Goal: Task Accomplishment & Management: Manage account settings

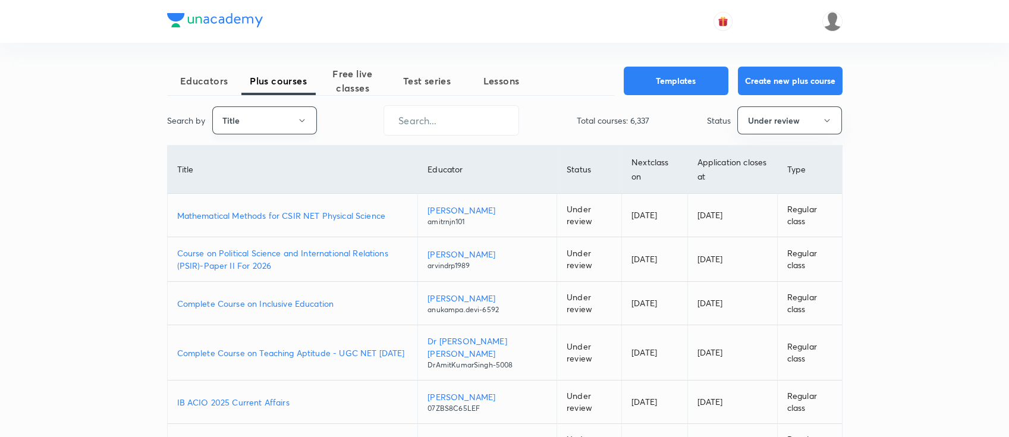
click at [243, 124] on button "Title" at bounding box center [264, 120] width 105 height 28
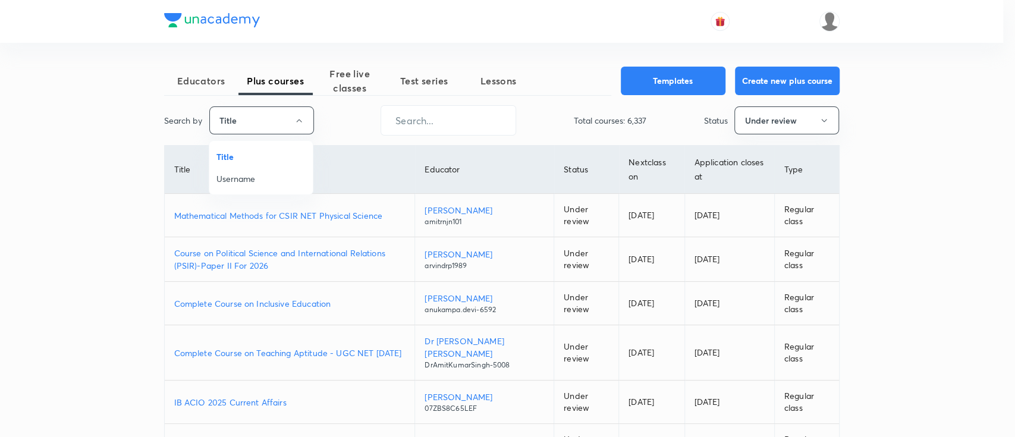
drag, startPoint x: 255, startPoint y: 187, endPoint x: 263, endPoint y: 173, distance: 16.5
click at [256, 183] on li "Username" at bounding box center [260, 179] width 103 height 22
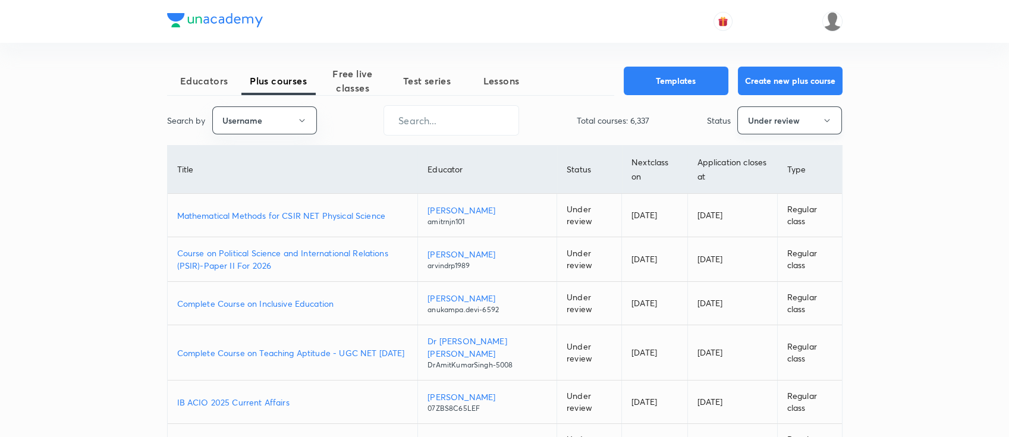
click at [762, 124] on button "Under review" at bounding box center [789, 120] width 105 height 28
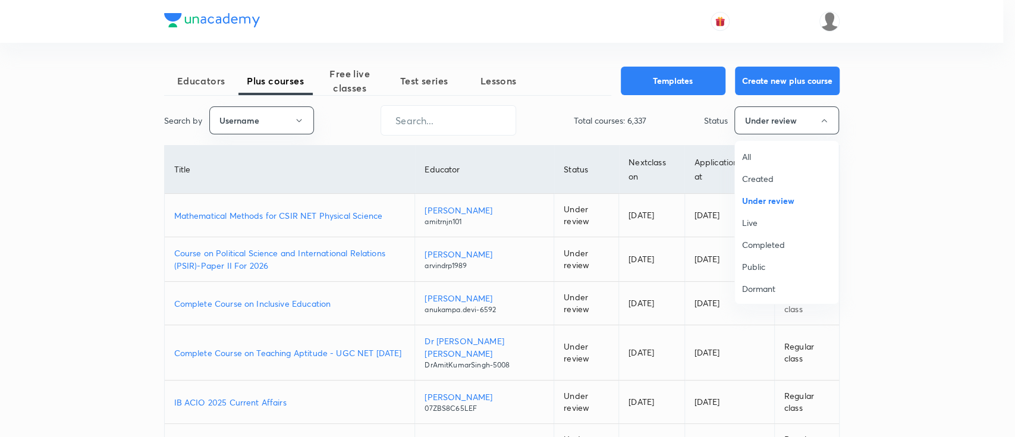
click at [770, 153] on span "All" at bounding box center [786, 156] width 89 height 12
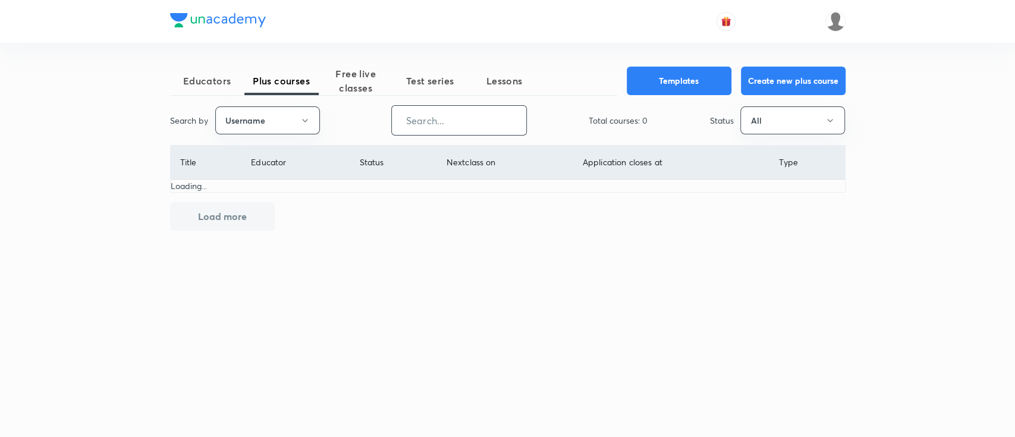
click at [458, 125] on input "text" at bounding box center [459, 120] width 134 height 30
paste input "unacademy-user-GIKAOOYBBUKR"
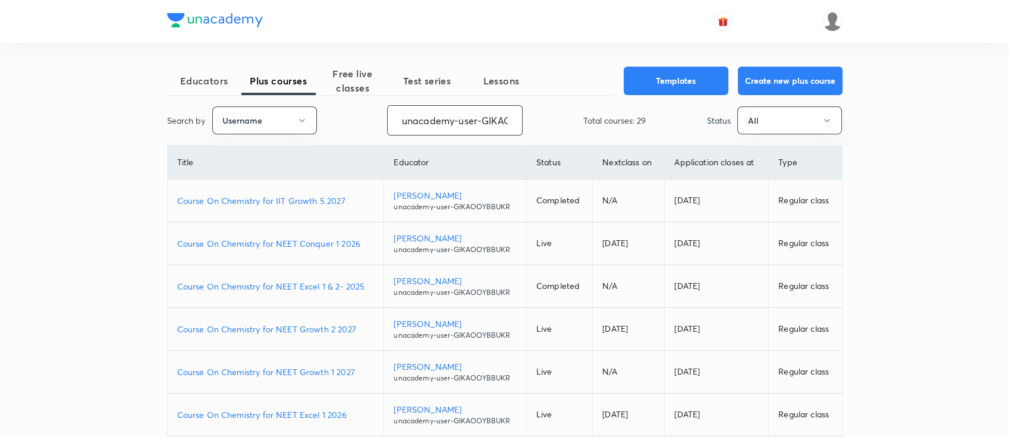
click at [365, 246] on p "Course On Chemistry for NEET Conquer 1 2026" at bounding box center [275, 243] width 197 height 12
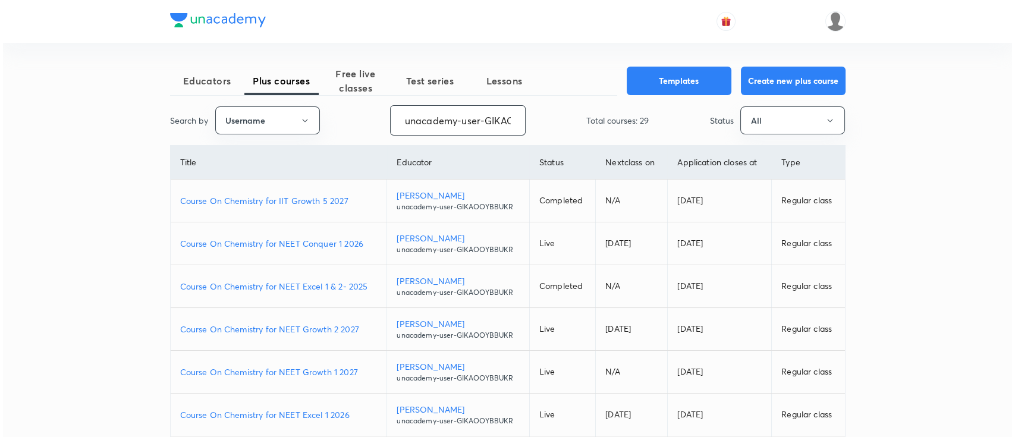
scroll to position [0, 52]
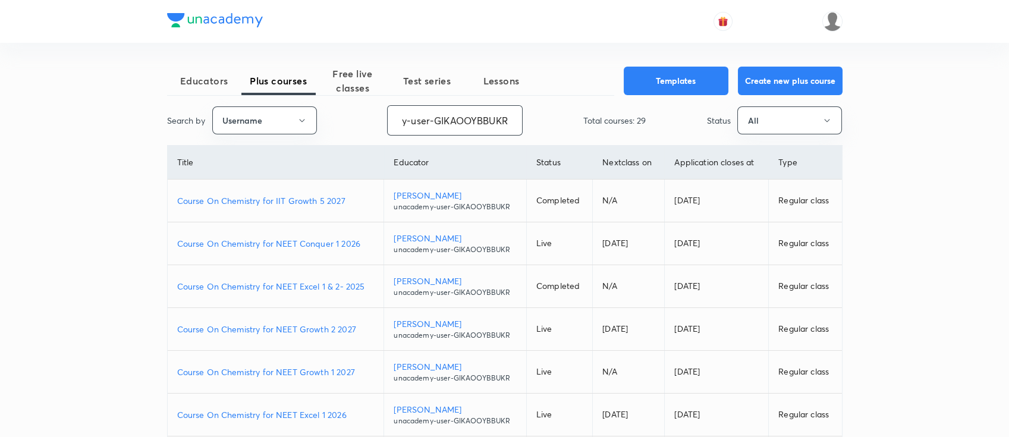
drag, startPoint x: 399, startPoint y: 118, endPoint x: 577, endPoint y: 153, distance: 181.3
click at [577, 153] on div "Educators Plus courses Free live classes Test series Lessons Templates Create n…" at bounding box center [504, 357] width 675 height 580
paste input "shraddhat0604-2984"
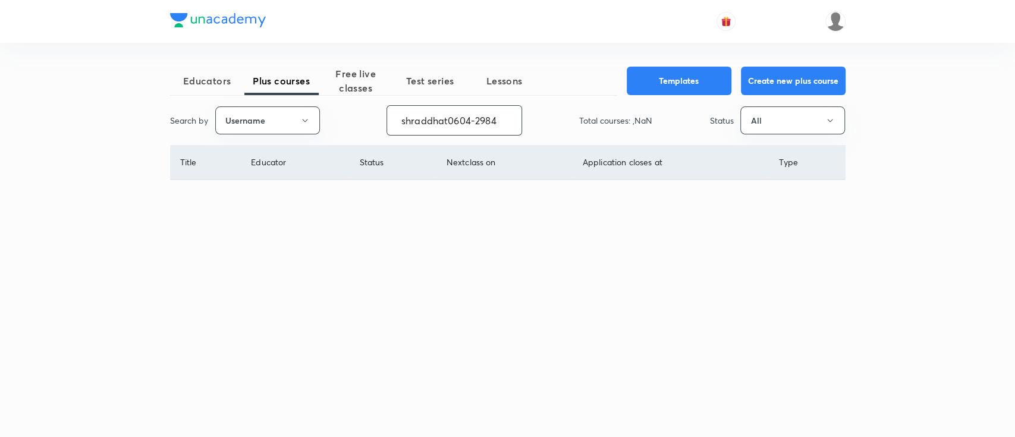
scroll to position [0, 0]
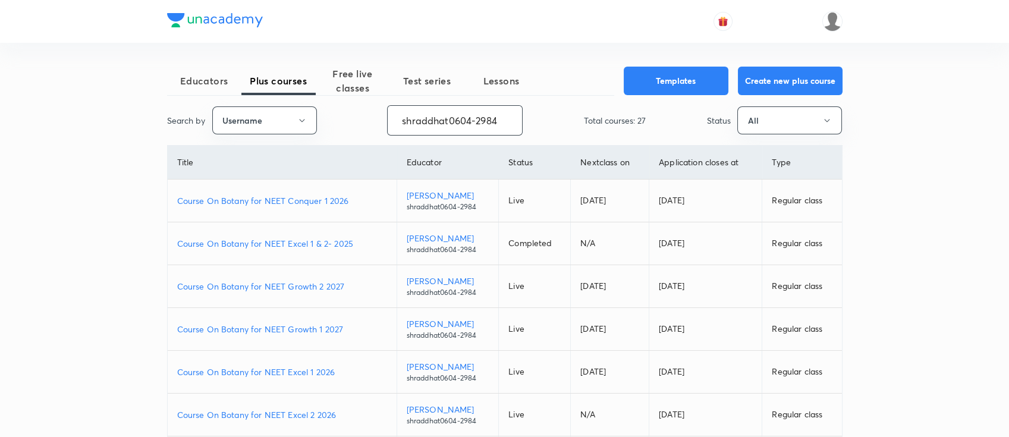
type input "shraddhat0604-2984"
click at [357, 197] on p "Course On Botany for NEET Conquer 1 2026" at bounding box center [282, 200] width 210 height 12
drag, startPoint x: 496, startPoint y: 119, endPoint x: 355, endPoint y: 132, distance: 141.5
click at [355, 132] on div "Search by Username shraddhat0604-2984 ​ Total courses: 27 Status All" at bounding box center [504, 120] width 675 height 30
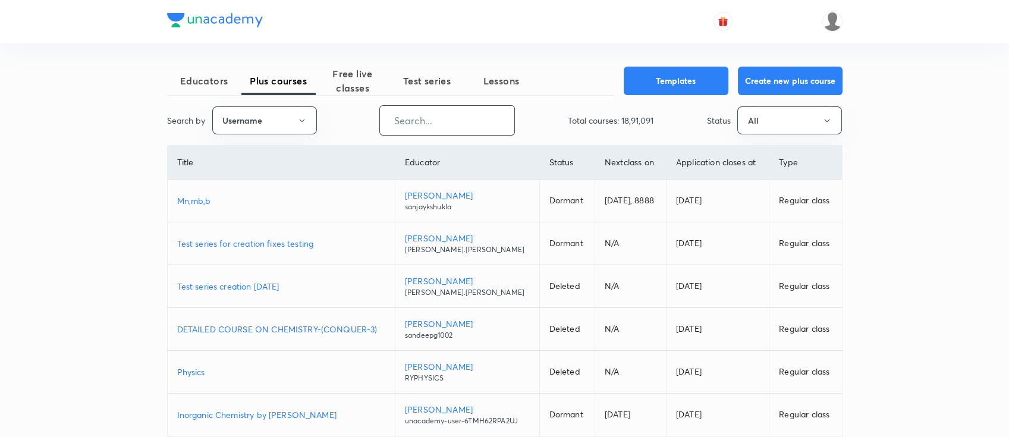
paste input "chandnimehra27-8181"
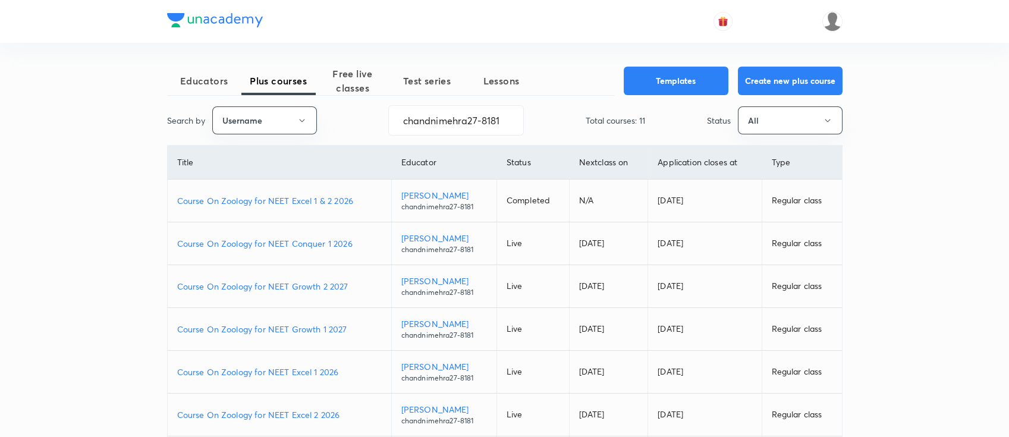
click at [353, 280] on p "Course On Zoology for NEET Growth 2 2027" at bounding box center [279, 286] width 204 height 12
drag, startPoint x: 401, startPoint y: 124, endPoint x: 569, endPoint y: 118, distance: 168.3
click at [569, 118] on div "Search by Username chandnimehra27-8181 ​ Total courses: 11 Status All" at bounding box center [504, 120] width 675 height 30
paste input "unacademy-user-VDBZF1HOS0YO"
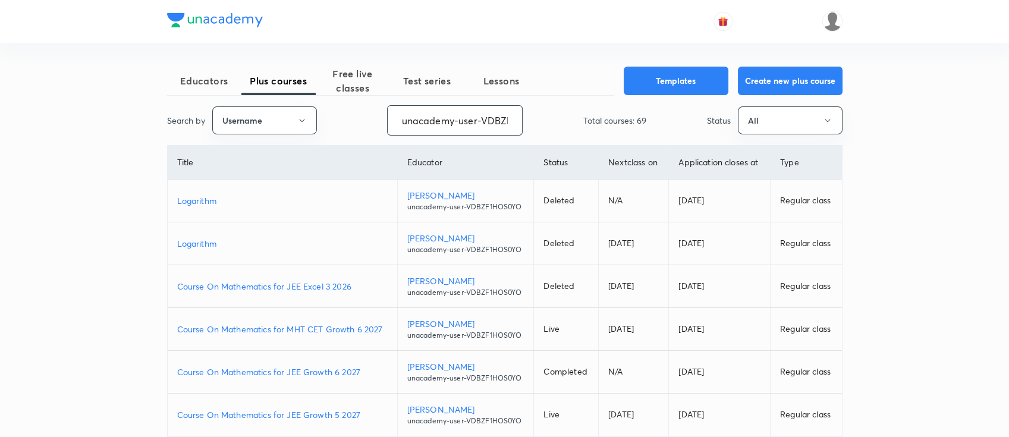
scroll to position [79, 0]
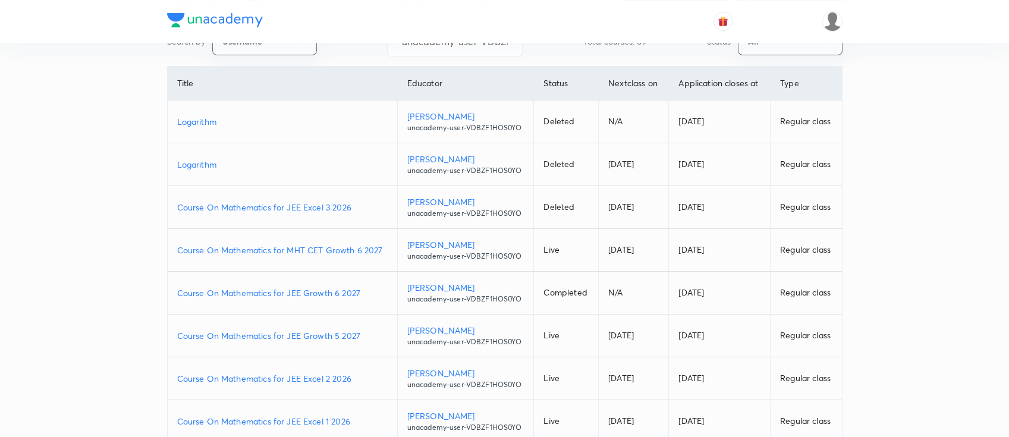
click at [361, 378] on p "Course On Mathematics for JEE Excel 2 2026" at bounding box center [282, 378] width 210 height 12
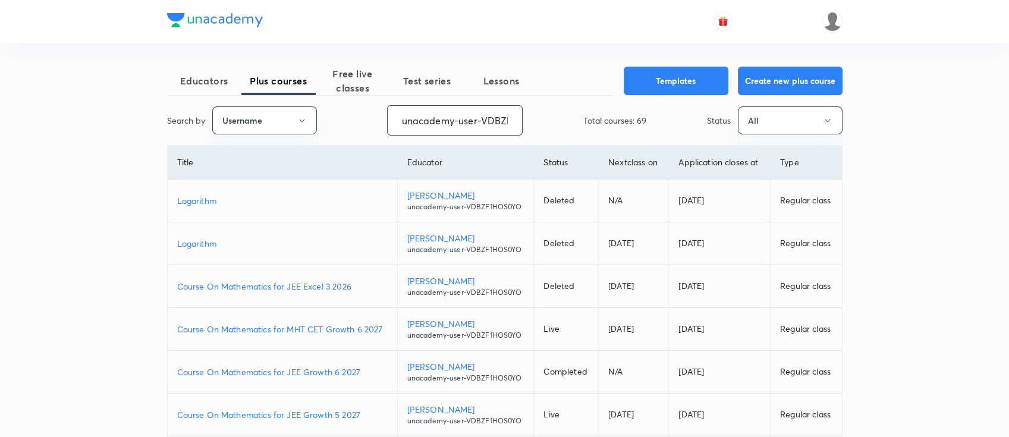
scroll to position [0, 50]
drag, startPoint x: 399, startPoint y: 116, endPoint x: 590, endPoint y: 152, distance: 193.6
click at [590, 152] on div "Educators Plus courses Free live classes Test series Lessons Templates Create n…" at bounding box center [504, 357] width 675 height 580
paste input "shraddhat0604-2984"
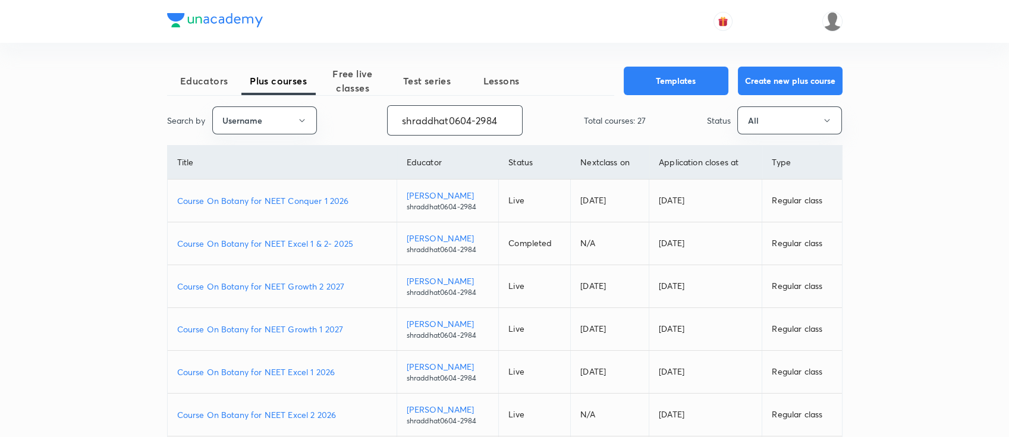
scroll to position [0, 0]
type input "shraddhat0604-2984"
click at [338, 369] on p "Course On Botany for NEET Excel 1 2026" at bounding box center [282, 372] width 210 height 12
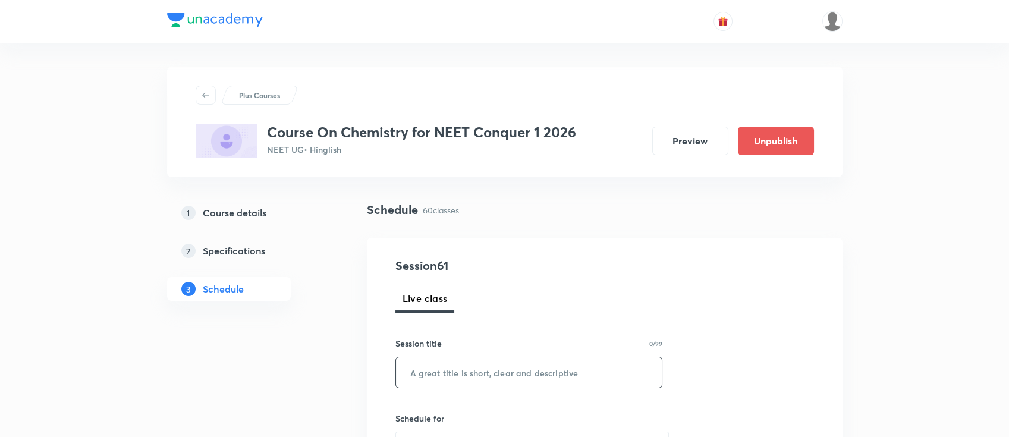
click at [442, 363] on input "text" at bounding box center [529, 372] width 266 height 30
paste input "Thermodynamics"
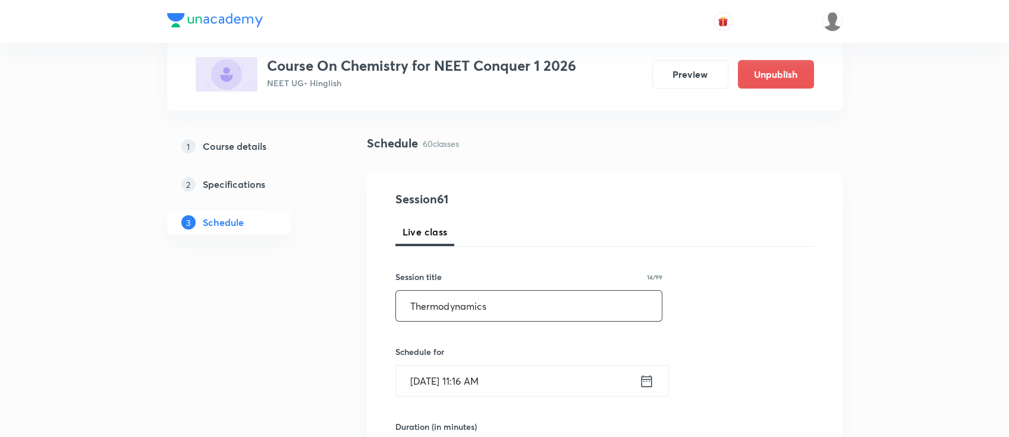
scroll to position [158, 0]
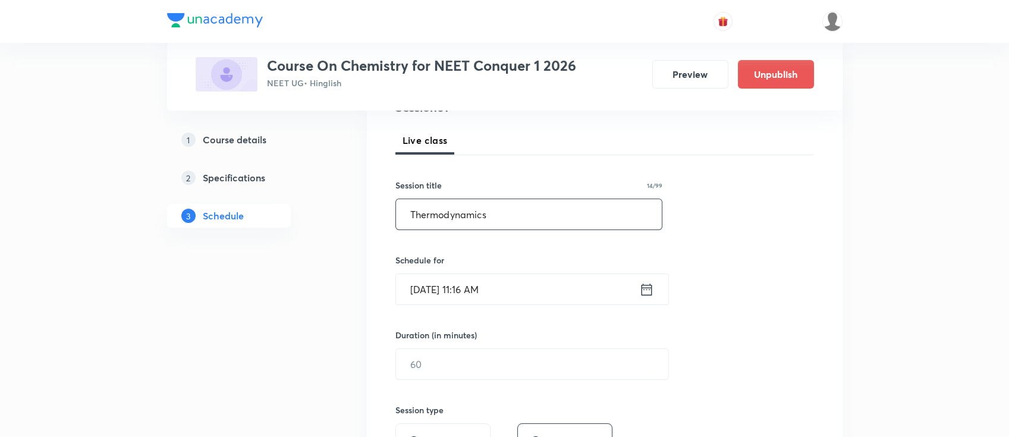
type input "Thermodynamics"
click at [652, 291] on icon at bounding box center [646, 289] width 15 height 17
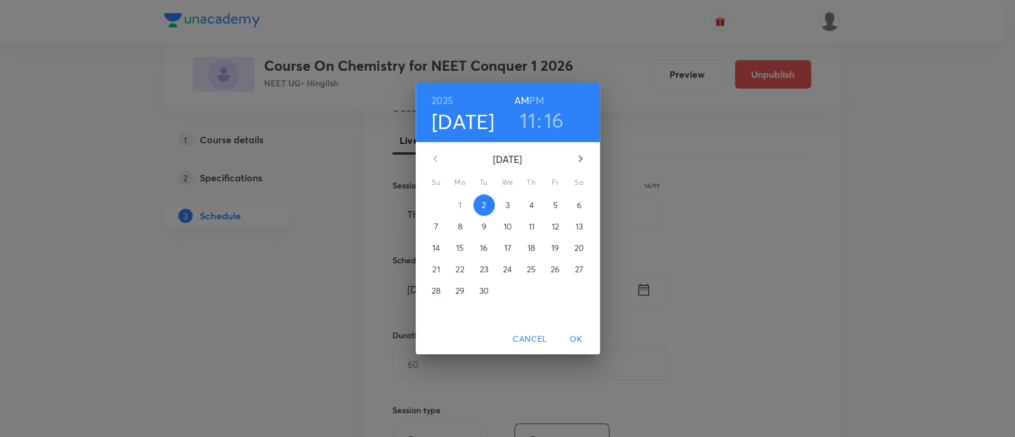
drag, startPoint x: 521, startPoint y: 117, endPoint x: 543, endPoint y: 146, distance: 36.1
click at [523, 117] on h3 "11" at bounding box center [528, 120] width 16 height 25
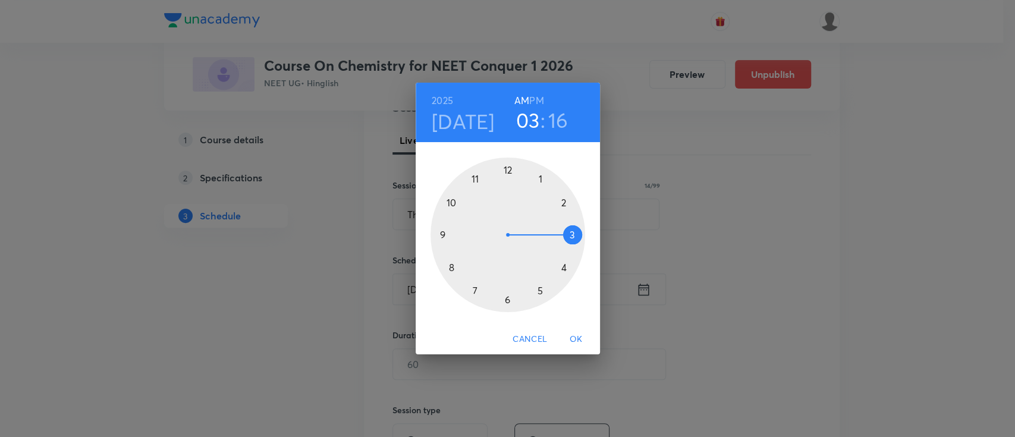
drag, startPoint x: 474, startPoint y: 177, endPoint x: 569, endPoint y: 234, distance: 111.4
click at [569, 234] on div at bounding box center [507, 235] width 155 height 155
drag, startPoint x: 572, startPoint y: 245, endPoint x: 571, endPoint y: 235, distance: 9.6
click at [571, 235] on div at bounding box center [507, 235] width 155 height 155
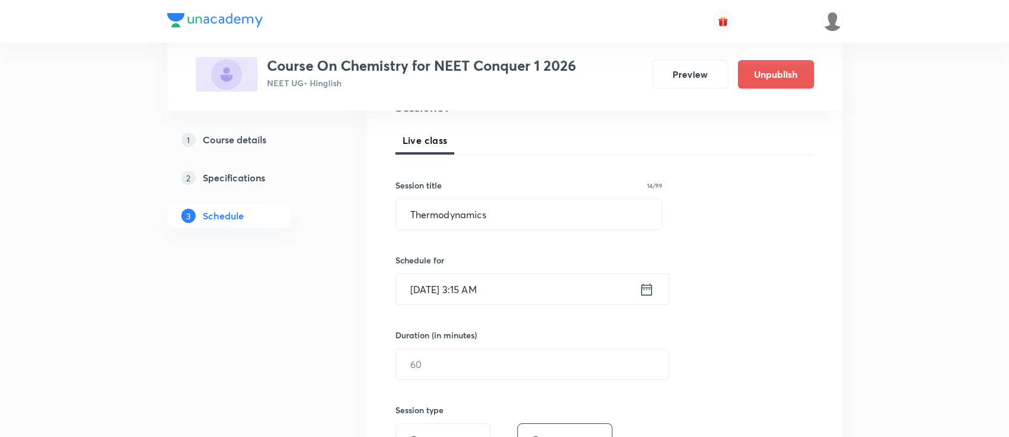
click at [650, 289] on icon at bounding box center [646, 289] width 15 height 17
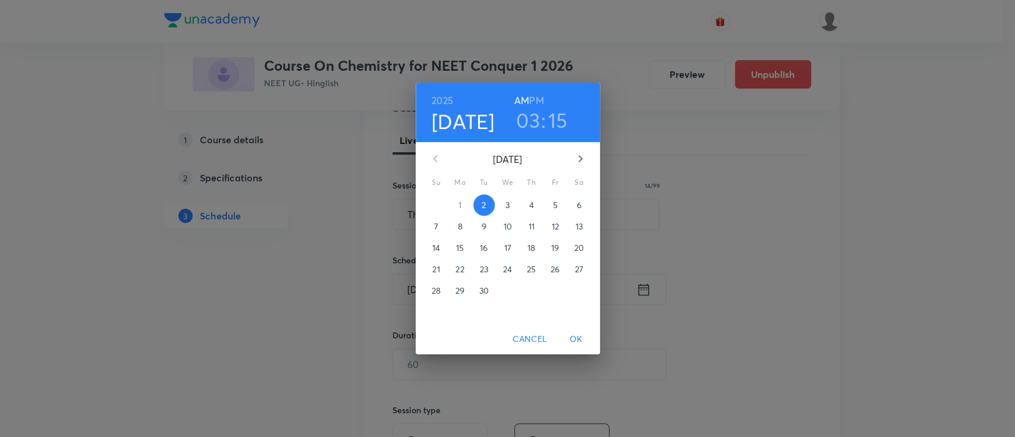
click at [537, 96] on h6 "PM" at bounding box center [536, 100] width 14 height 17
click at [580, 337] on span "OK" at bounding box center [576, 339] width 29 height 15
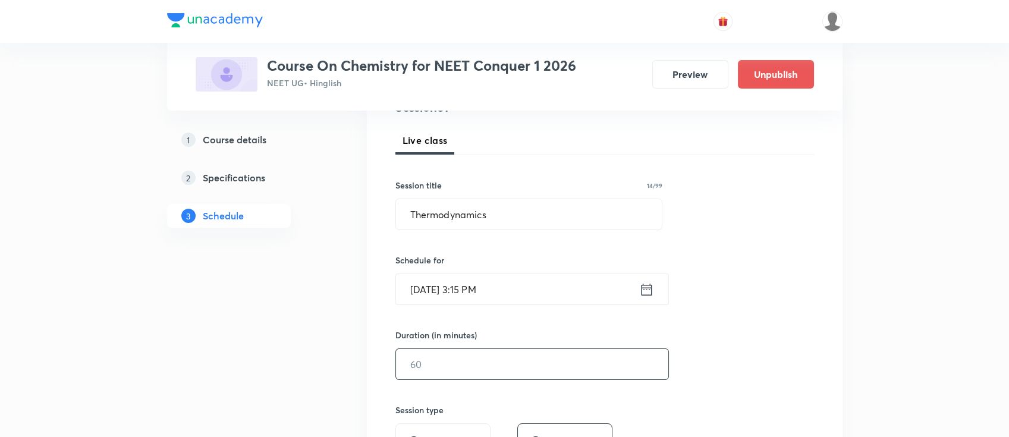
click at [540, 372] on input "text" at bounding box center [532, 364] width 272 height 30
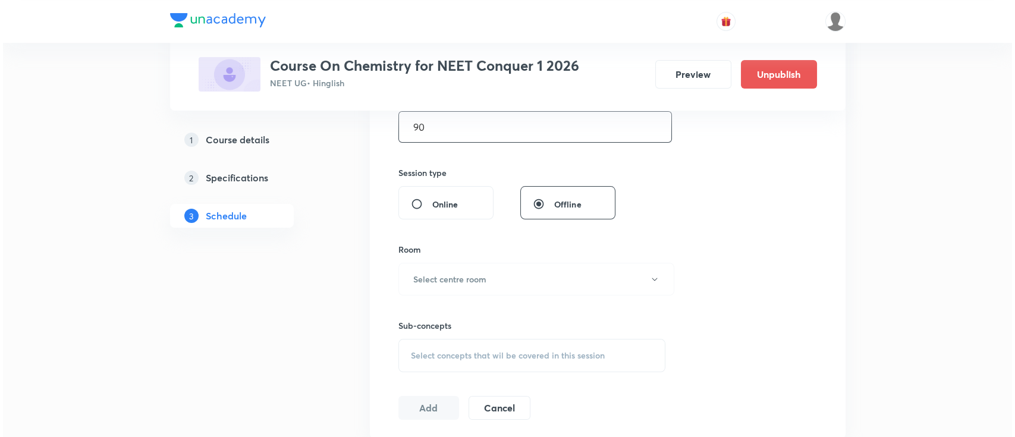
scroll to position [396, 0]
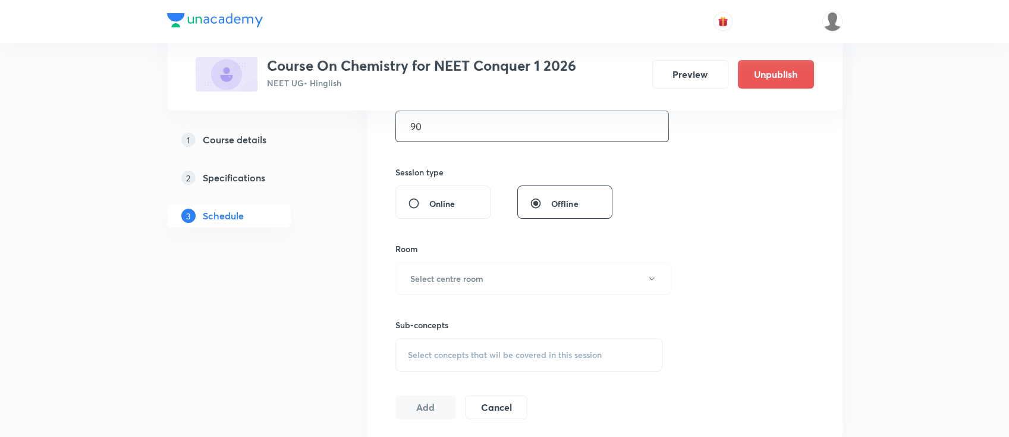
type input "9"
type input "40"
click at [515, 278] on button "Select centre room" at bounding box center [533, 278] width 276 height 33
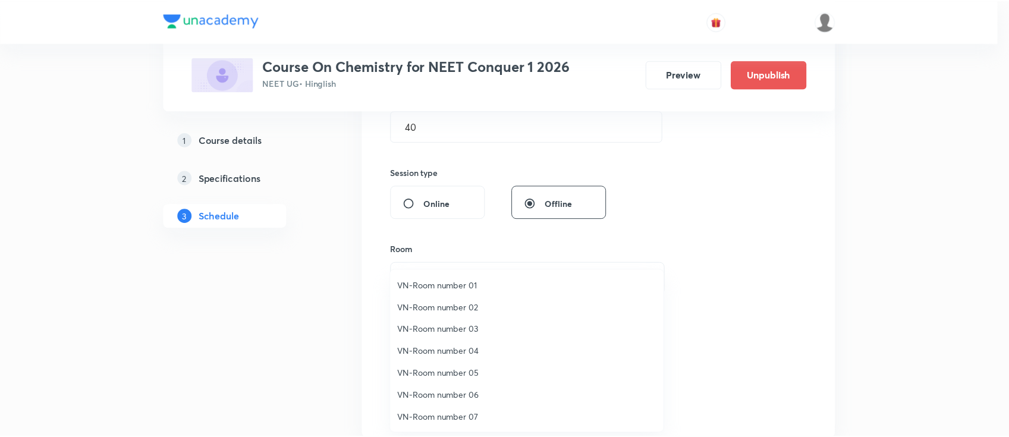
scroll to position [22, 0]
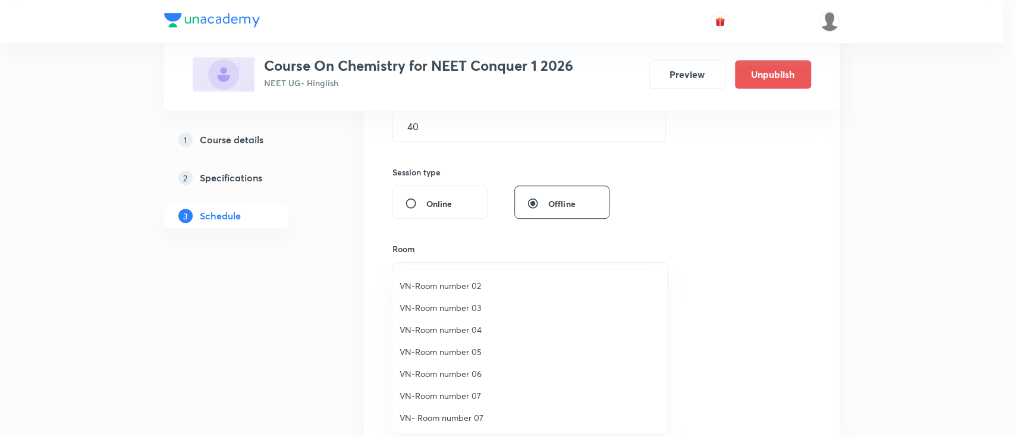
click at [479, 394] on span "VN-Room number 07" at bounding box center [529, 395] width 260 height 12
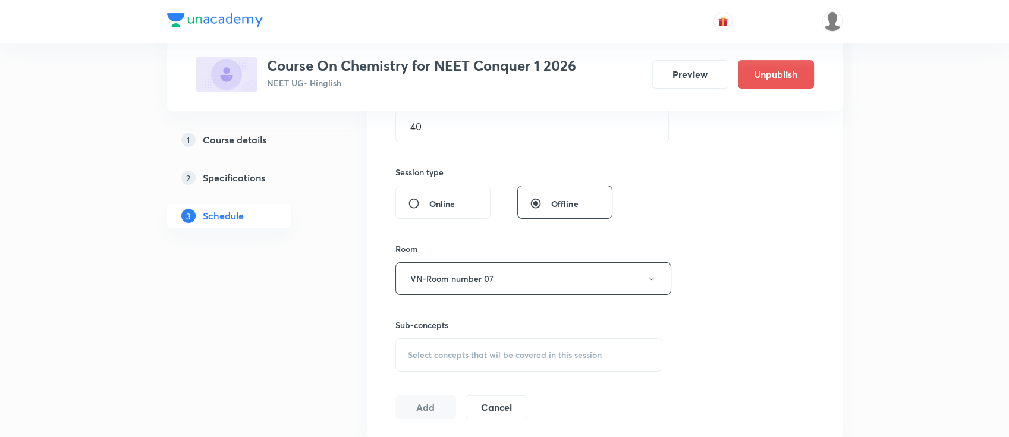
click at [490, 366] on div "Select concepts that wil be covered in this session" at bounding box center [528, 354] width 267 height 33
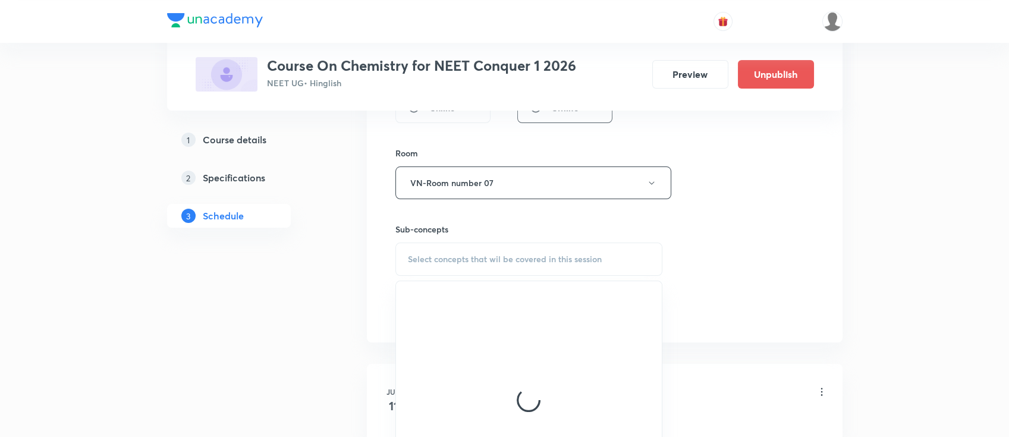
scroll to position [476, 0]
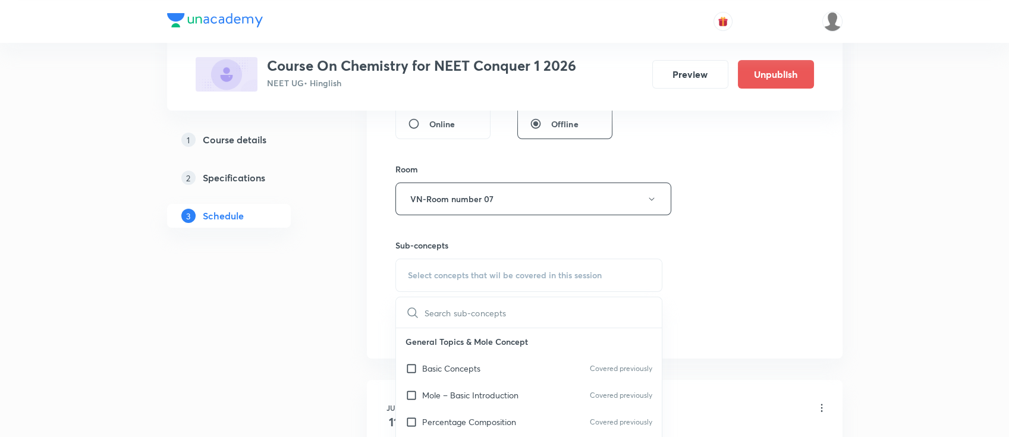
click at [495, 363] on div "Basic Concepts Covered previously" at bounding box center [529, 368] width 266 height 27
checkbox input "true"
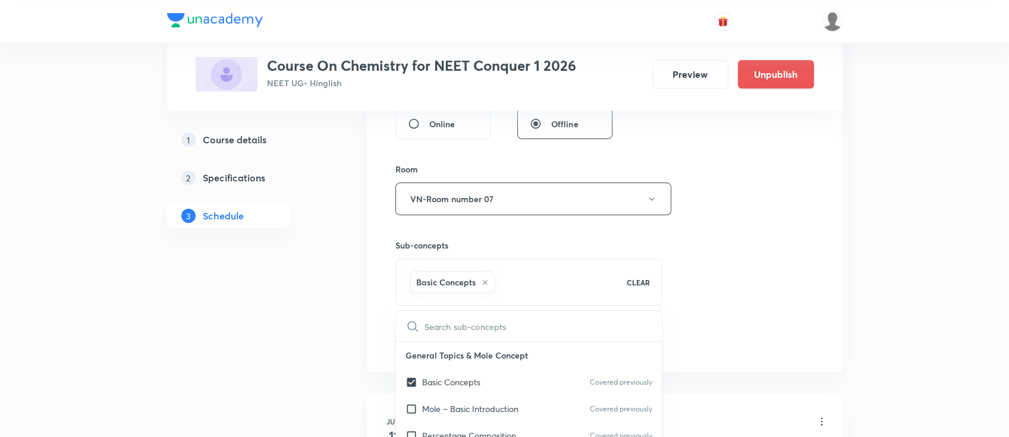
click at [716, 300] on div "Session 61 Live class Session title 14/99 Thermodynamics ​ Schedule for Sep 2, …" at bounding box center [604, 67] width 418 height 572
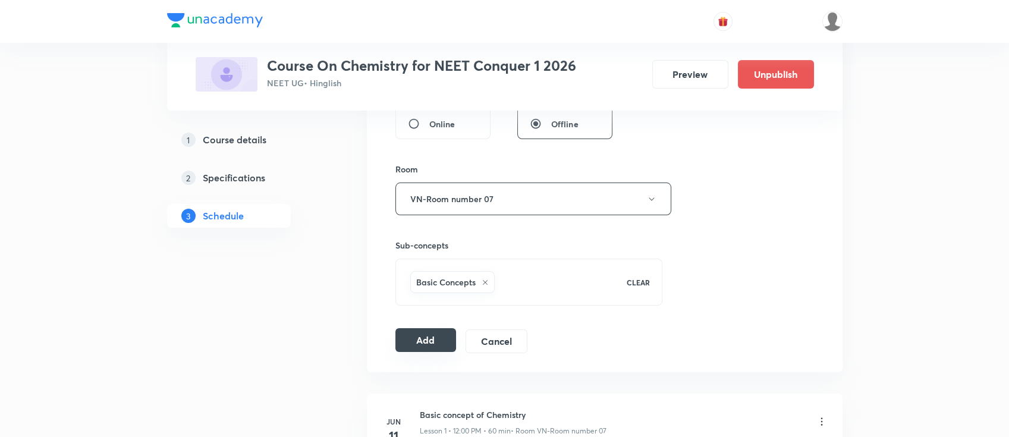
click at [428, 336] on button "Add" at bounding box center [425, 340] width 61 height 24
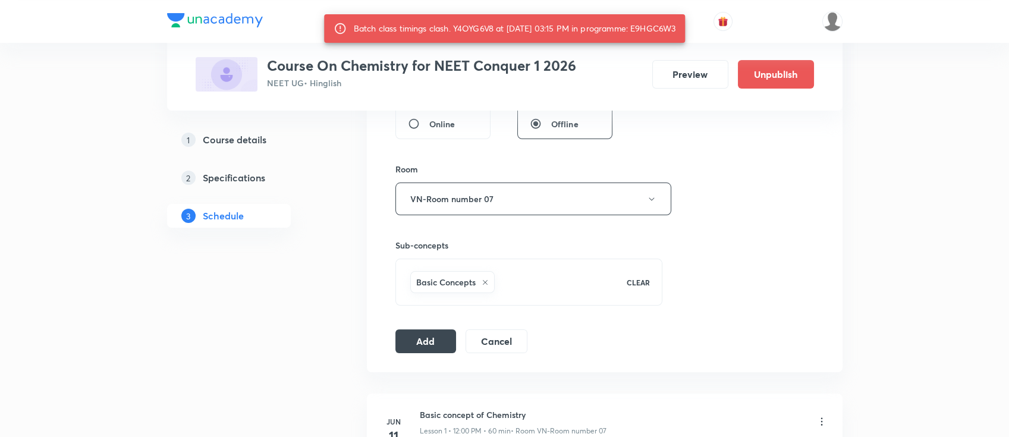
click at [672, 26] on div "Batch class timings clash. Y4OYG6V8 at 02 Sep 2025 03:15 PM in programme: E9HGC…" at bounding box center [515, 28] width 322 height 21
copy div "E9HGC6W3"
click at [426, 336] on button "Add" at bounding box center [425, 340] width 61 height 24
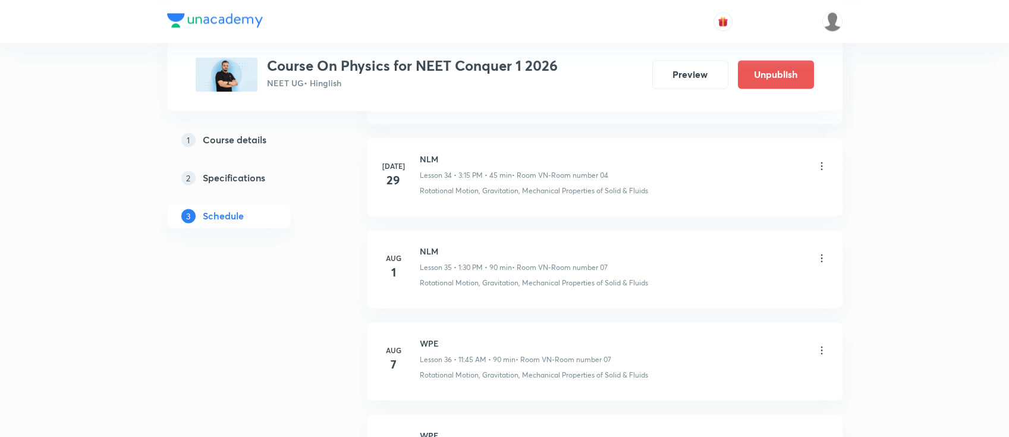
scroll to position [5483, 0]
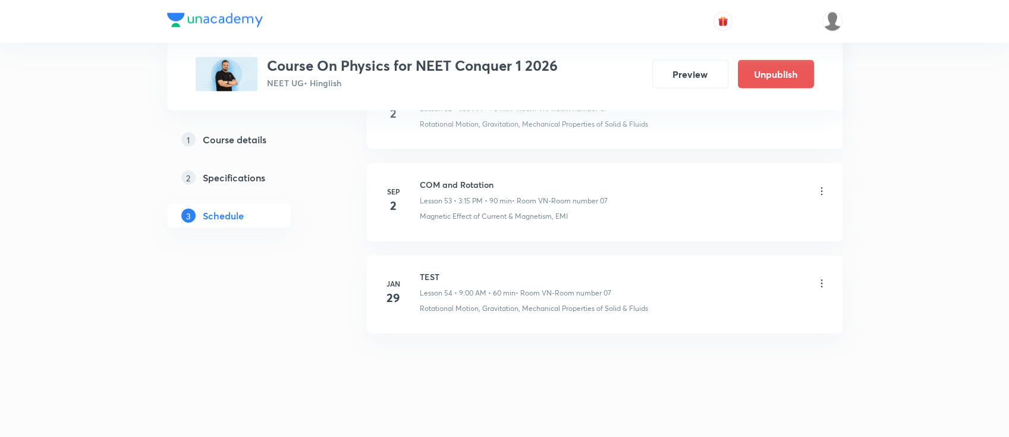
click at [826, 185] on icon at bounding box center [822, 191] width 12 height 12
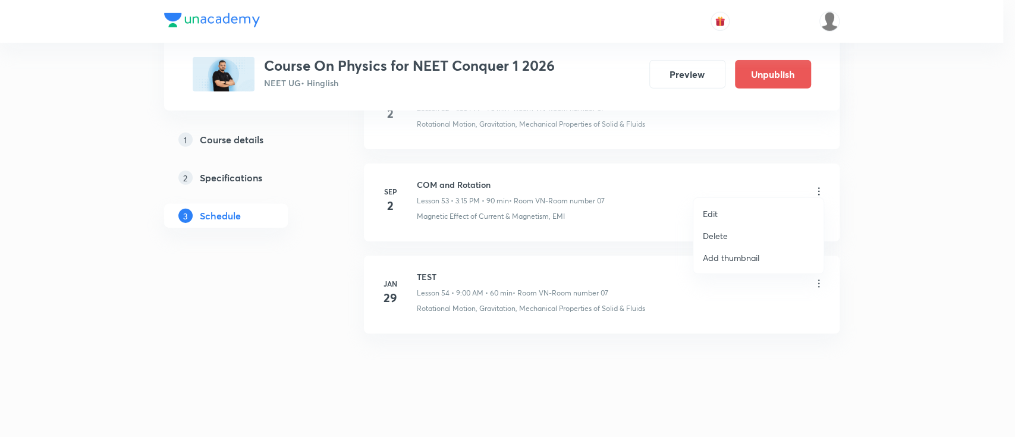
click at [719, 235] on p "Delete" at bounding box center [715, 235] width 25 height 12
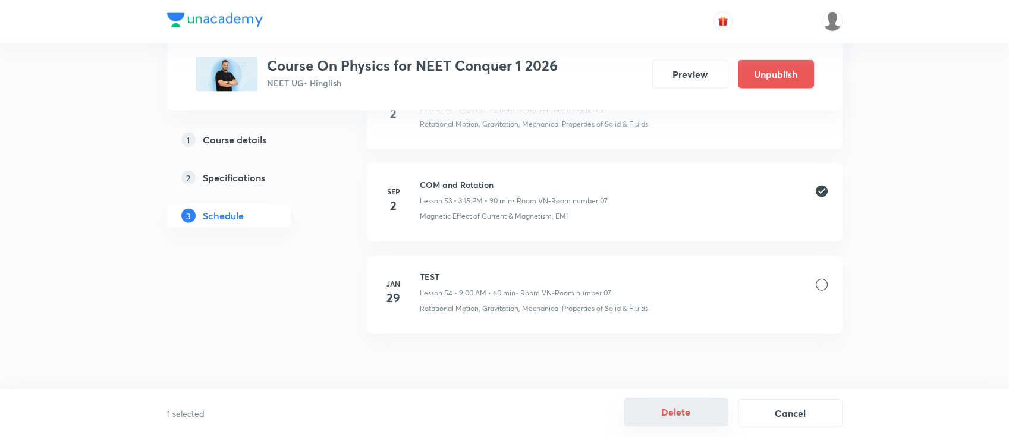
click at [661, 417] on button "Delete" at bounding box center [676, 412] width 105 height 29
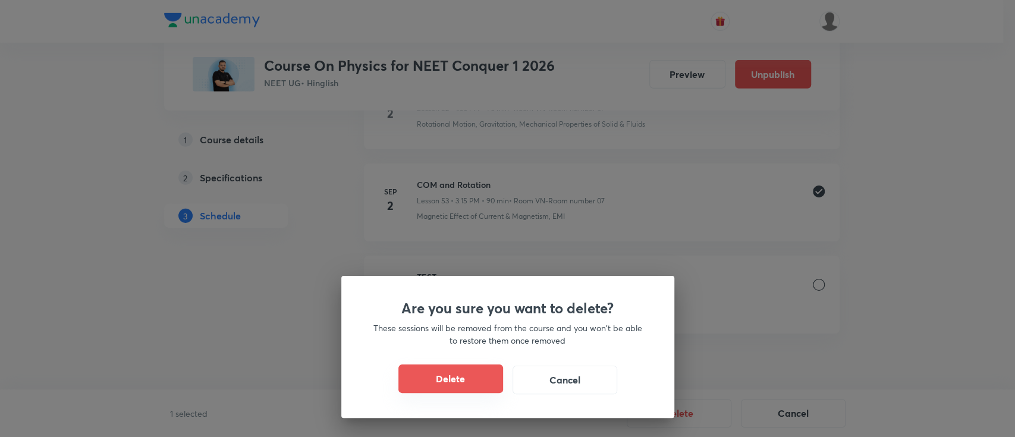
click at [458, 376] on button "Delete" at bounding box center [450, 378] width 105 height 29
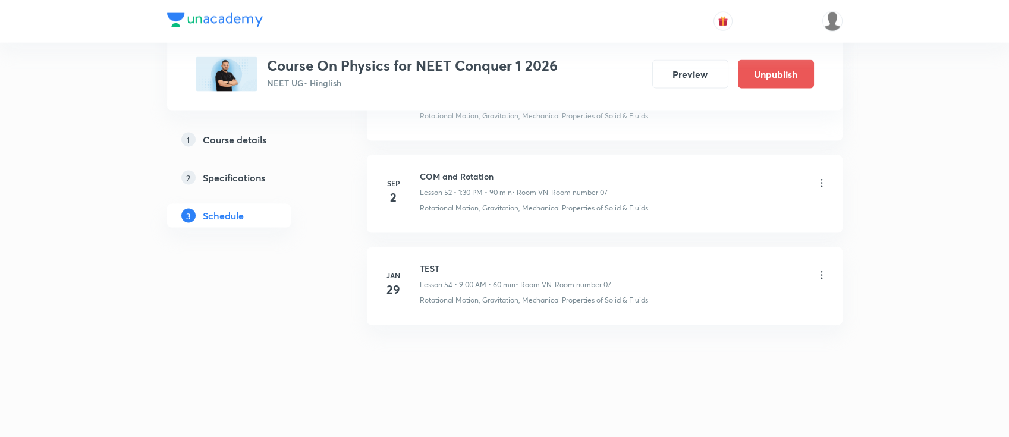
scroll to position [5392, 0]
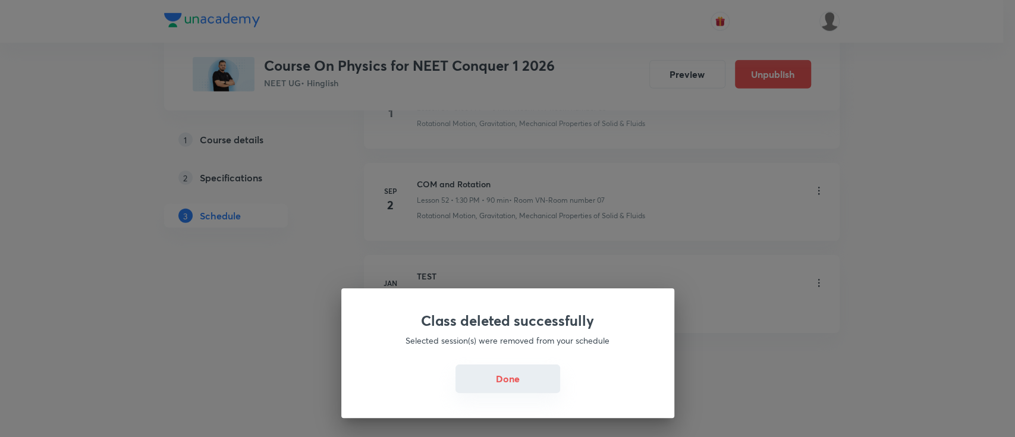
click at [507, 384] on button "Done" at bounding box center [507, 378] width 105 height 29
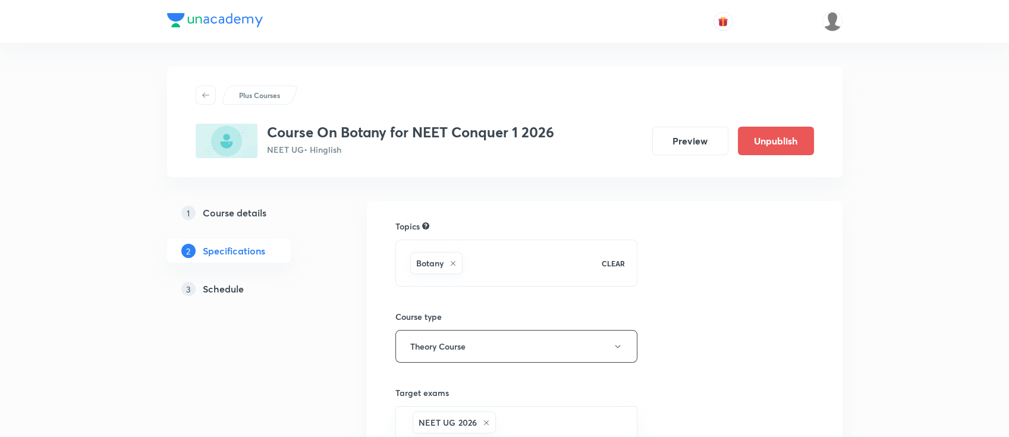
click at [233, 289] on h5 "Schedule" at bounding box center [223, 289] width 41 height 14
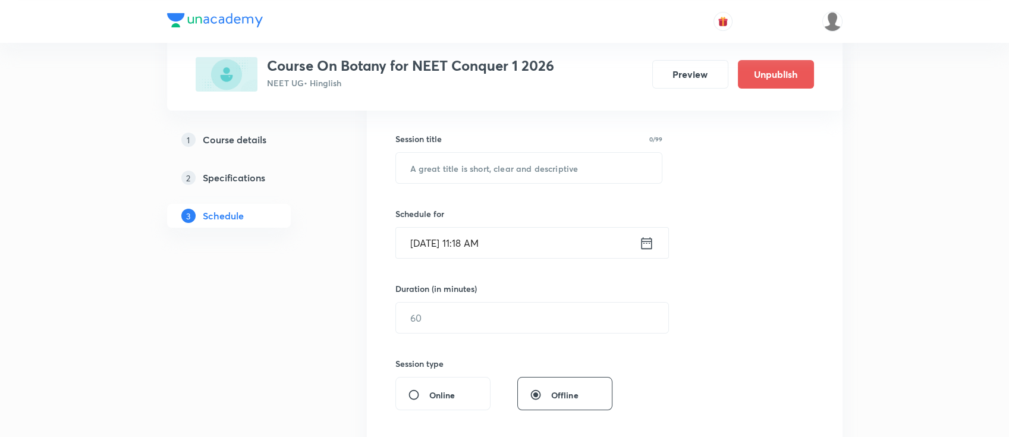
scroll to position [95, 0]
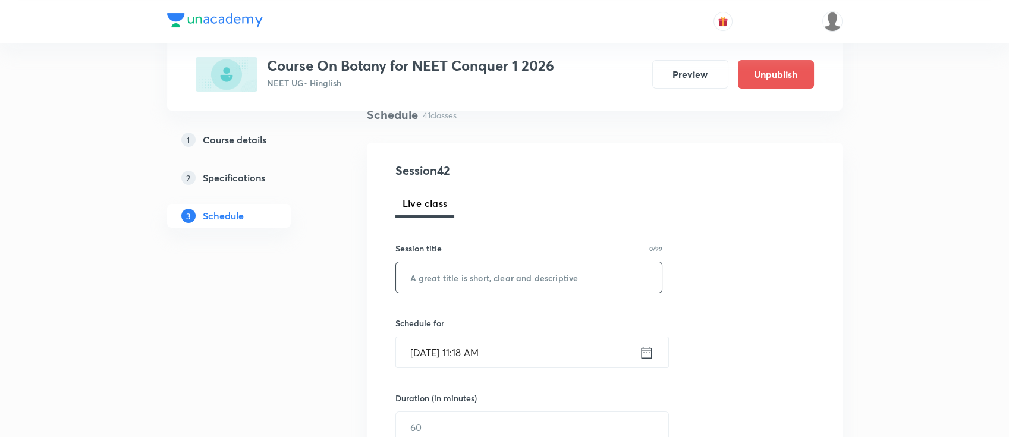
click at [457, 273] on input "text" at bounding box center [529, 277] width 266 height 30
type input "p"
type input "PK"
click at [649, 354] on icon at bounding box center [646, 352] width 15 height 17
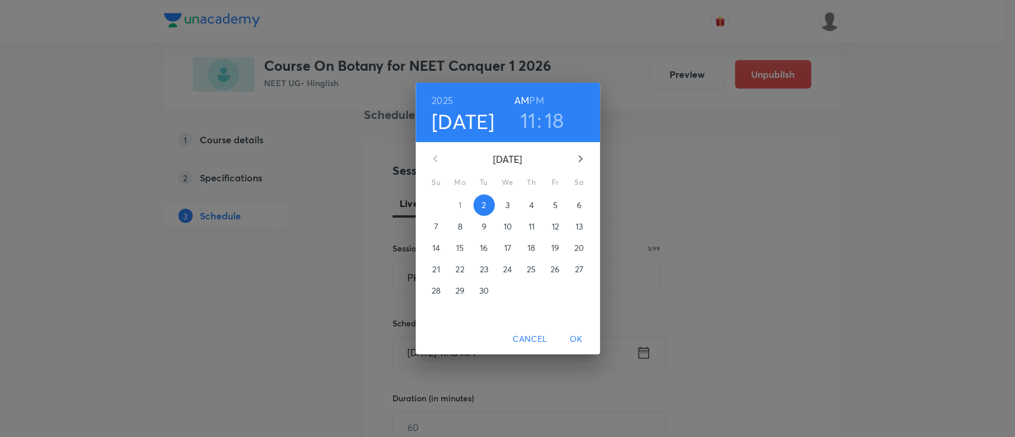
click at [506, 210] on p "3" at bounding box center [507, 205] width 4 height 12
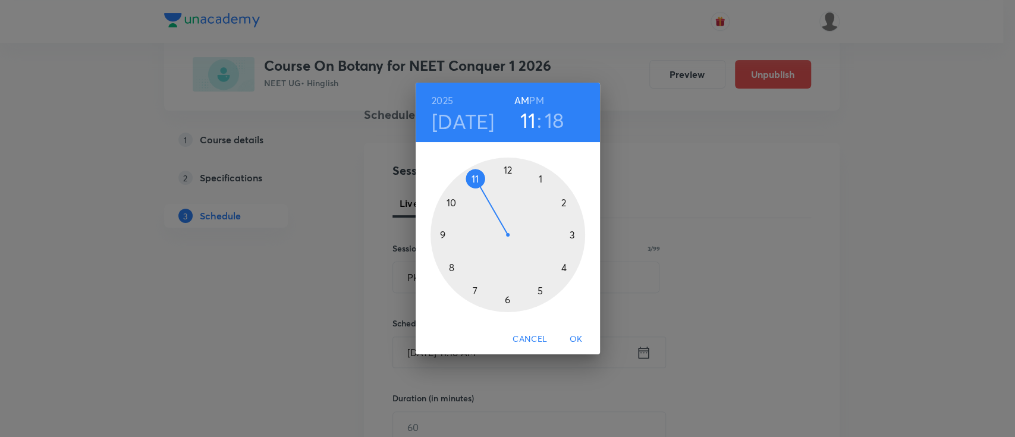
click at [470, 124] on h4 "[DATE]" at bounding box center [463, 121] width 63 height 25
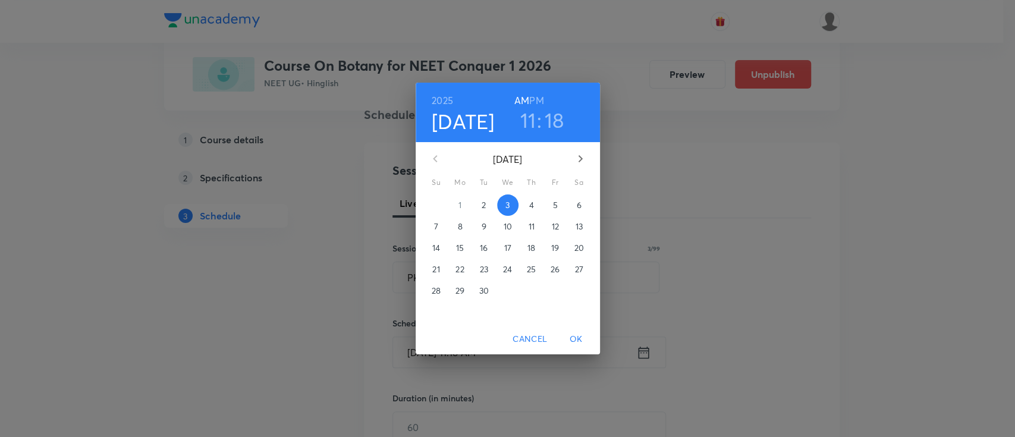
click at [484, 198] on button "2" at bounding box center [483, 204] width 21 height 21
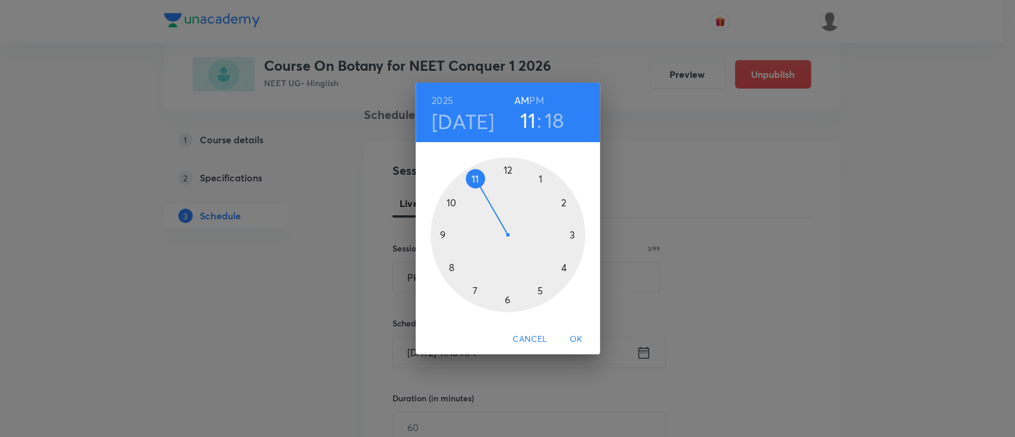
click at [542, 93] on h6 "PM" at bounding box center [536, 100] width 14 height 17
click at [533, 117] on h3 "11" at bounding box center [528, 120] width 16 height 25
drag, startPoint x: 471, startPoint y: 179, endPoint x: 528, endPoint y: 188, distance: 57.8
click at [528, 188] on div at bounding box center [507, 235] width 155 height 155
drag, startPoint x: 569, startPoint y: 258, endPoint x: 506, endPoint y: 283, distance: 67.8
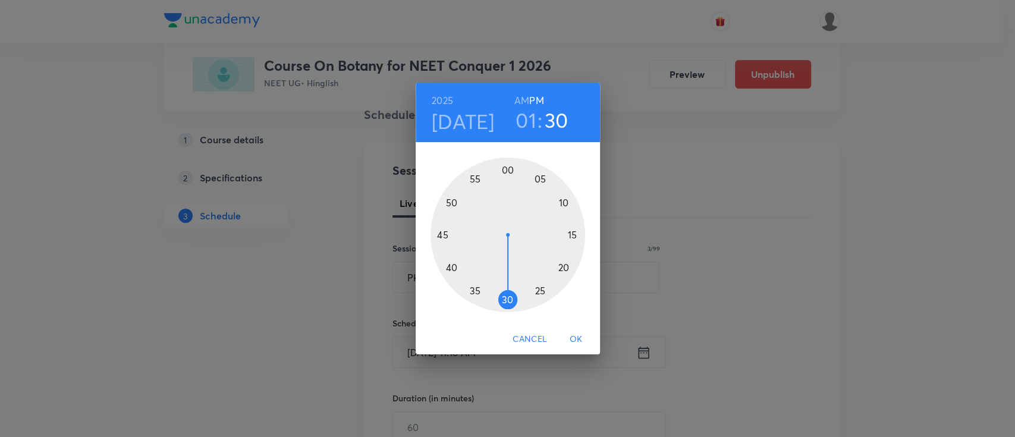
click at [506, 283] on div at bounding box center [507, 235] width 155 height 155
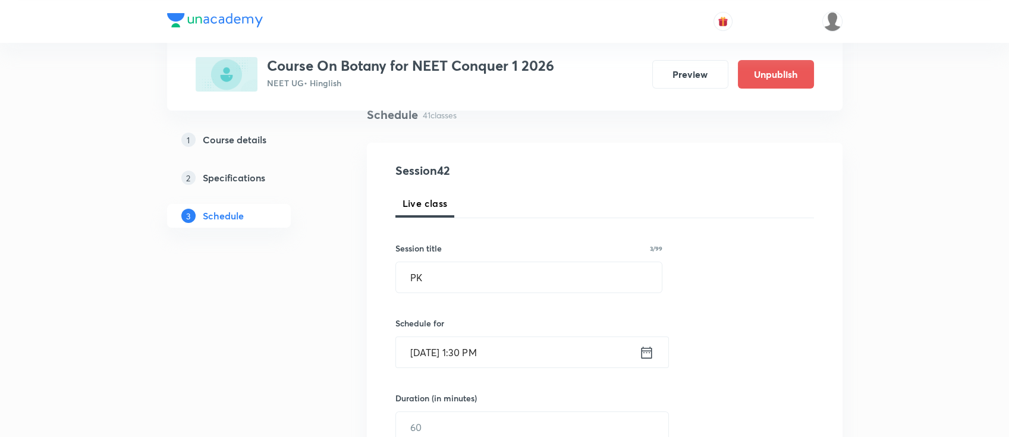
scroll to position [174, 0]
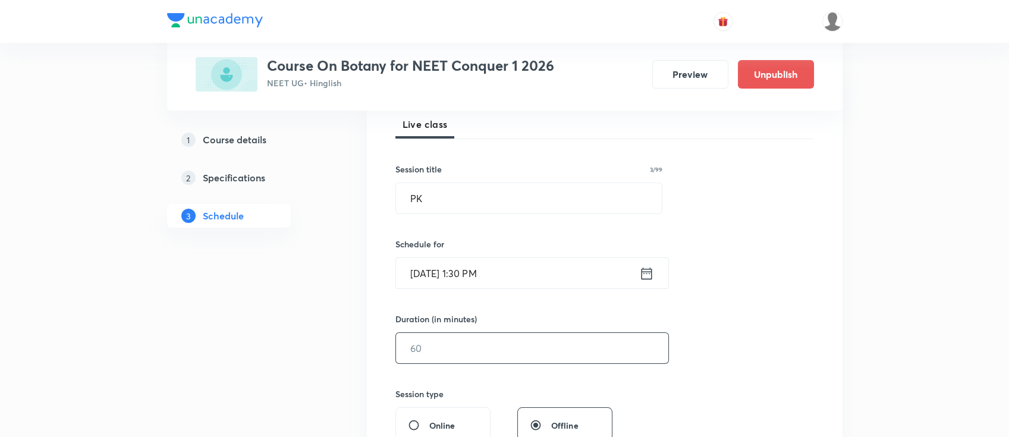
click at [534, 357] on input "text" at bounding box center [532, 348] width 272 height 30
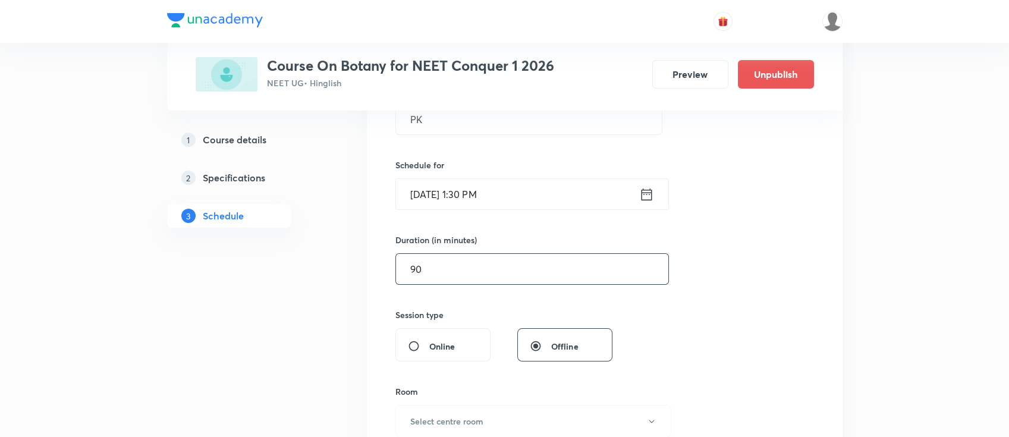
scroll to position [412, 0]
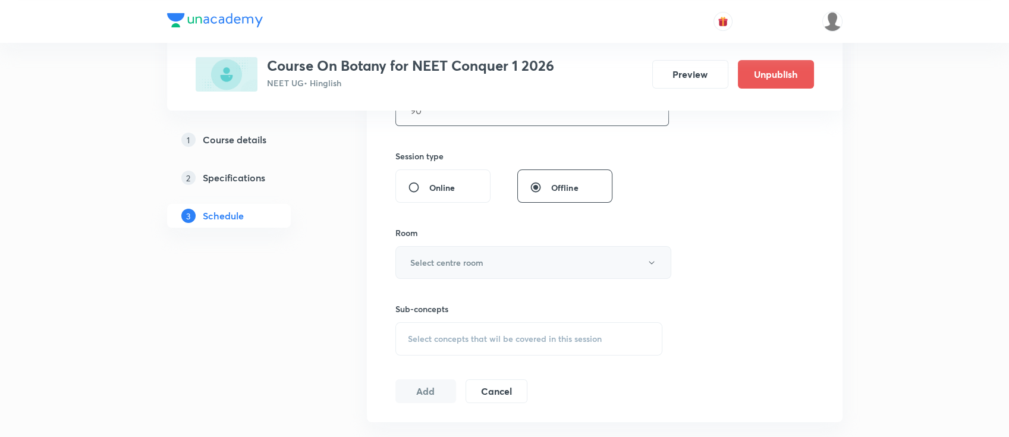
type input "90"
click at [518, 248] on button "Select centre room" at bounding box center [533, 262] width 276 height 33
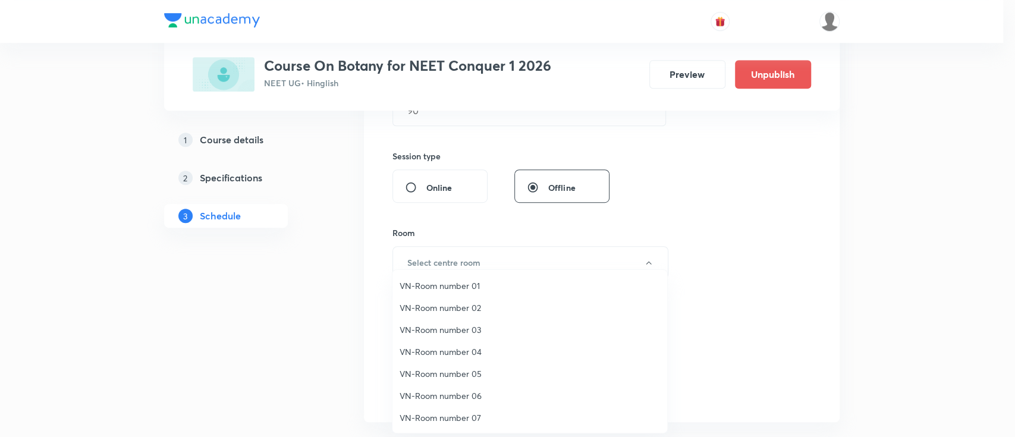
click at [452, 415] on span "VN-Room number 07" at bounding box center [529, 417] width 260 height 12
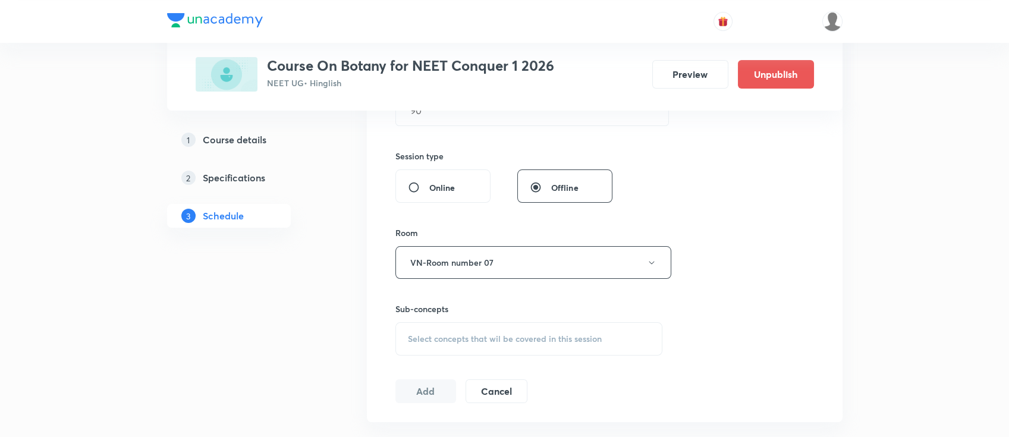
click at [509, 340] on span "Select concepts that wil be covered in this session" at bounding box center [505, 339] width 194 height 10
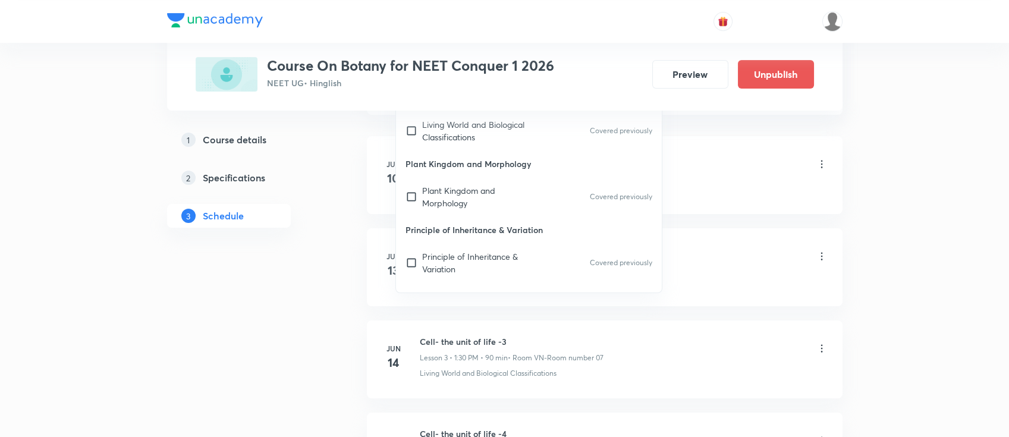
scroll to position [650, 0]
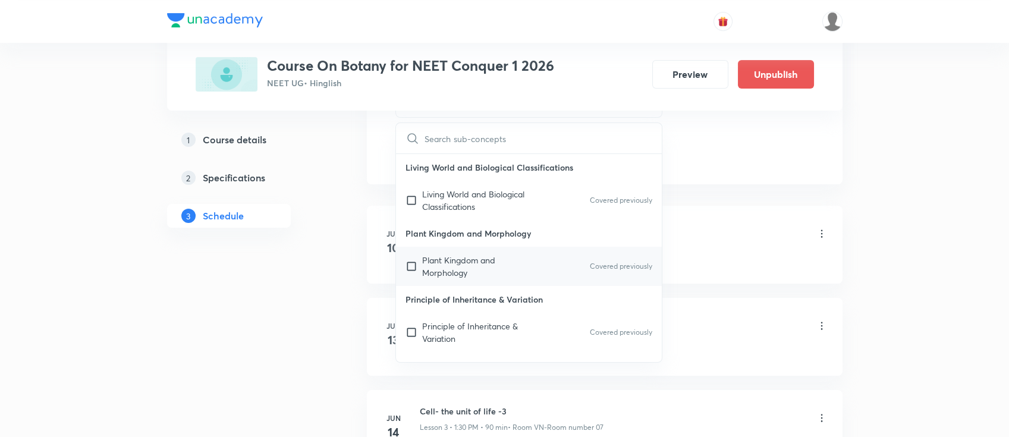
click at [496, 269] on p "Plant Kingdom and Morphology" at bounding box center [482, 266] width 120 height 25
checkbox input "true"
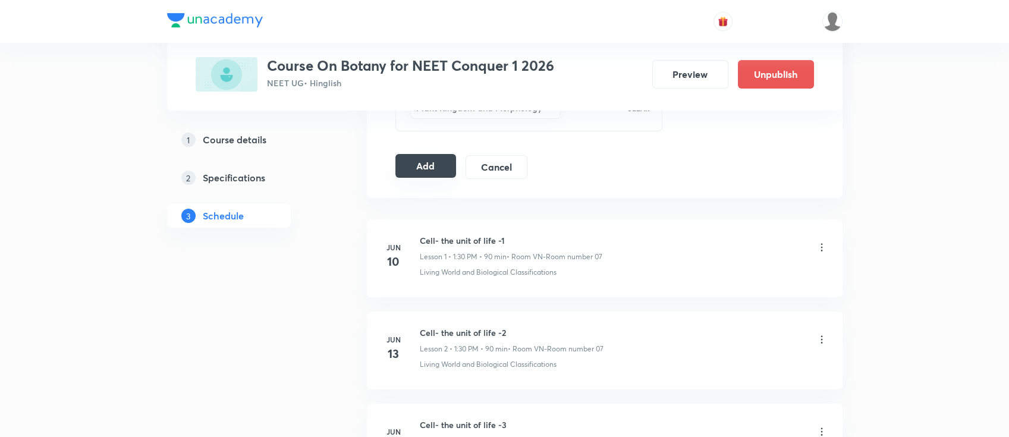
click at [421, 168] on button "Add" at bounding box center [425, 166] width 61 height 24
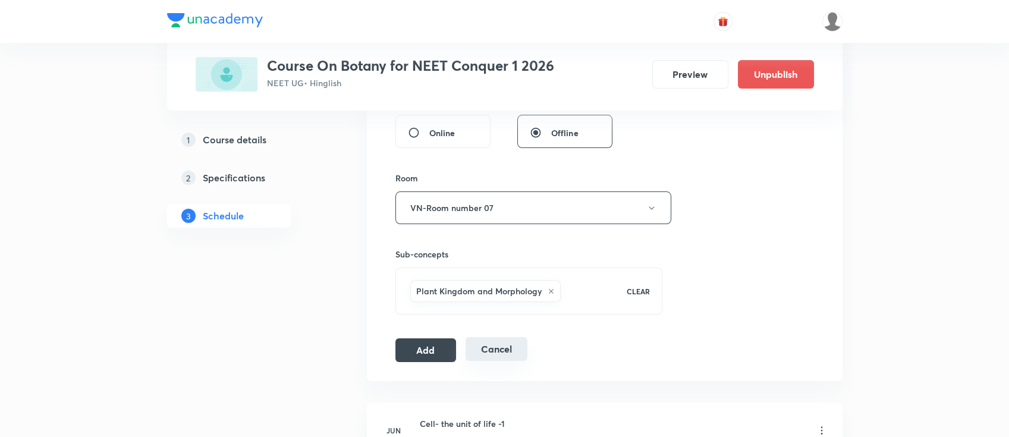
scroll to position [491, 0]
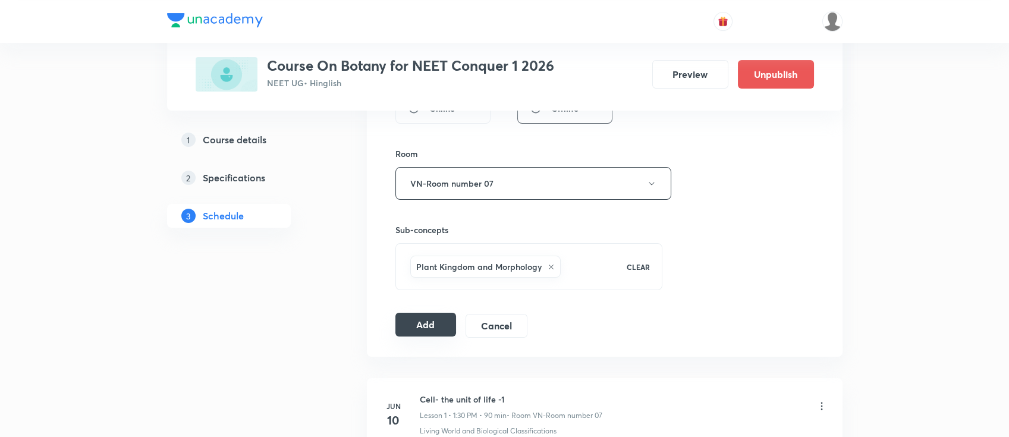
click at [411, 331] on button "Add" at bounding box center [425, 325] width 61 height 24
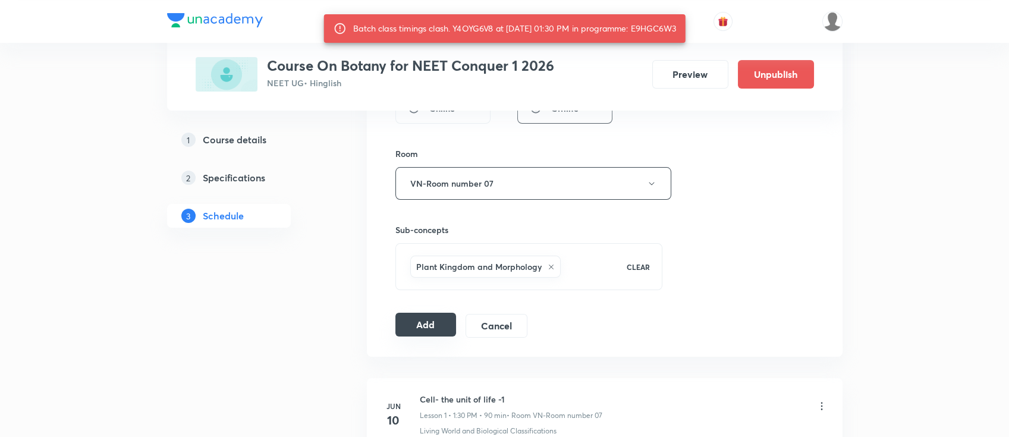
click at [423, 331] on button "Add" at bounding box center [425, 325] width 61 height 24
click at [423, 323] on button "Add" at bounding box center [425, 325] width 61 height 24
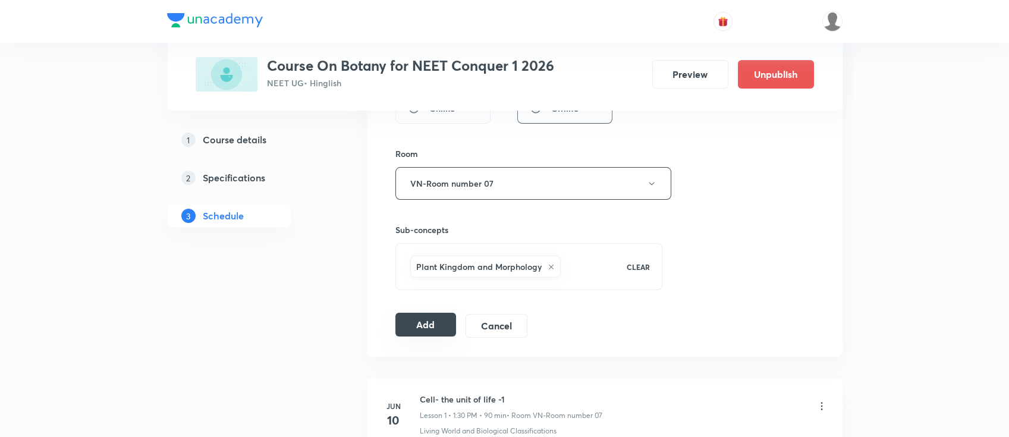
click at [423, 323] on button "Add" at bounding box center [425, 325] width 61 height 24
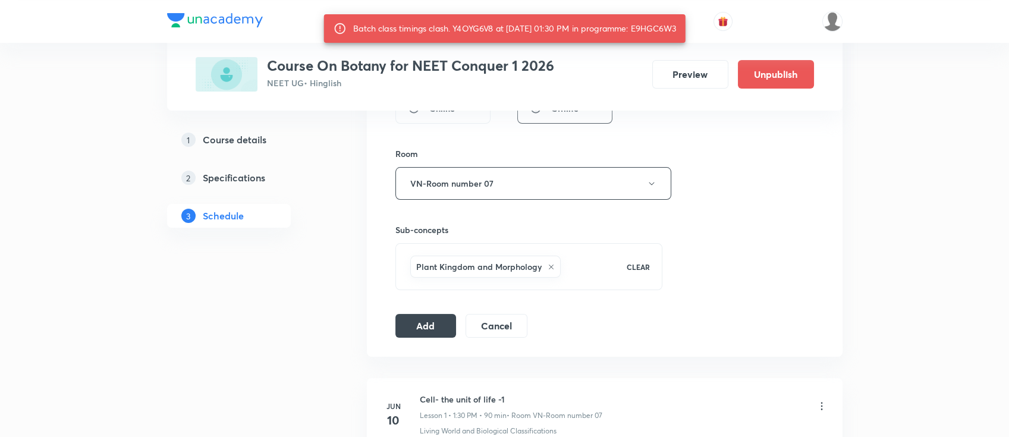
click at [674, 28] on div "Batch class timings clash. Y4OYG6V8 at 02 Sep 2025 01:30 PM in programme: E9HGC…" at bounding box center [514, 28] width 323 height 21
copy div "E9HGC6W3"
click at [430, 316] on button "Add" at bounding box center [425, 325] width 61 height 24
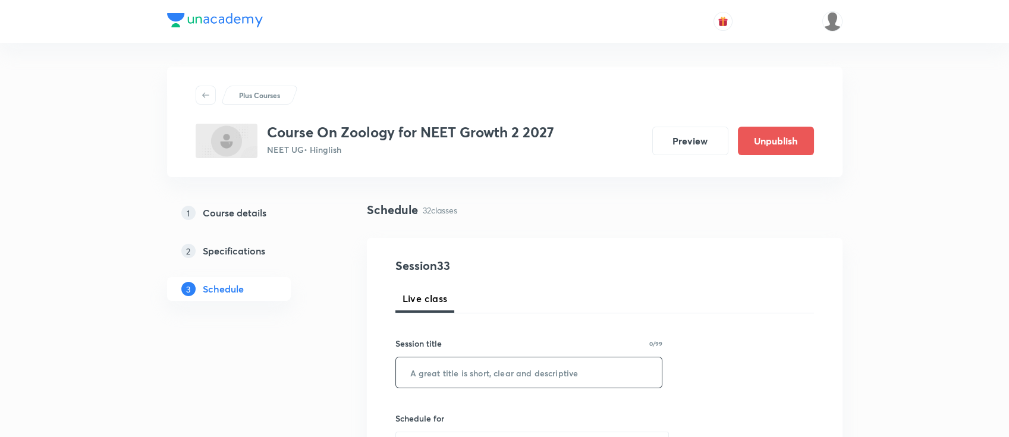
click at [491, 358] on input "text" at bounding box center [529, 372] width 266 height 30
paste input "Biomolecules"
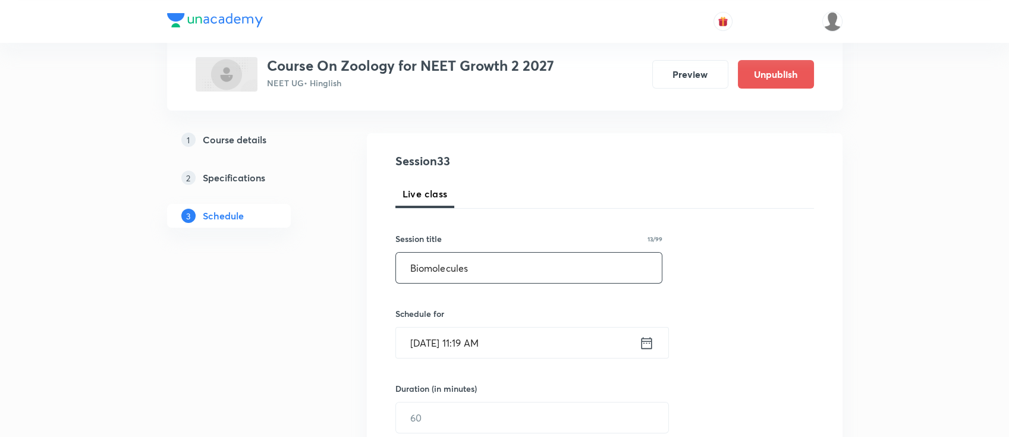
scroll to position [158, 0]
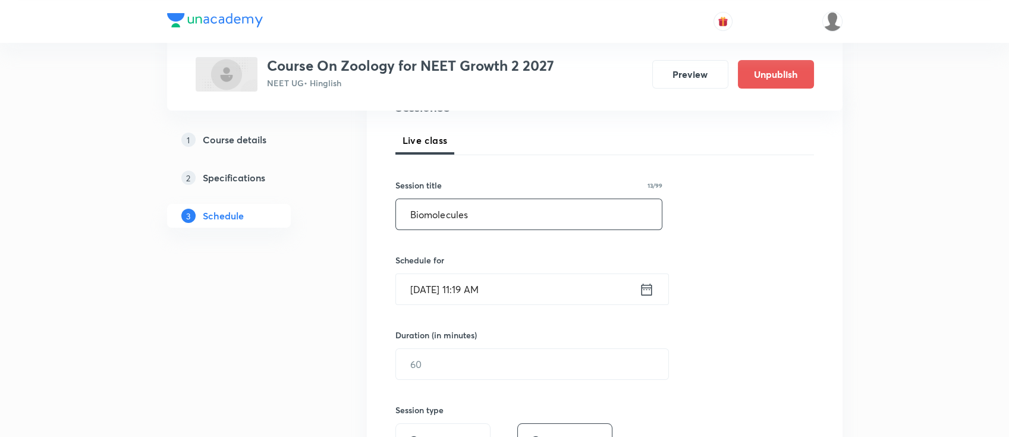
type input "Biomolecules"
click at [654, 291] on div "[DATE] 11:19 AM ​" at bounding box center [531, 289] width 273 height 32
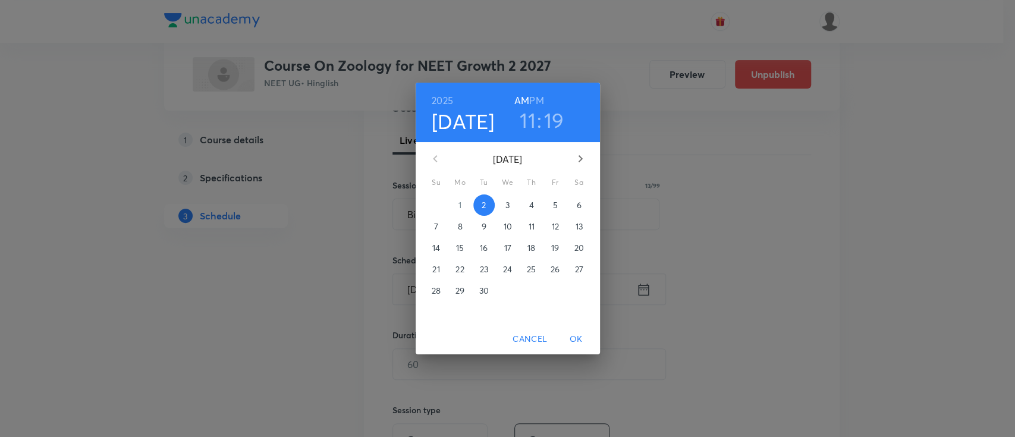
click at [536, 99] on h6 "PM" at bounding box center [536, 100] width 14 height 17
click at [528, 131] on h3 "11" at bounding box center [528, 120] width 16 height 25
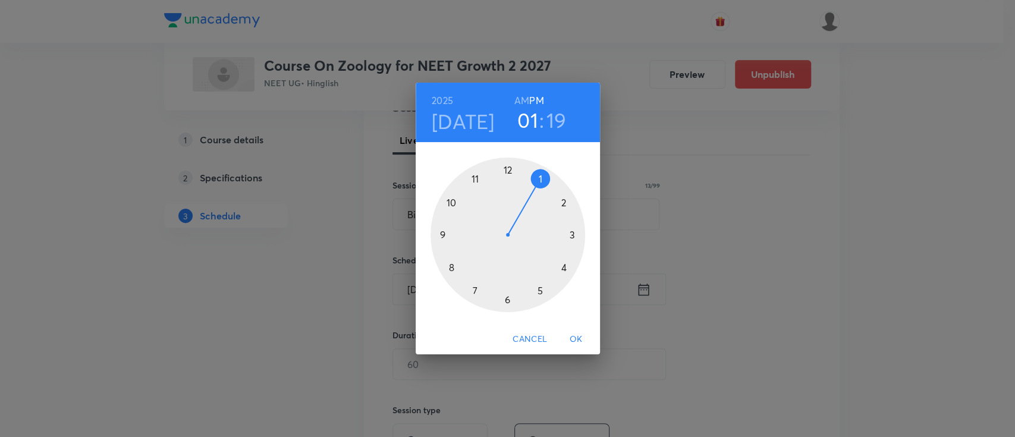
drag, startPoint x: 476, startPoint y: 179, endPoint x: 538, endPoint y: 189, distance: 63.2
click at [538, 189] on div at bounding box center [507, 235] width 155 height 155
drag, startPoint x: 557, startPoint y: 265, endPoint x: 509, endPoint y: 303, distance: 60.5
click at [509, 303] on div at bounding box center [507, 235] width 155 height 155
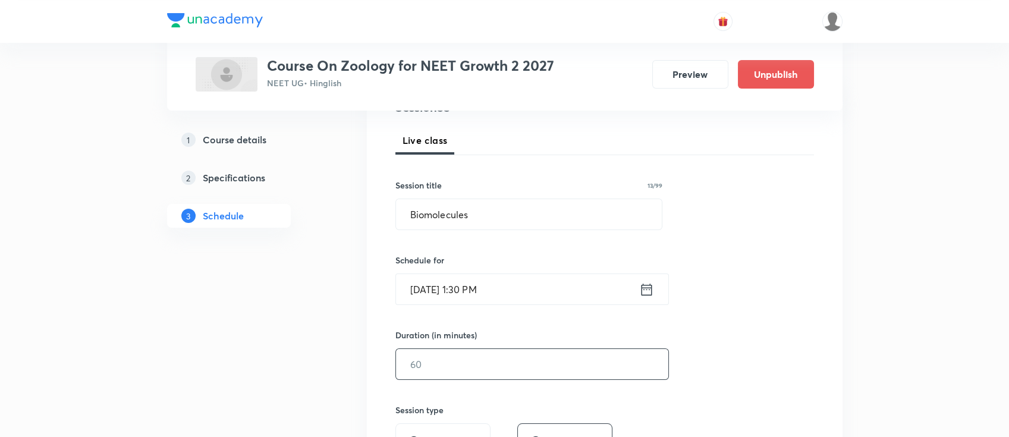
click at [520, 355] on input "text" at bounding box center [532, 364] width 272 height 30
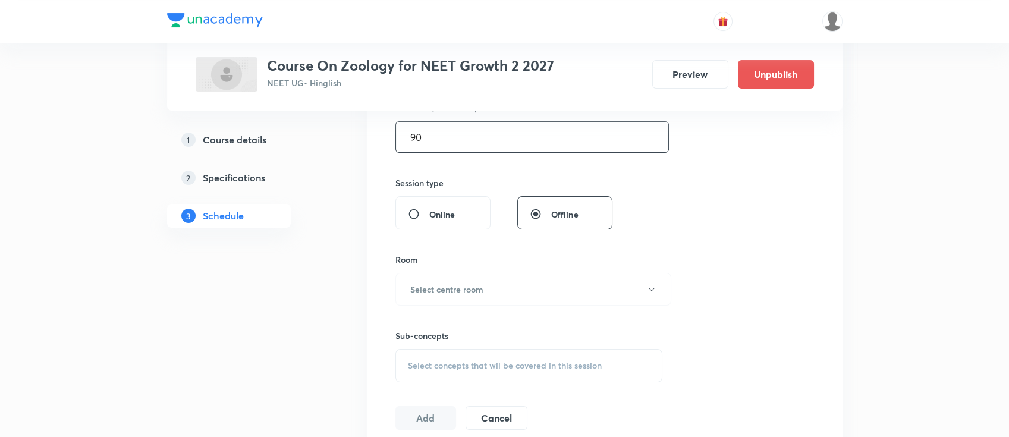
scroll to position [396, 0]
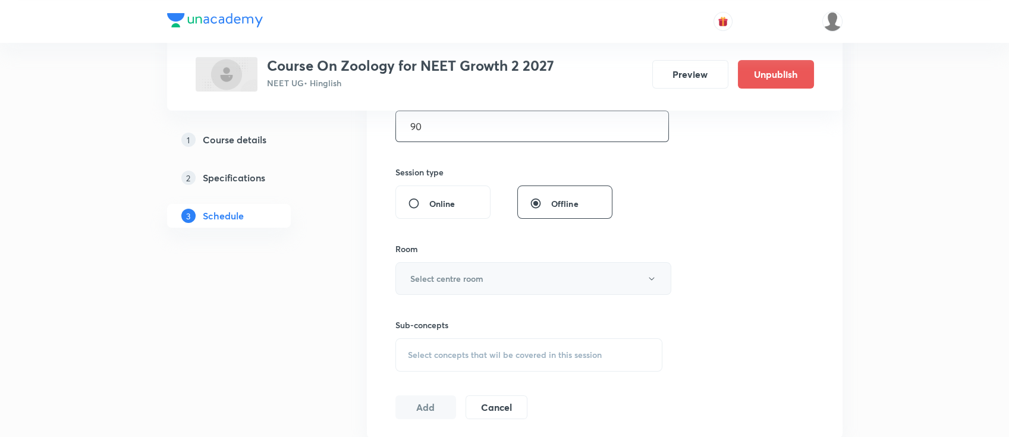
type input "90"
click at [509, 276] on button "Select centre room" at bounding box center [533, 278] width 276 height 33
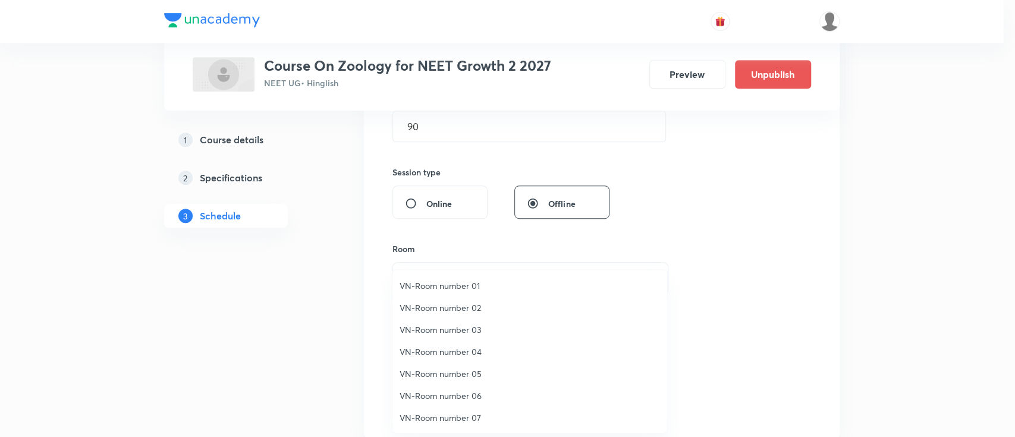
click at [466, 301] on span "VN-Room number 02" at bounding box center [529, 307] width 260 height 12
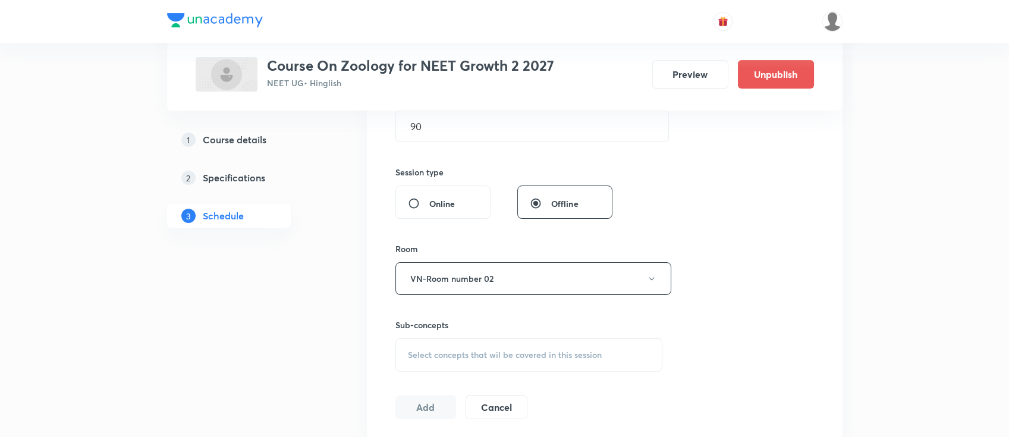
click at [486, 358] on span "Select concepts that wil be covered in this session" at bounding box center [505, 355] width 194 height 10
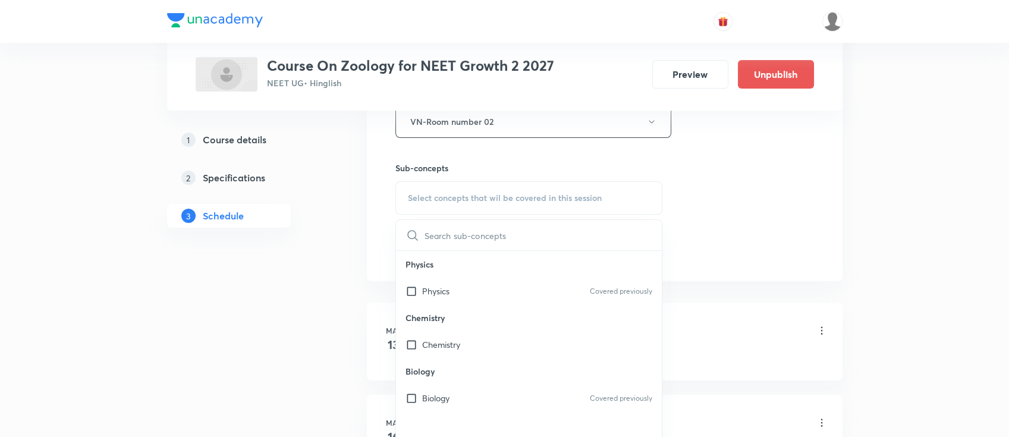
scroll to position [555, 0]
click at [477, 394] on div "Biology Covered previously" at bounding box center [529, 396] width 266 height 27
checkbox input "true"
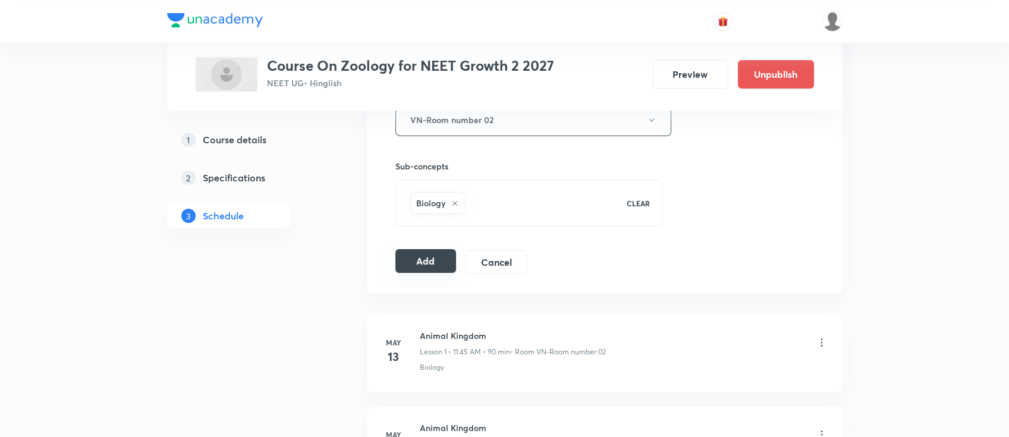
click at [414, 264] on button "Add" at bounding box center [425, 261] width 61 height 24
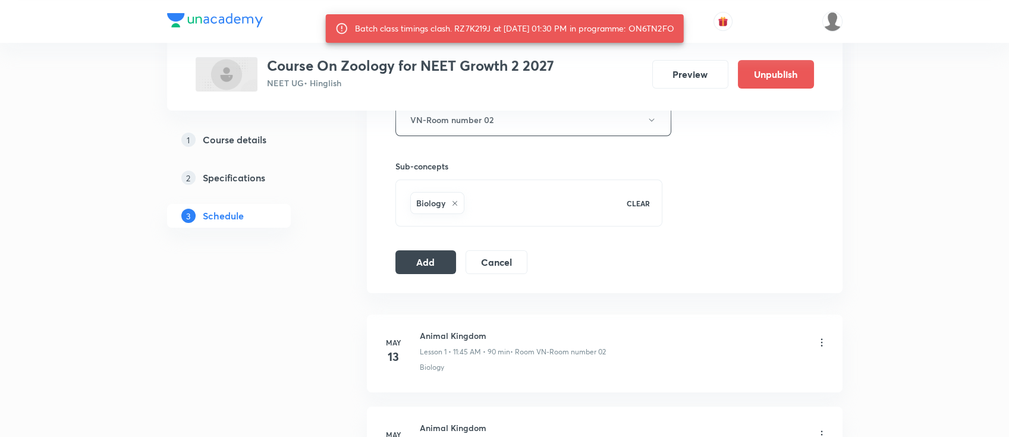
click at [661, 27] on div "Batch class timings clash. RZ7K219J at 02 Sep 2025 01:30 PM in programme: ON6TN…" at bounding box center [514, 28] width 319 height 21
copy div "ON6TN2FO"
click at [424, 269] on button "Add" at bounding box center [425, 261] width 61 height 24
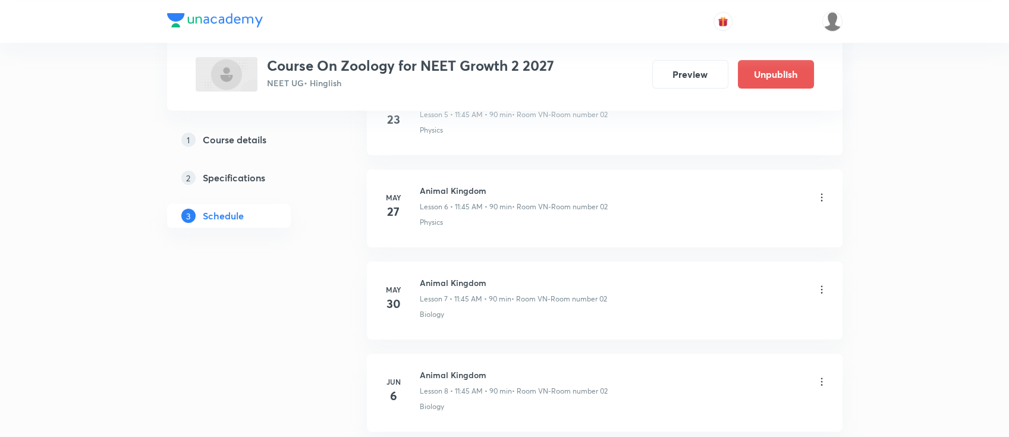
scroll to position [713, 0]
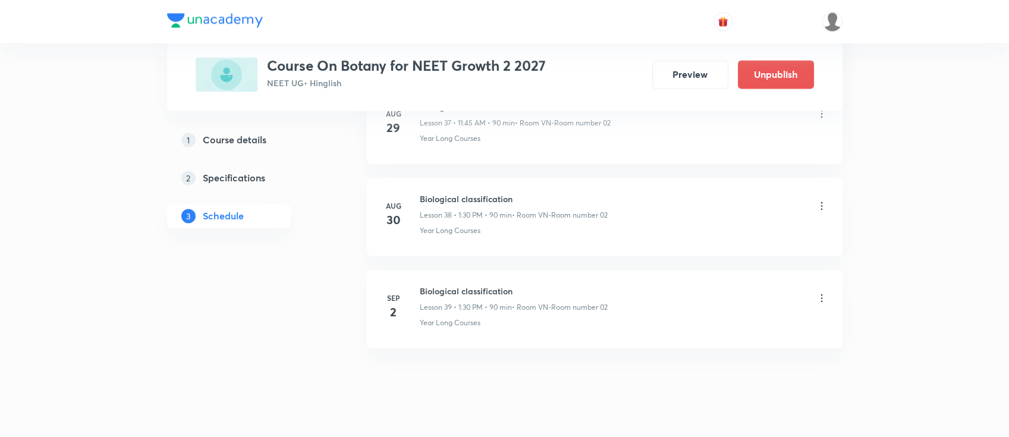
scroll to position [4103, 0]
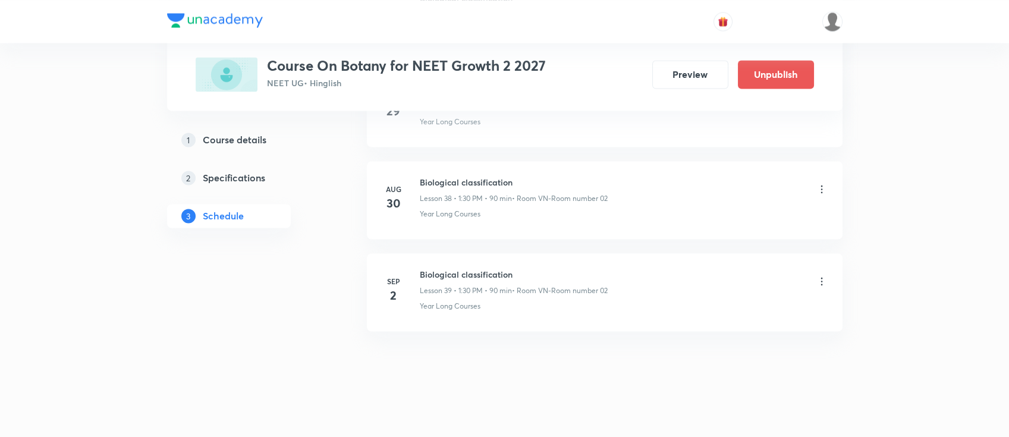
drag, startPoint x: 818, startPoint y: 282, endPoint x: 824, endPoint y: 273, distance: 10.7
click at [818, 283] on div "Biological classification Lesson 39 • 1:30 PM • 90 min • Room VN-Room number 02" at bounding box center [624, 282] width 408 height 28
click at [824, 275] on icon at bounding box center [822, 281] width 12 height 12
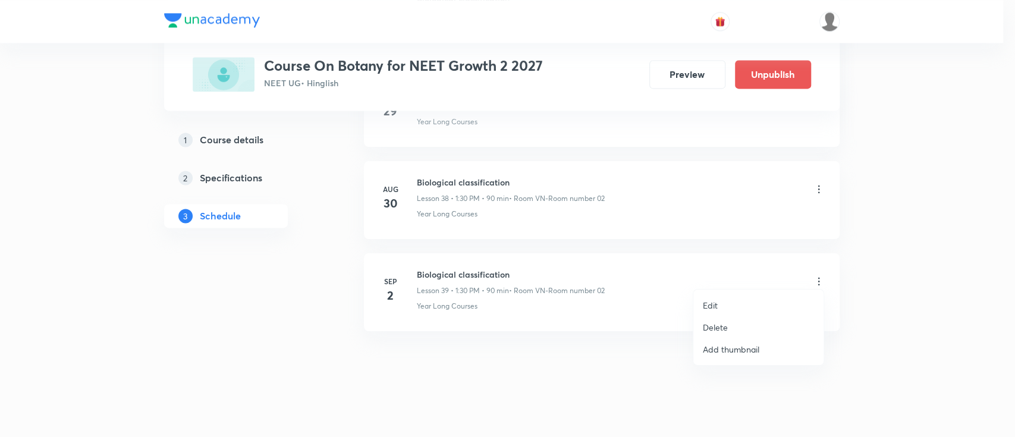
click at [706, 332] on p "Delete" at bounding box center [715, 327] width 25 height 12
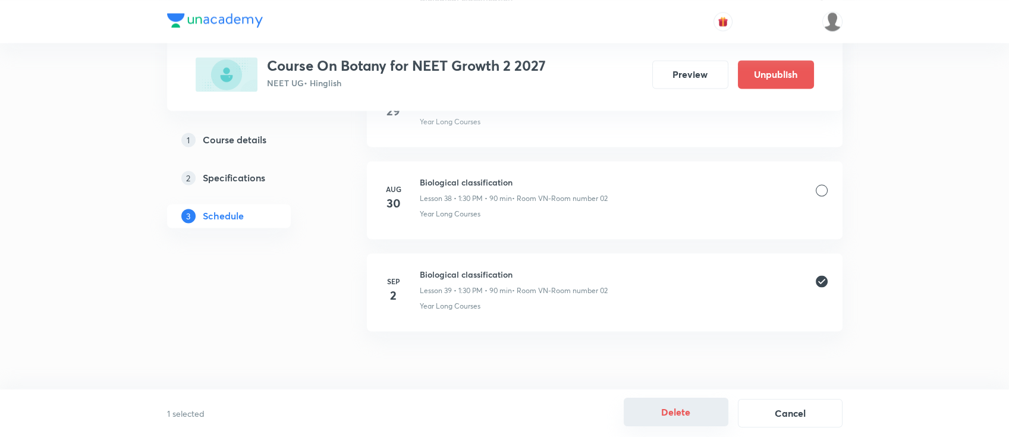
click at [681, 417] on button "Delete" at bounding box center [676, 412] width 105 height 29
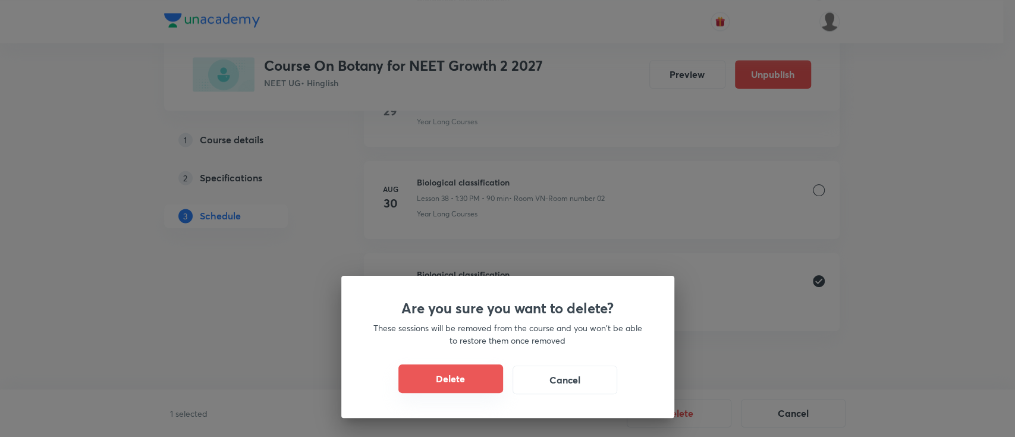
click at [478, 386] on button "Delete" at bounding box center [450, 378] width 105 height 29
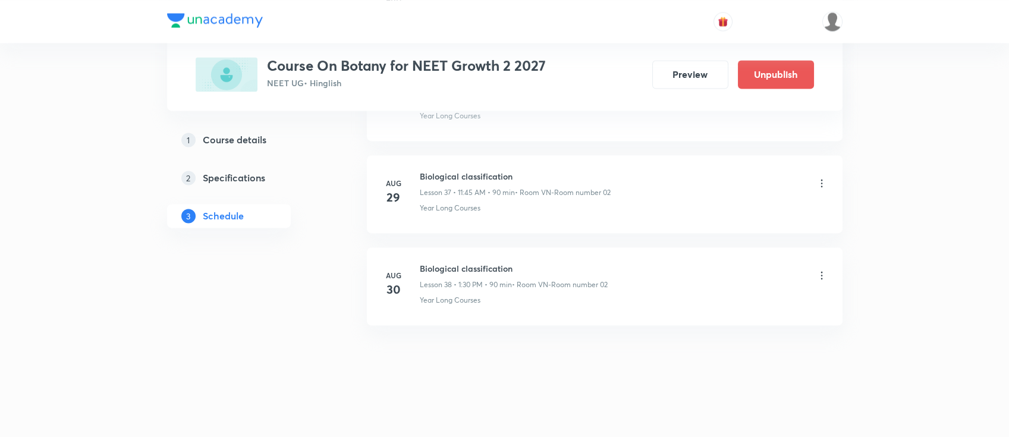
scroll to position [4011, 0]
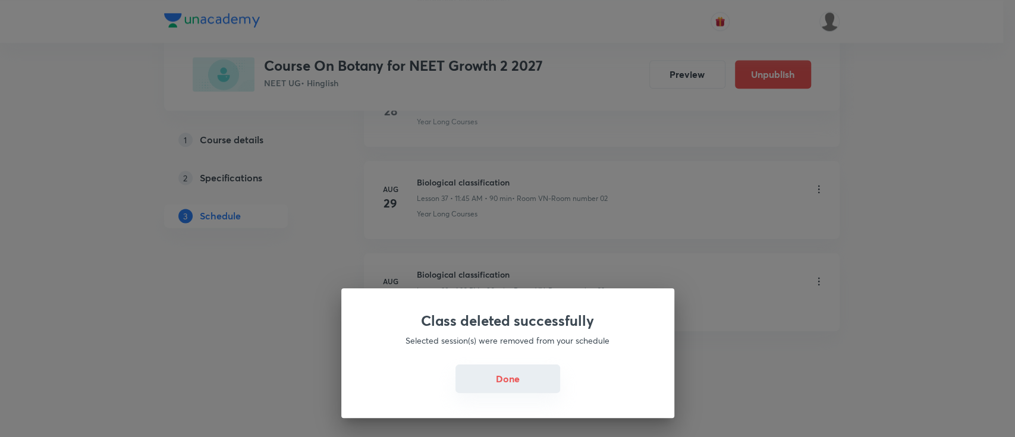
click at [509, 380] on button "Done" at bounding box center [507, 378] width 105 height 29
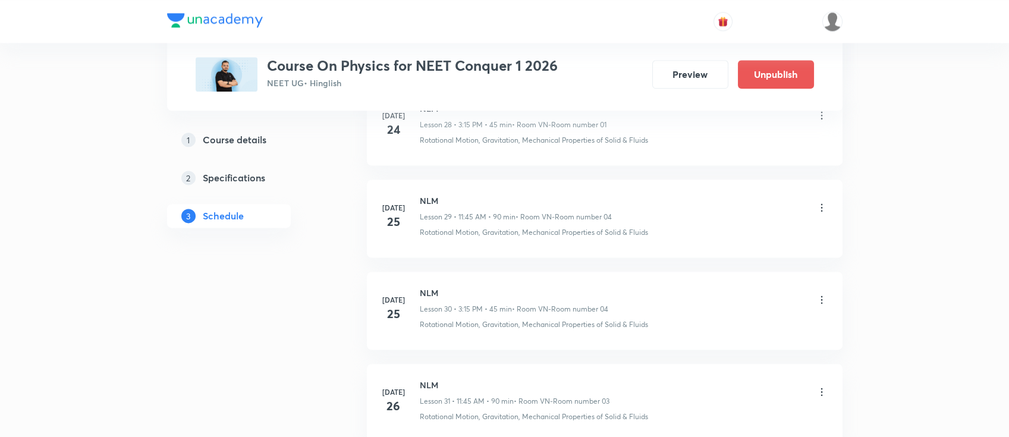
scroll to position [5392, 0]
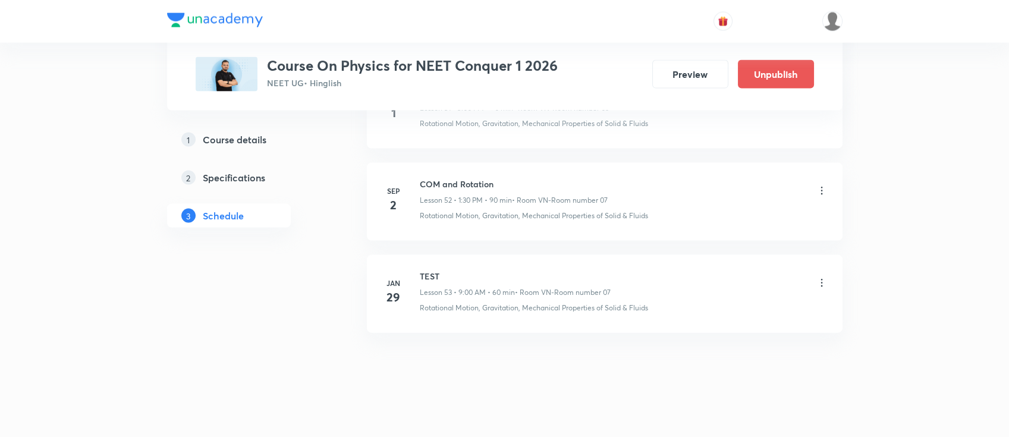
click at [823, 185] on icon at bounding box center [822, 191] width 12 height 12
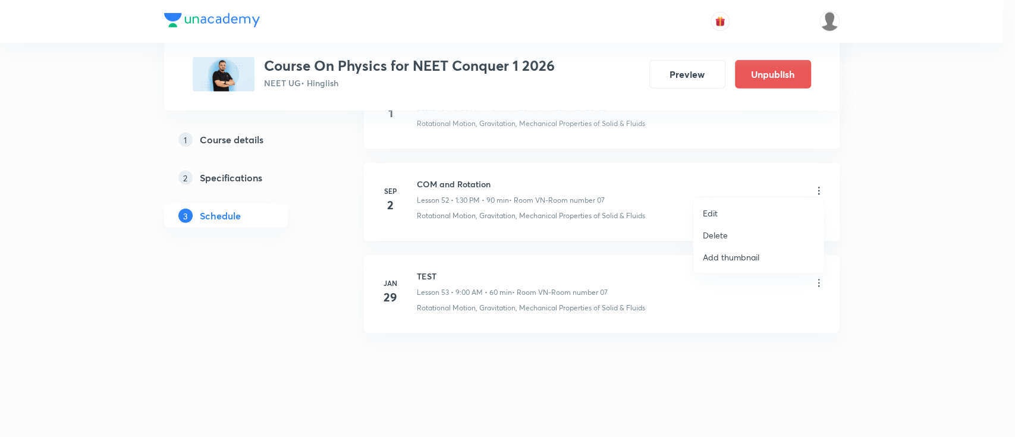
click at [731, 232] on li "Delete" at bounding box center [758, 235] width 130 height 22
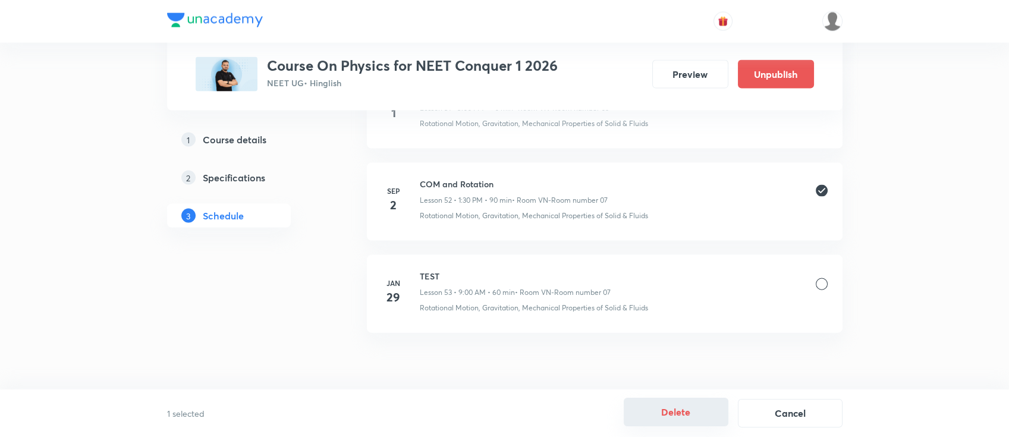
click at [673, 417] on button "Delete" at bounding box center [676, 412] width 105 height 29
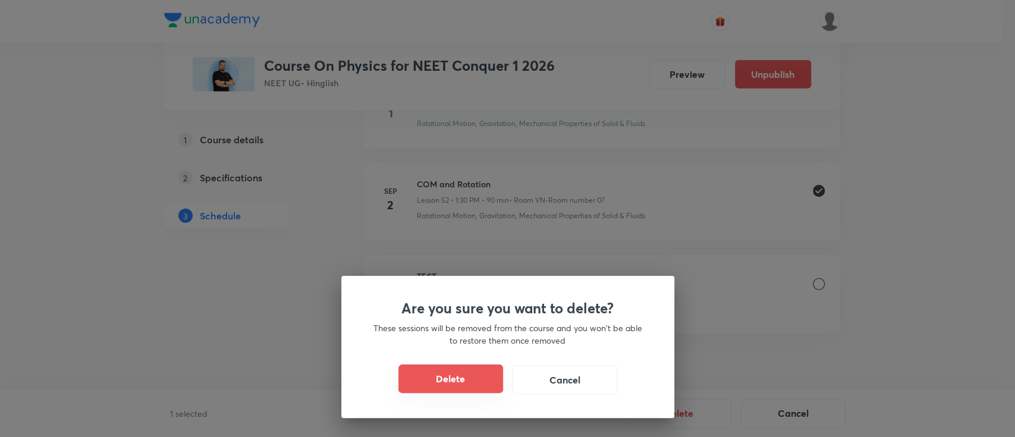
click at [480, 380] on button "Delete" at bounding box center [450, 378] width 105 height 29
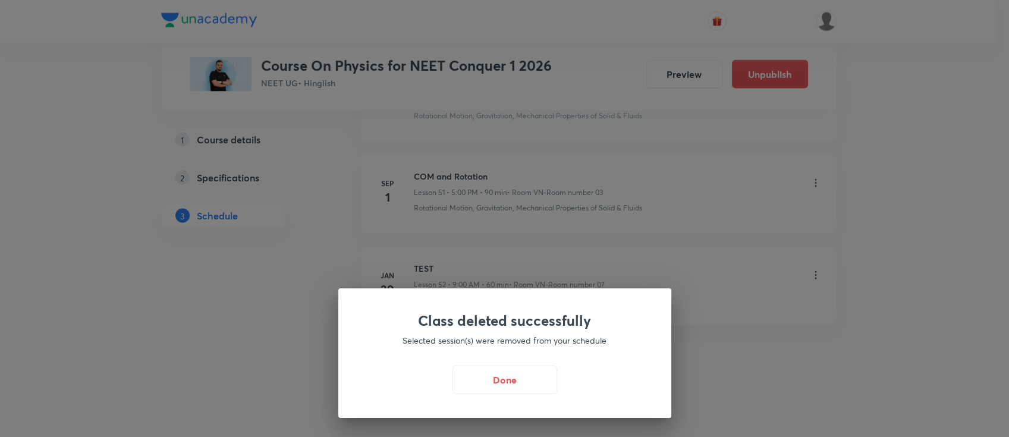
scroll to position [5299, 0]
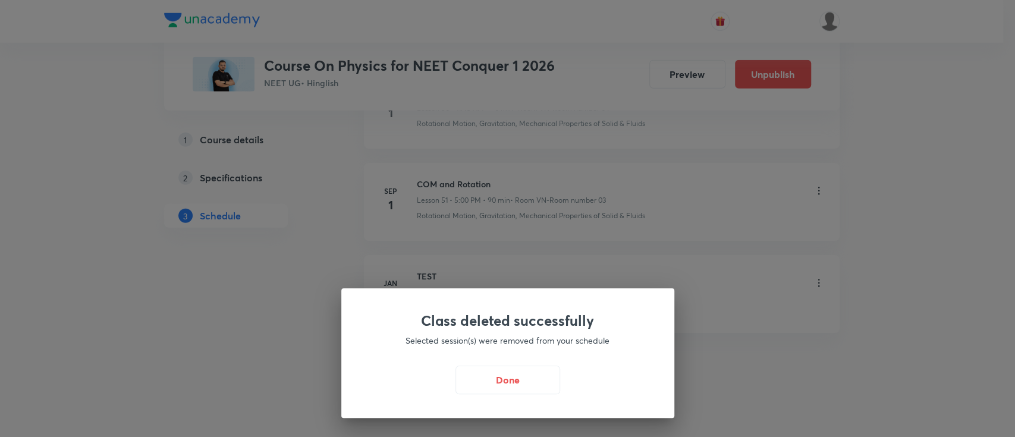
click at [492, 385] on button "Done" at bounding box center [507, 380] width 105 height 29
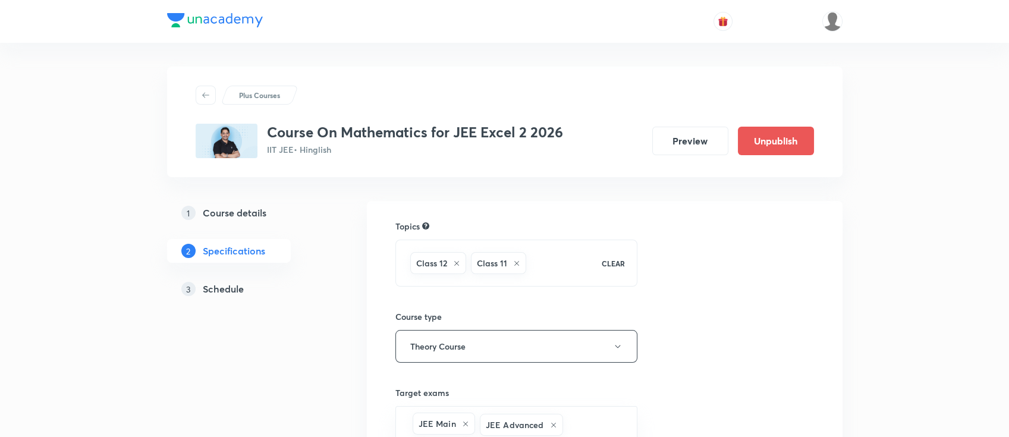
scroll to position [329, 0]
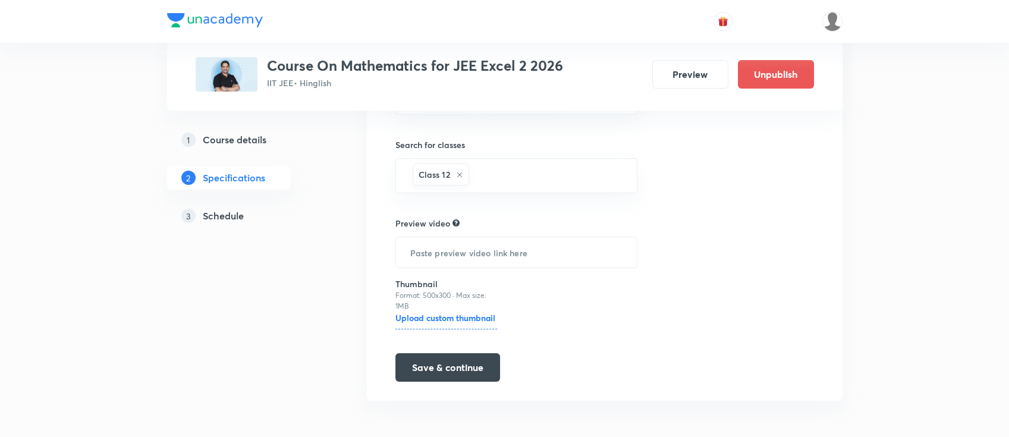
click at [228, 215] on h5 "Schedule" at bounding box center [223, 216] width 41 height 14
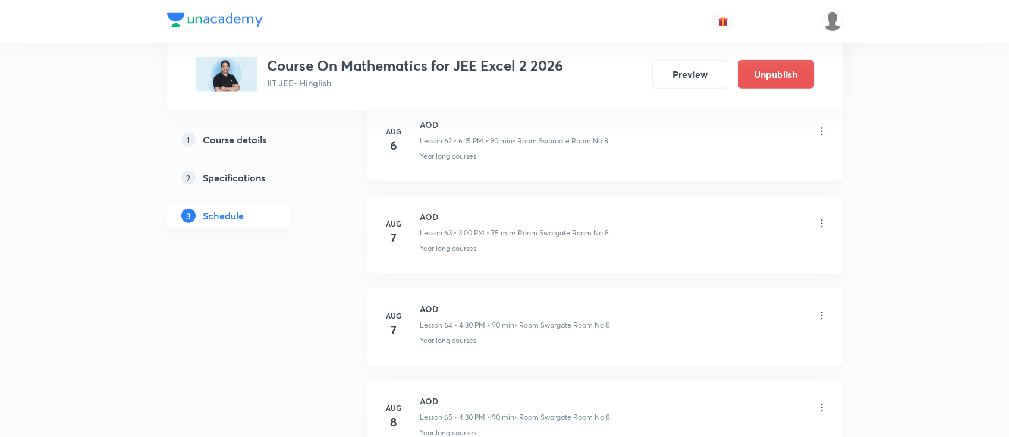
scroll to position [7784, 0]
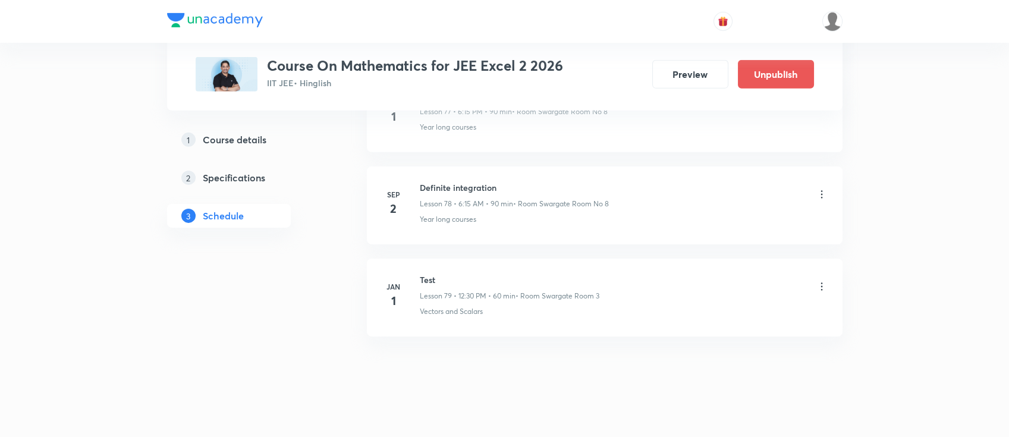
click at [823, 188] on icon at bounding box center [822, 194] width 12 height 12
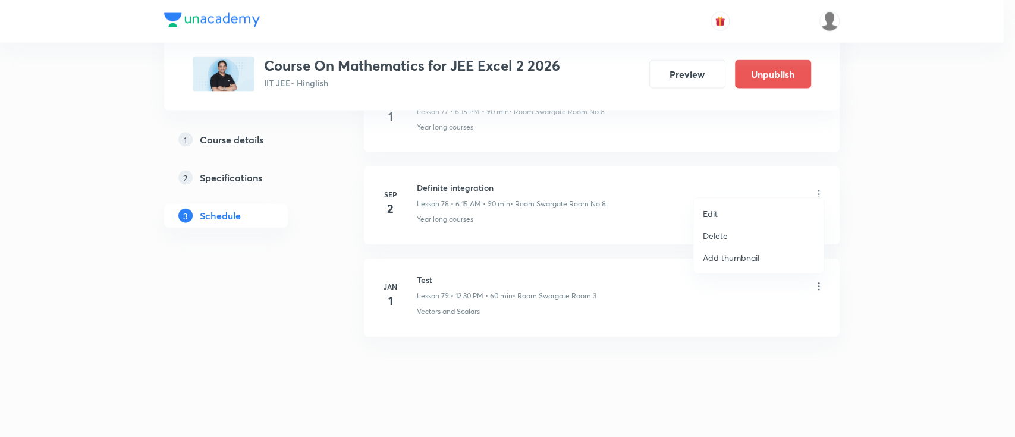
click at [738, 234] on li "Delete" at bounding box center [758, 236] width 130 height 22
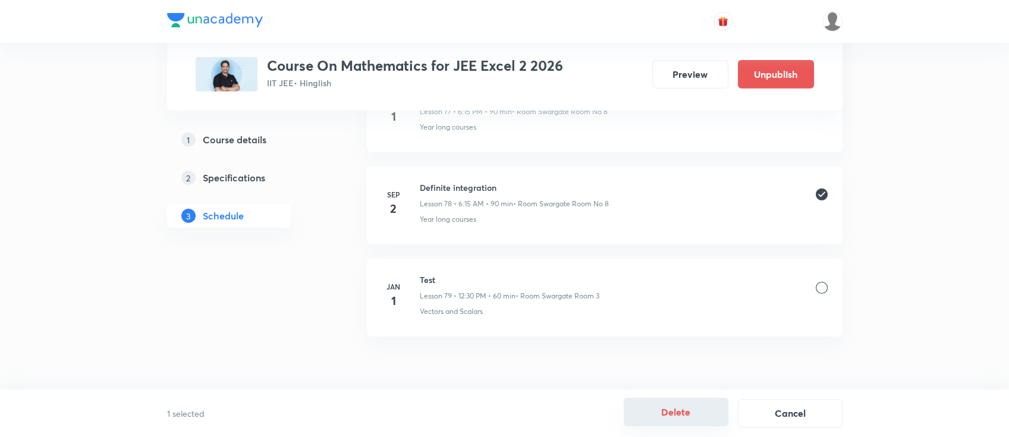
click at [659, 419] on button "Delete" at bounding box center [676, 412] width 105 height 29
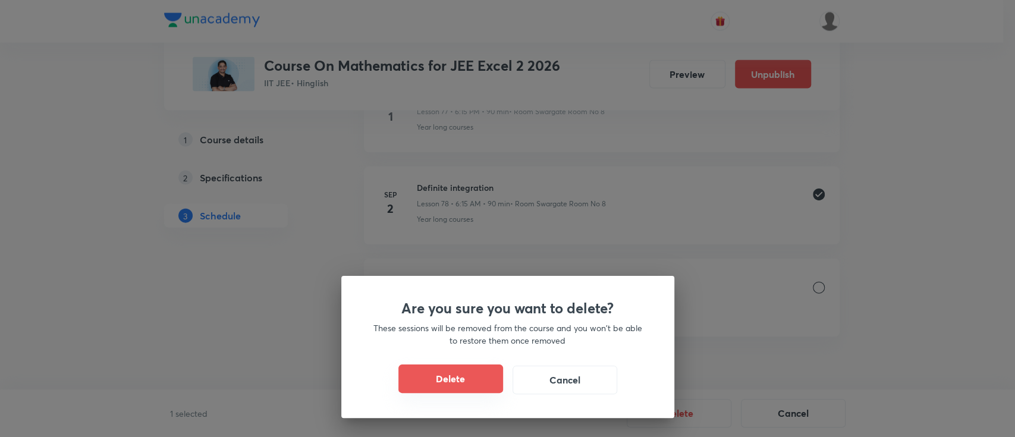
click at [476, 379] on button "Delete" at bounding box center [450, 378] width 105 height 29
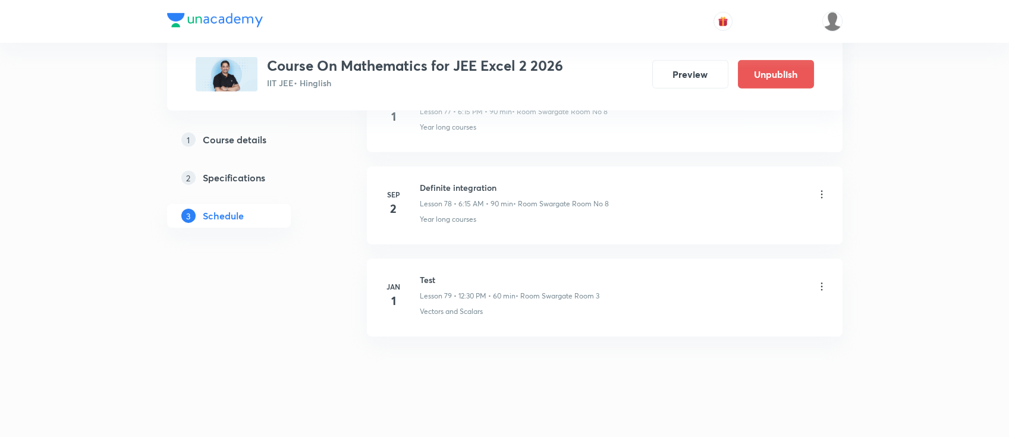
click at [469, 181] on h6 "Definite integration" at bounding box center [514, 187] width 189 height 12
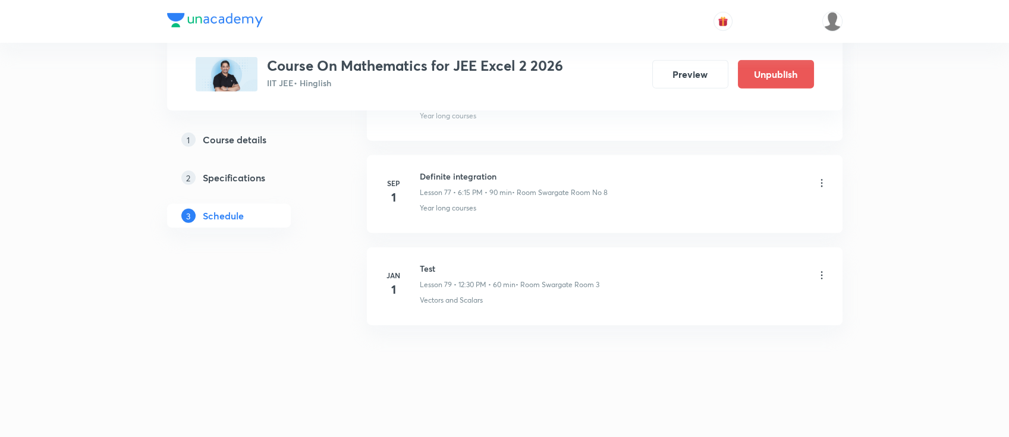
scroll to position [7691, 0]
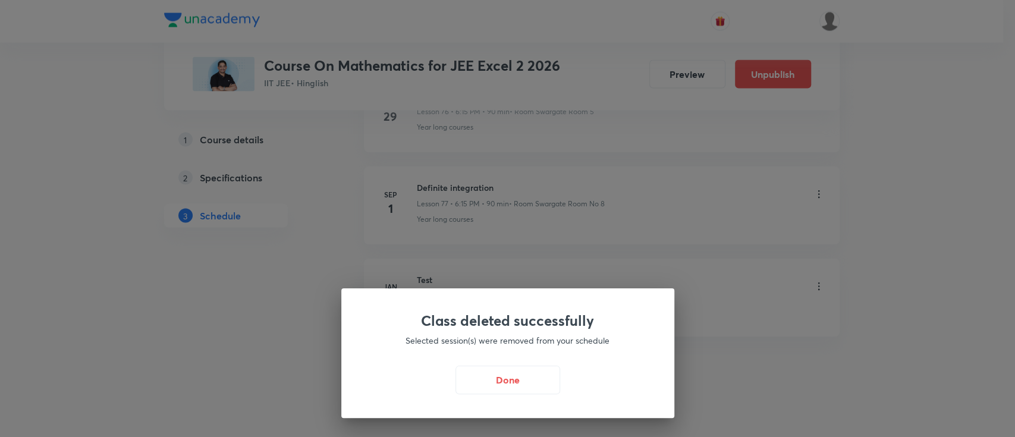
drag, startPoint x: 509, startPoint y: 377, endPoint x: 483, endPoint y: 253, distance: 126.3
click at [509, 376] on button "Done" at bounding box center [507, 380] width 105 height 29
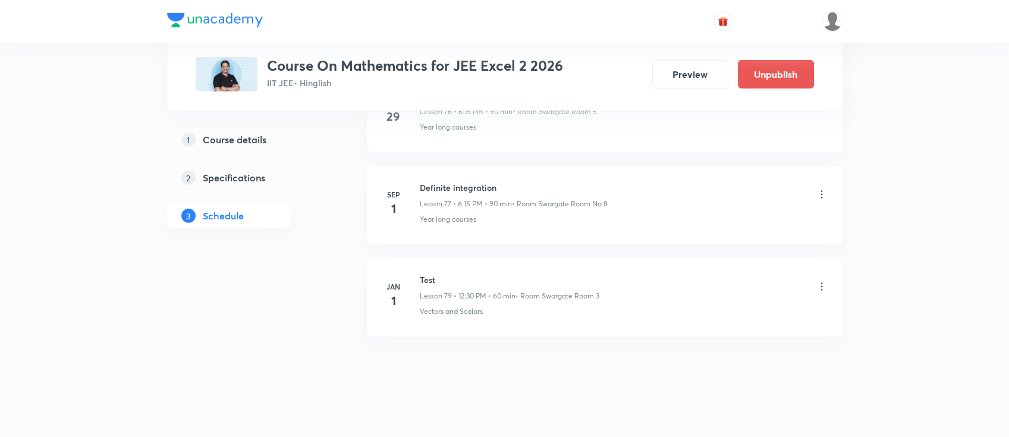
click at [468, 181] on h6 "Definite integration" at bounding box center [514, 187] width 188 height 12
copy h6 "Definite integration"
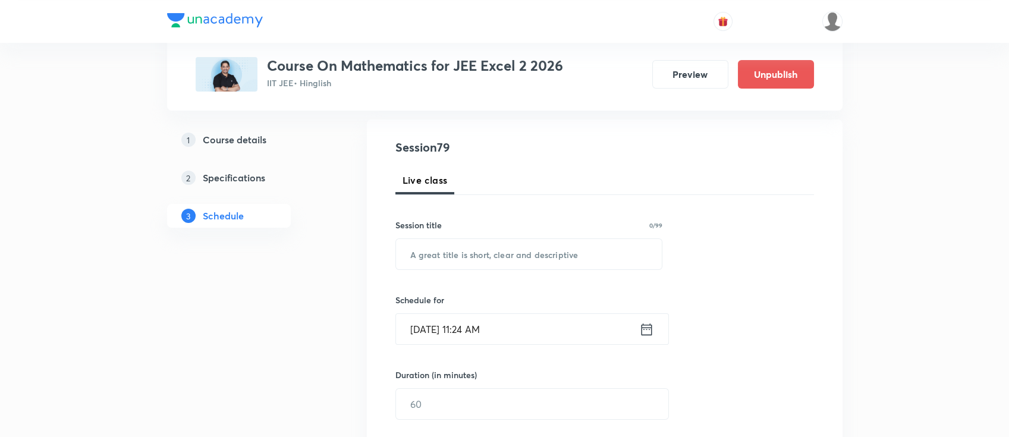
scroll to position [49, 0]
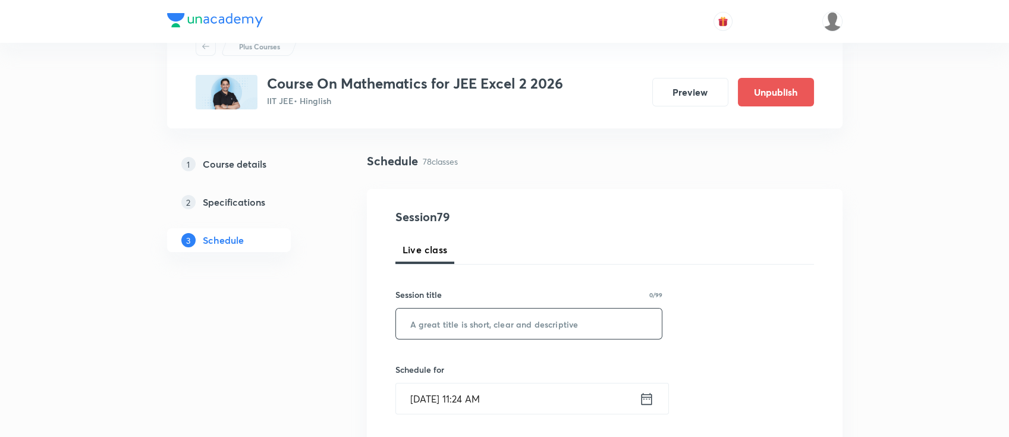
click at [575, 332] on input "text" at bounding box center [529, 324] width 266 height 30
paste input "unacademy-user-VDBZF1HOS0YO"
type input "unacademy-user-VDBZF1HOS0YO"
click at [645, 396] on icon at bounding box center [646, 398] width 11 height 12
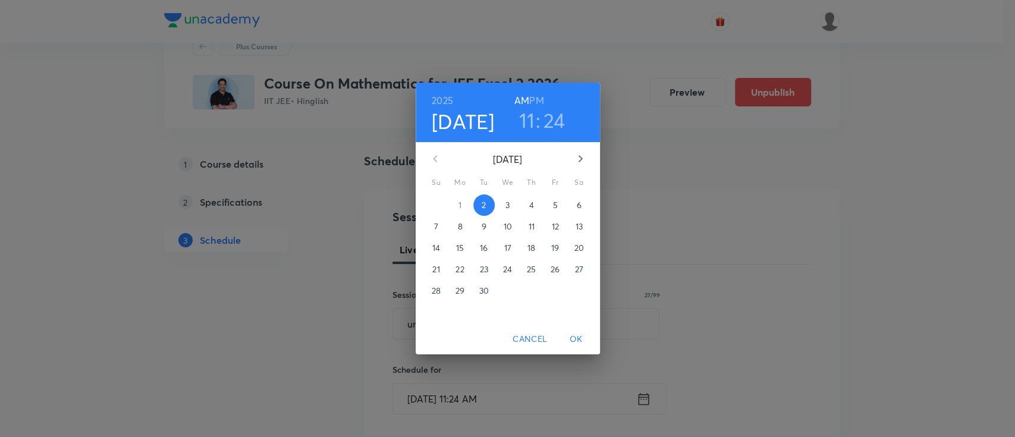
click at [503, 207] on span "3" at bounding box center [507, 205] width 21 height 12
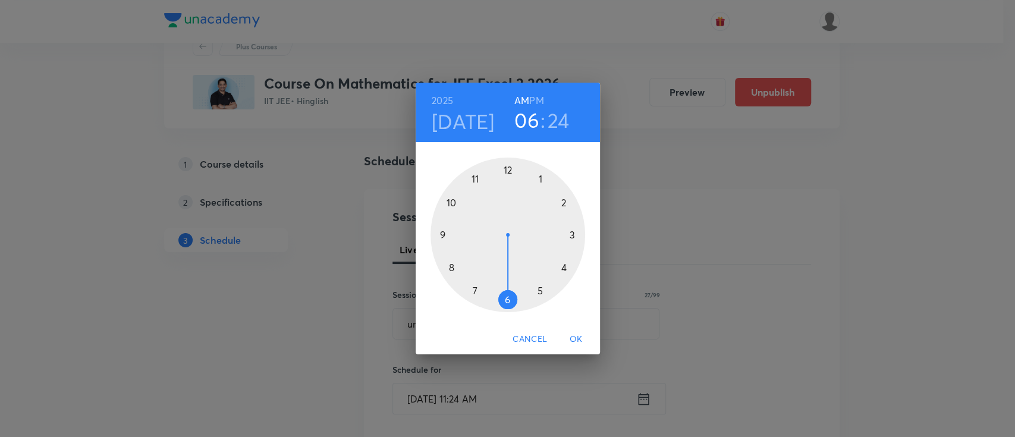
drag, startPoint x: 476, startPoint y: 174, endPoint x: 512, endPoint y: 283, distance: 115.4
click at [512, 283] on div at bounding box center [507, 235] width 155 height 155
drag, startPoint x: 533, startPoint y: 291, endPoint x: 565, endPoint y: 232, distance: 66.5
click at [565, 232] on div at bounding box center [507, 235] width 155 height 155
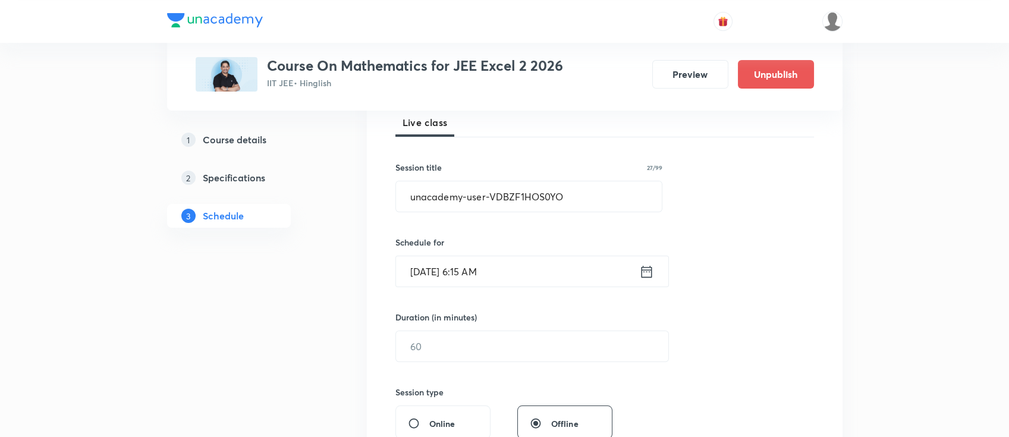
scroll to position [207, 0]
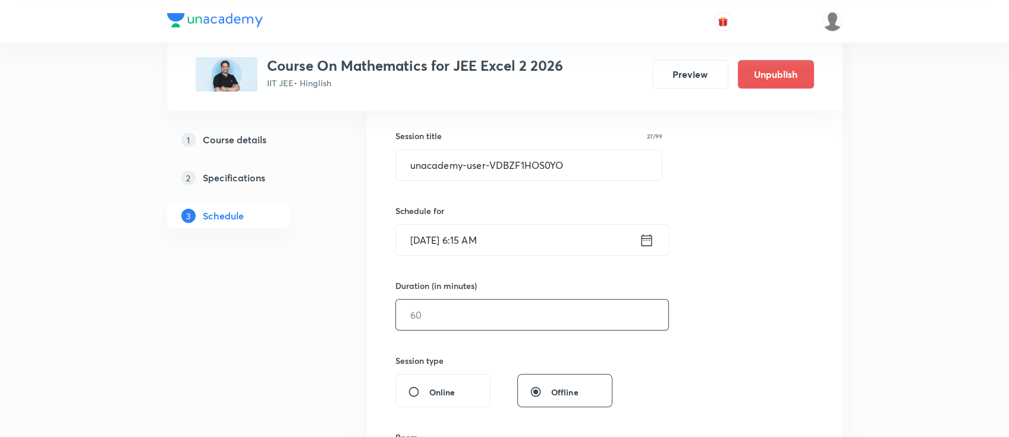
click at [570, 317] on input "text" at bounding box center [532, 315] width 272 height 30
click at [643, 243] on icon at bounding box center [646, 240] width 15 height 17
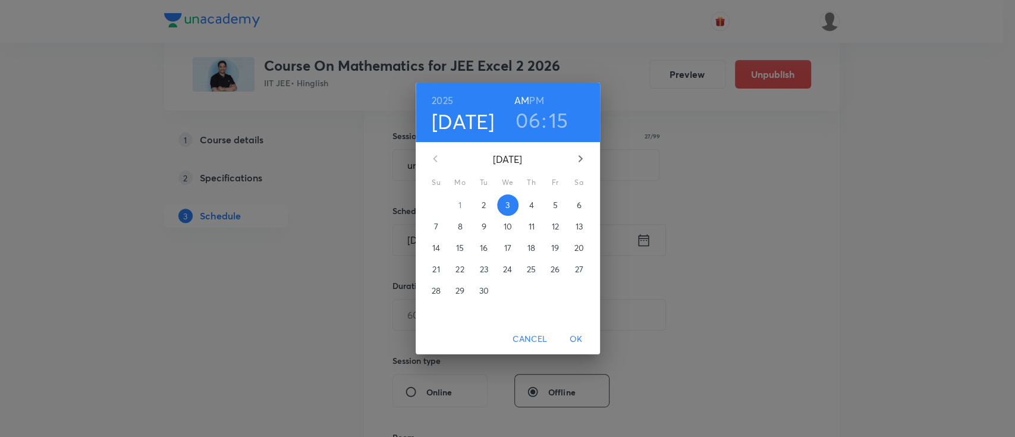
click at [558, 112] on h3 "15" at bounding box center [559, 120] width 20 height 25
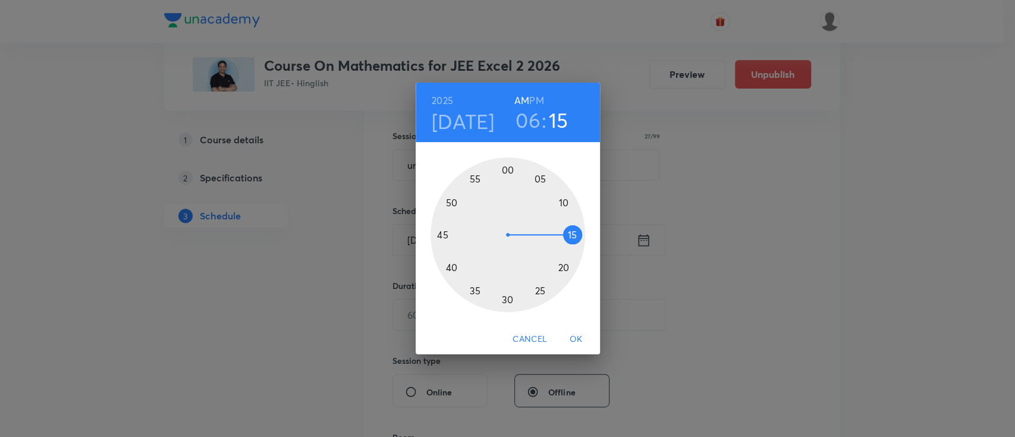
click at [541, 97] on h6 "PM" at bounding box center [536, 100] width 14 height 17
click at [579, 336] on span "OK" at bounding box center [576, 339] width 29 height 15
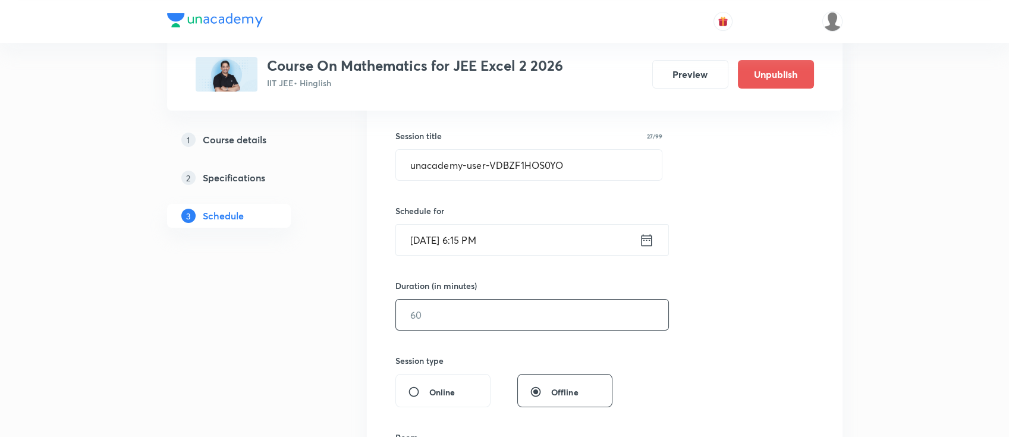
click at [518, 313] on input "text" at bounding box center [532, 315] width 272 height 30
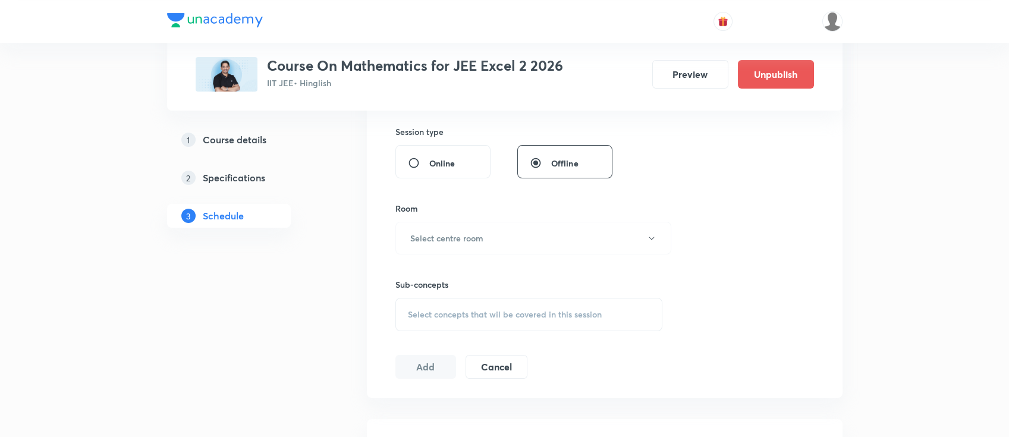
scroll to position [445, 0]
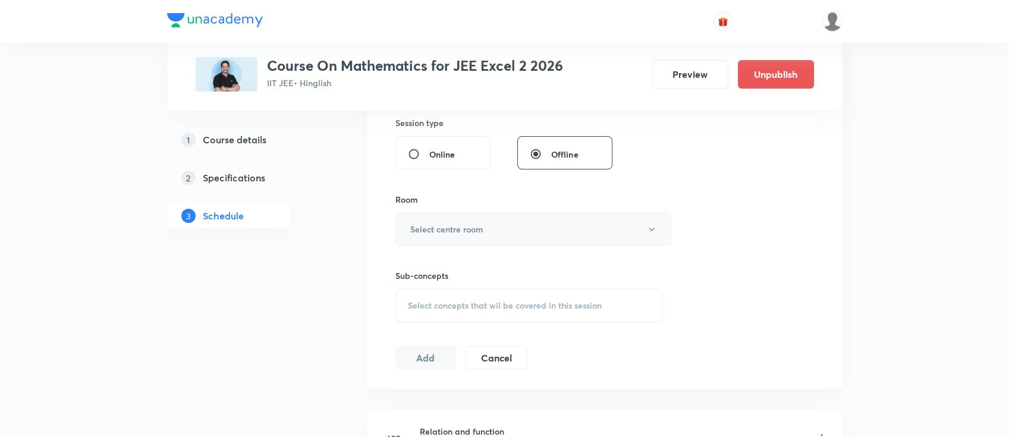
type input "90"
click at [479, 225] on h6 "Select centre room" at bounding box center [446, 229] width 73 height 12
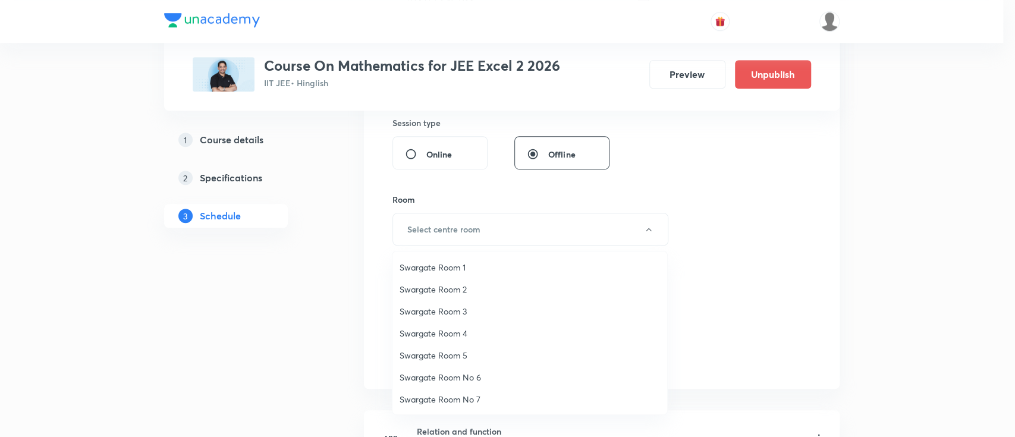
click at [462, 317] on li "Swargate Room 3" at bounding box center [529, 311] width 275 height 22
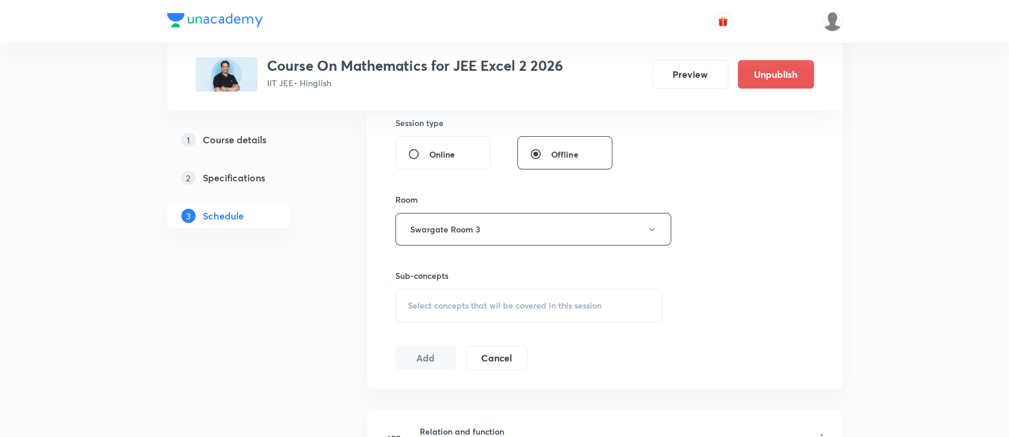
click at [511, 301] on span "Select concepts that wil be covered in this session" at bounding box center [505, 306] width 194 height 10
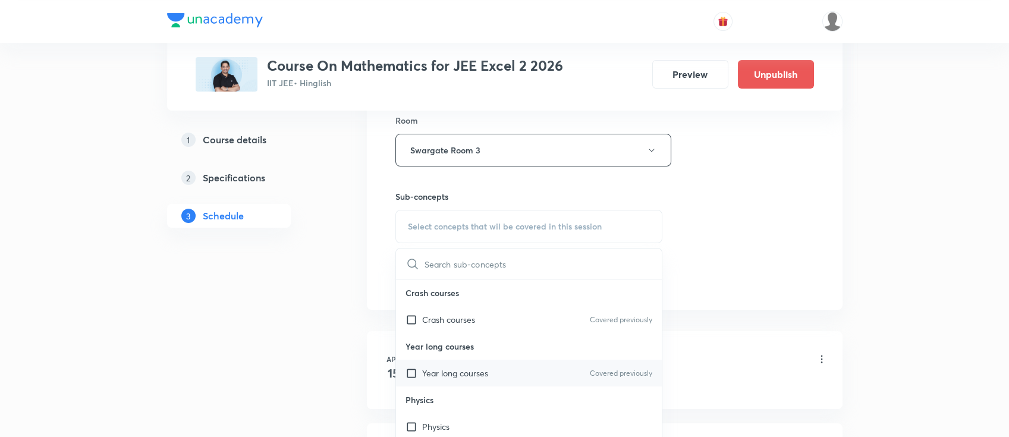
click at [519, 367] on div "Year long courses Covered previously" at bounding box center [529, 373] width 266 height 27
checkbox input "true"
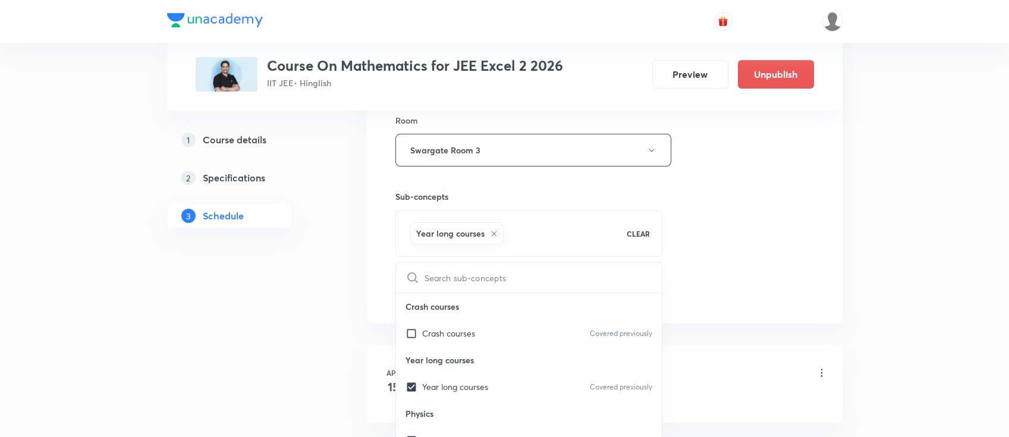
click at [733, 237] on div "Session 79 Live class Session title 27/99 unacademy-user-VDBZF1HOS0YO ​ Schedul…" at bounding box center [604, 19] width 418 height 572
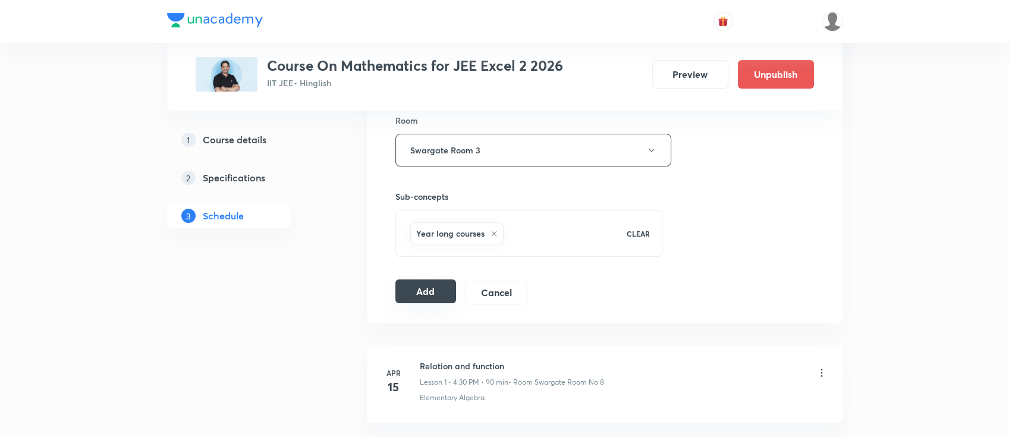
click at [433, 289] on button "Add" at bounding box center [425, 291] width 61 height 24
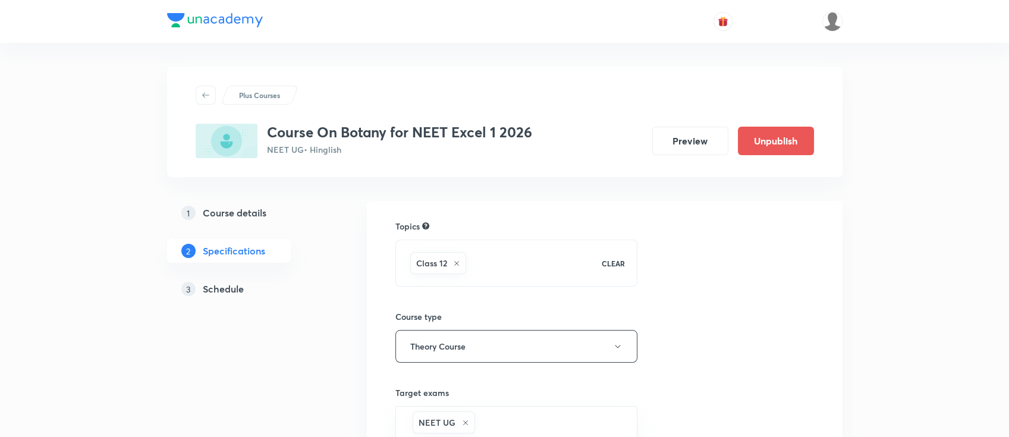
click at [232, 284] on h5 "Schedule" at bounding box center [223, 289] width 41 height 14
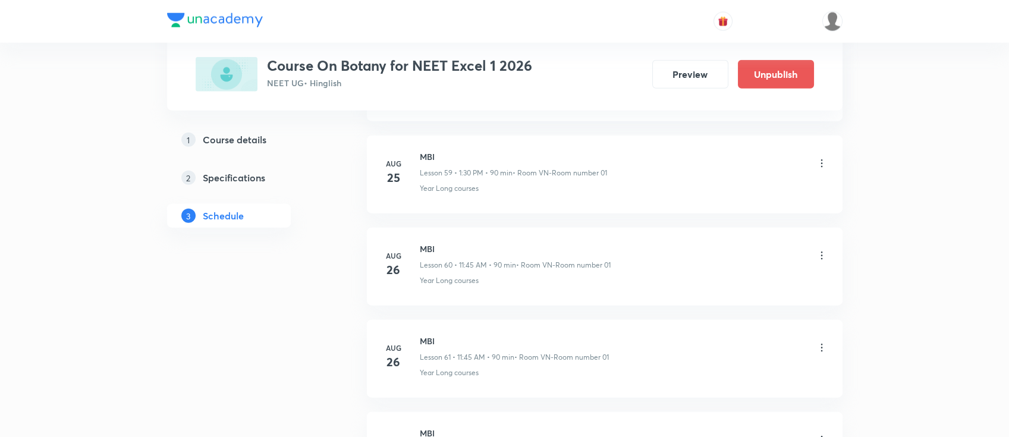
scroll to position [6403, 0]
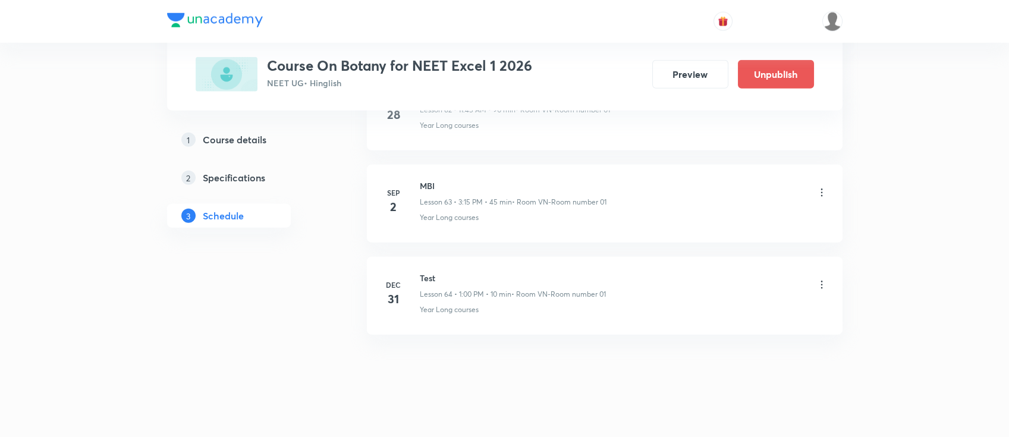
click at [429, 169] on li "[DATE] MBI Lesson 63 • 3:15 PM • 45 min • Room VN-Room number 01 Year Long cour…" at bounding box center [605, 204] width 476 height 78
click at [431, 180] on h6 "MBI" at bounding box center [513, 186] width 187 height 12
copy h6 "MBI"
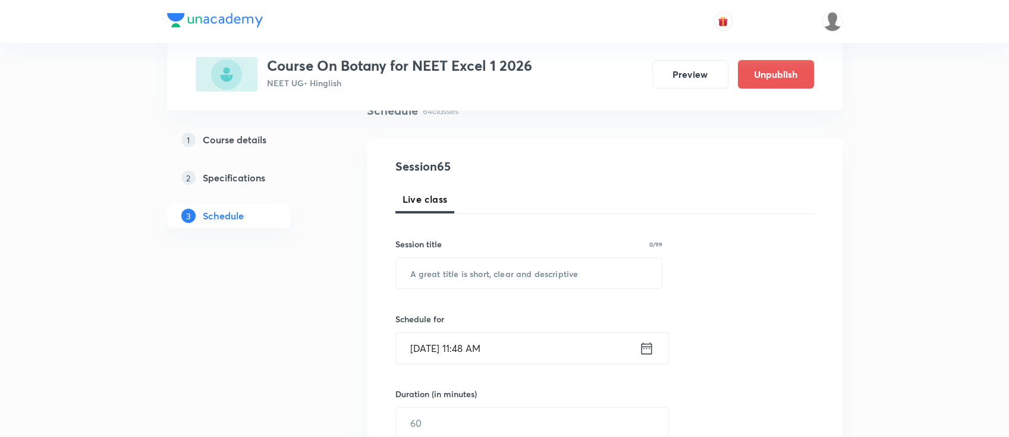
scroll to position [0, 0]
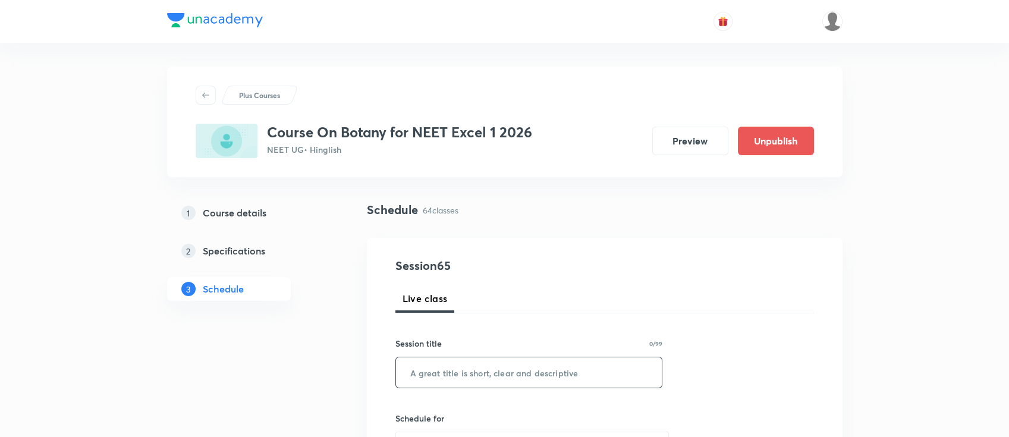
click at [618, 362] on input "text" at bounding box center [529, 372] width 266 height 30
paste input "MBI"
type input "MBI"
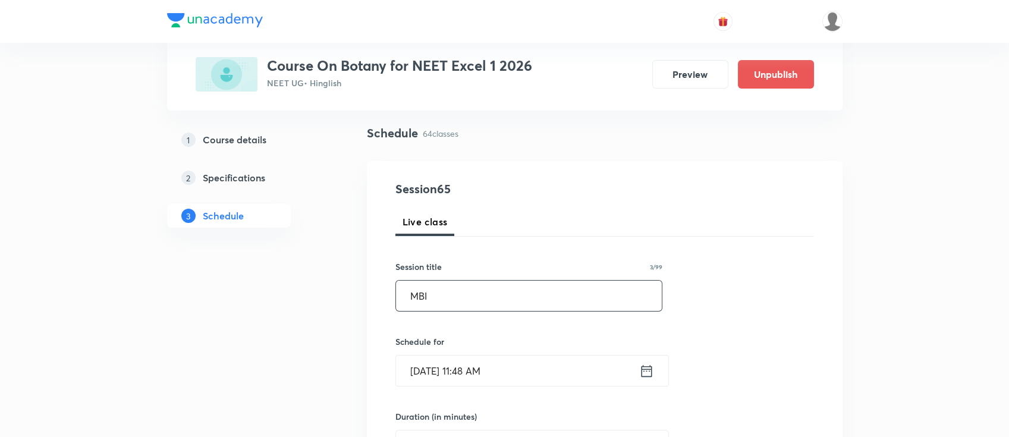
scroll to position [79, 0]
click at [648, 366] on icon at bounding box center [646, 368] width 11 height 12
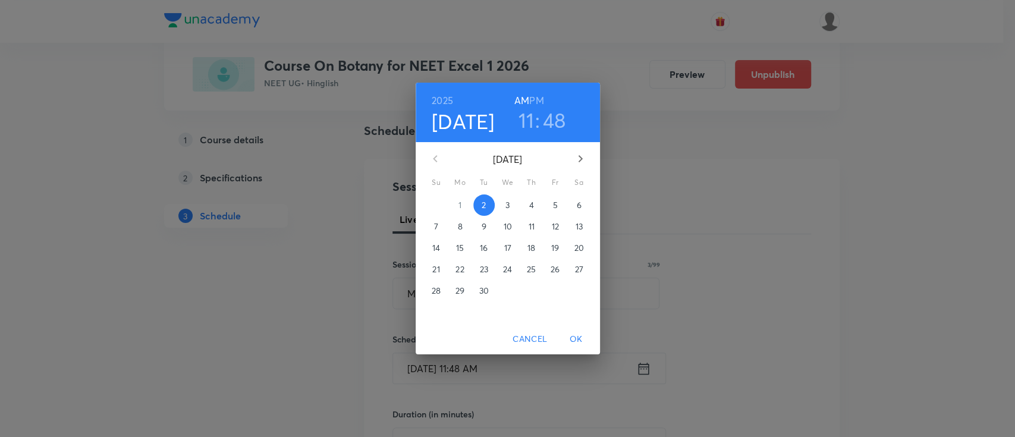
click at [554, 121] on h3 "48" at bounding box center [554, 120] width 23 height 25
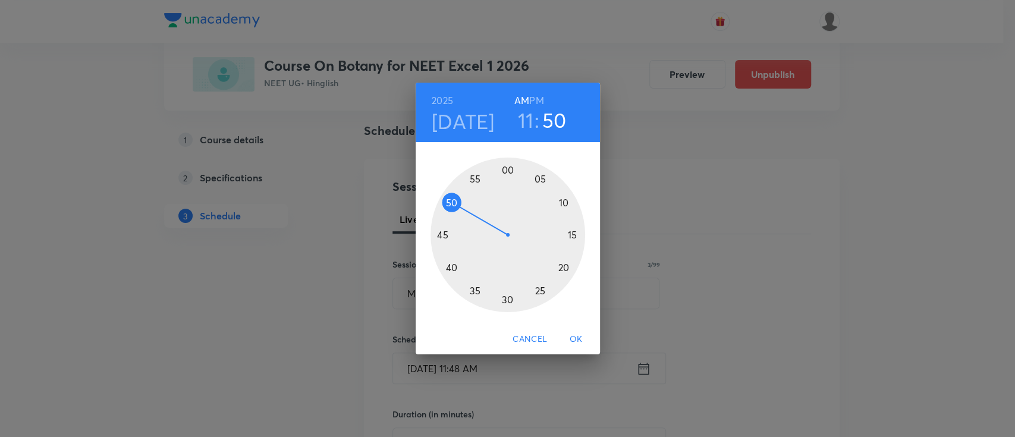
drag, startPoint x: 441, startPoint y: 215, endPoint x: 450, endPoint y: 202, distance: 15.3
click at [450, 202] on div at bounding box center [507, 235] width 155 height 155
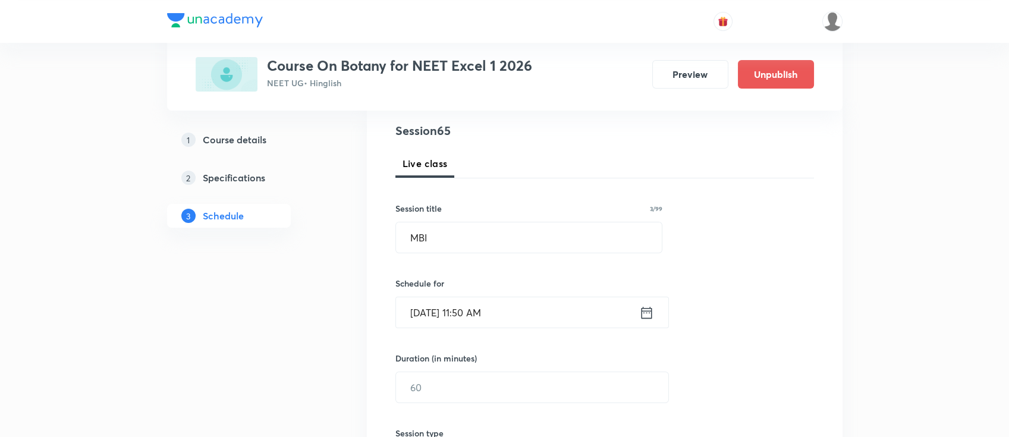
scroll to position [158, 0]
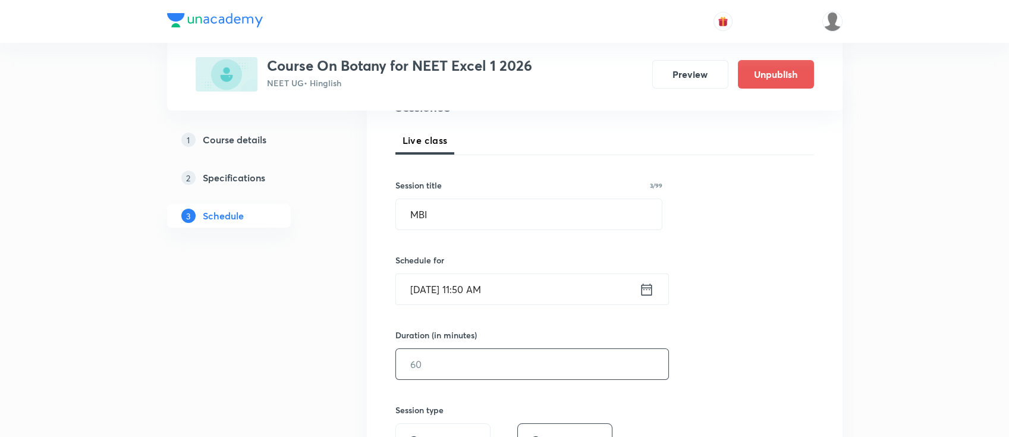
click at [481, 363] on input "text" at bounding box center [532, 364] width 272 height 30
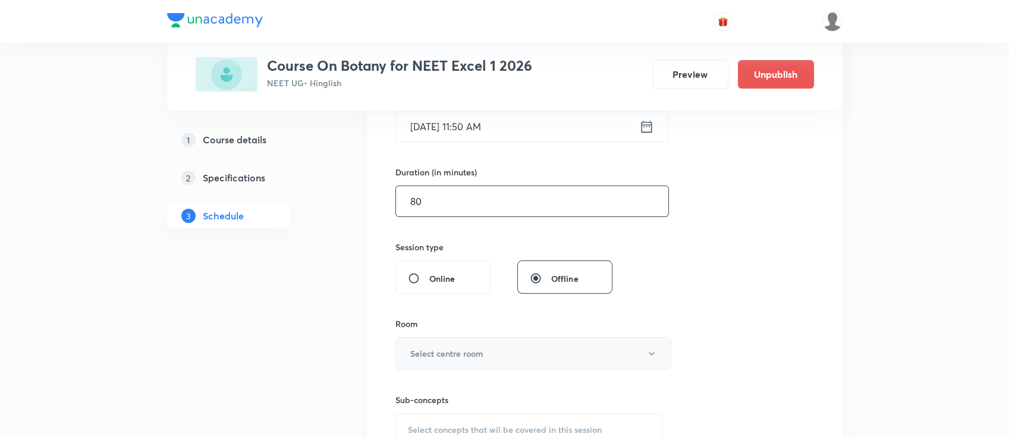
scroll to position [396, 0]
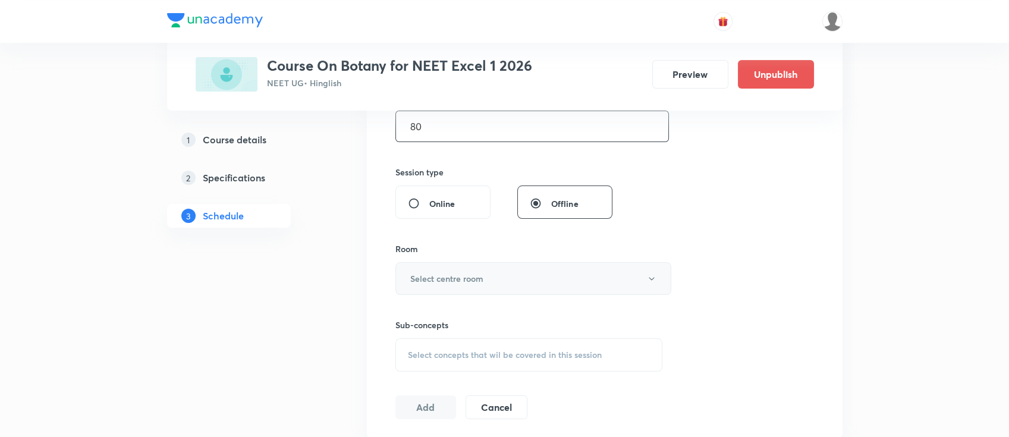
type input "80"
click at [511, 283] on button "Select centre room" at bounding box center [533, 278] width 276 height 33
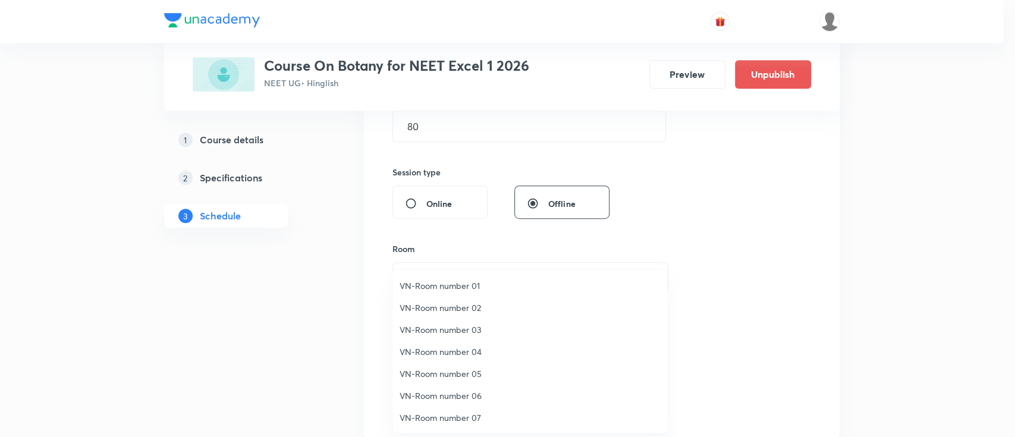
click at [467, 394] on span "VN-Room number 06" at bounding box center [529, 395] width 260 height 12
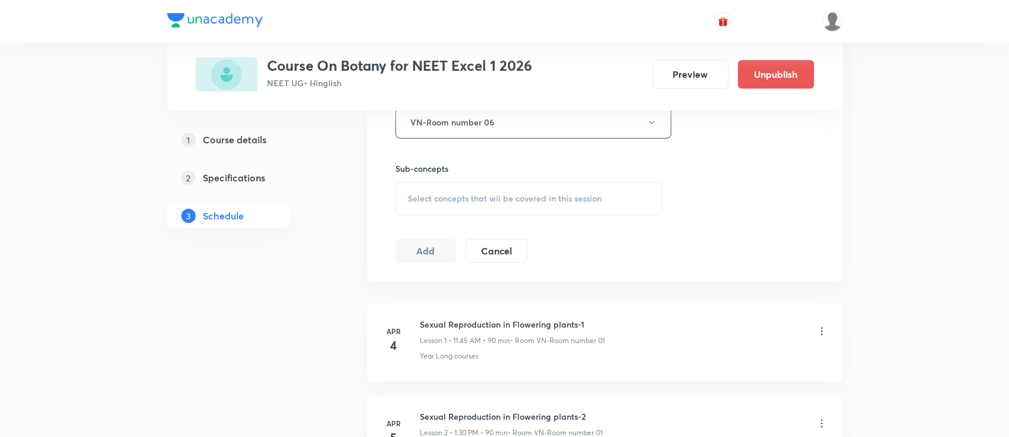
scroll to position [555, 0]
click at [583, 188] on div "Select concepts that wil be covered in this session" at bounding box center [528, 196] width 267 height 33
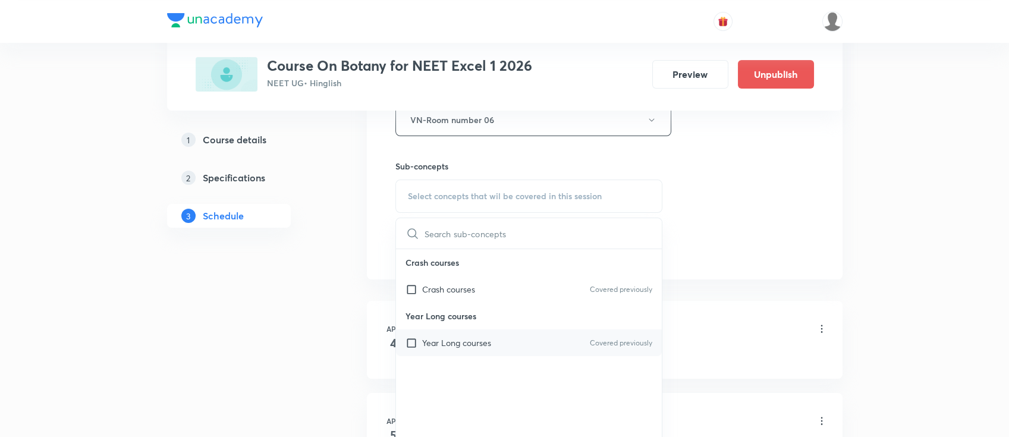
click at [531, 350] on div "Year Long courses Covered previously" at bounding box center [529, 342] width 266 height 27
checkbox input "true"
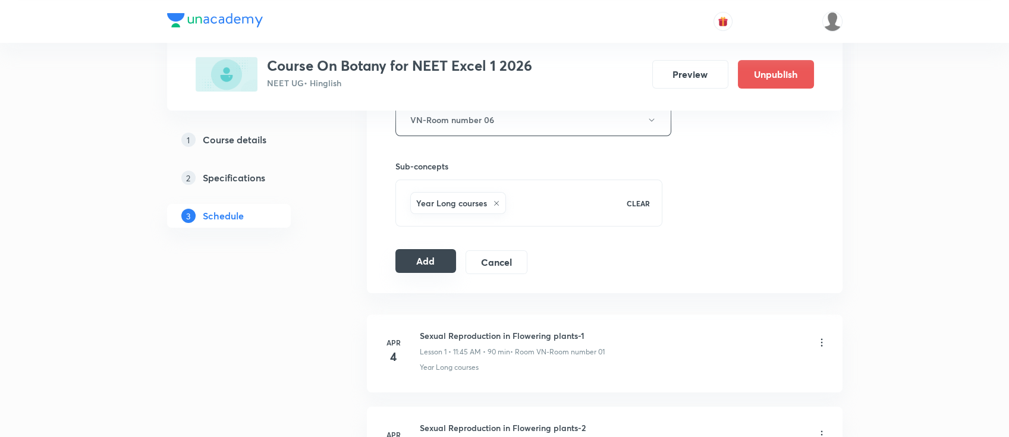
click at [435, 254] on button "Add" at bounding box center [425, 261] width 61 height 24
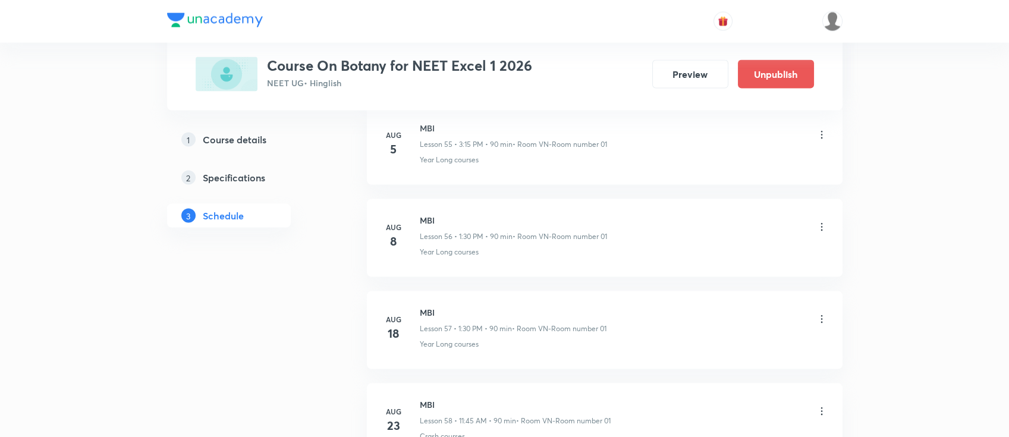
scroll to position [5950, 0]
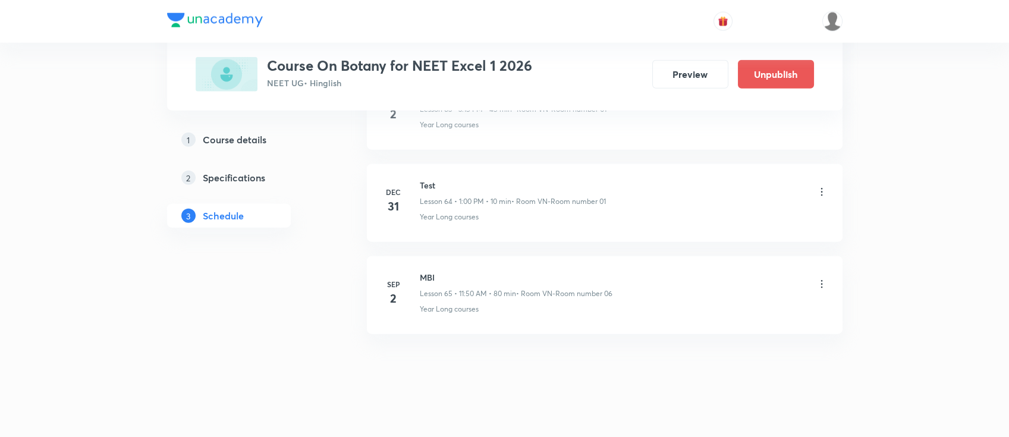
click at [814, 273] on div "MBI Lesson 65 • 11:50 AM • 80 min • Room VN-Room number 06" at bounding box center [624, 285] width 408 height 28
click at [820, 278] on icon at bounding box center [822, 284] width 12 height 12
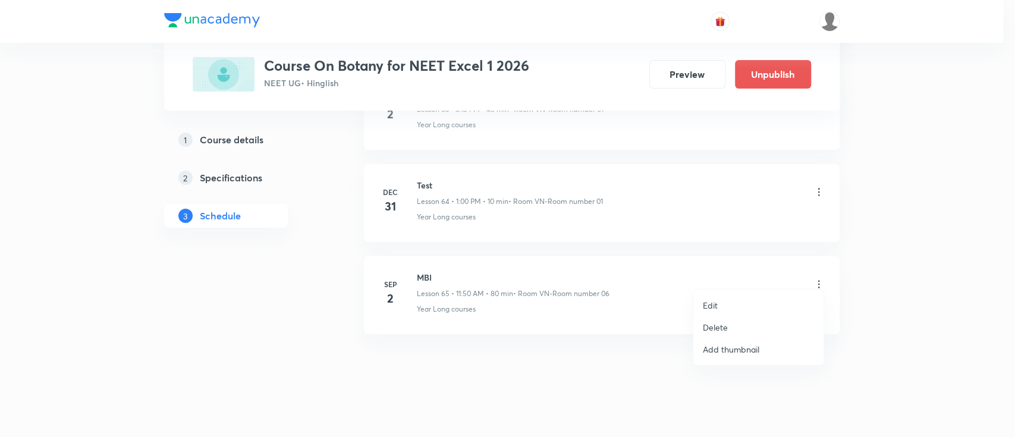
click at [752, 319] on li "Delete" at bounding box center [758, 327] width 130 height 22
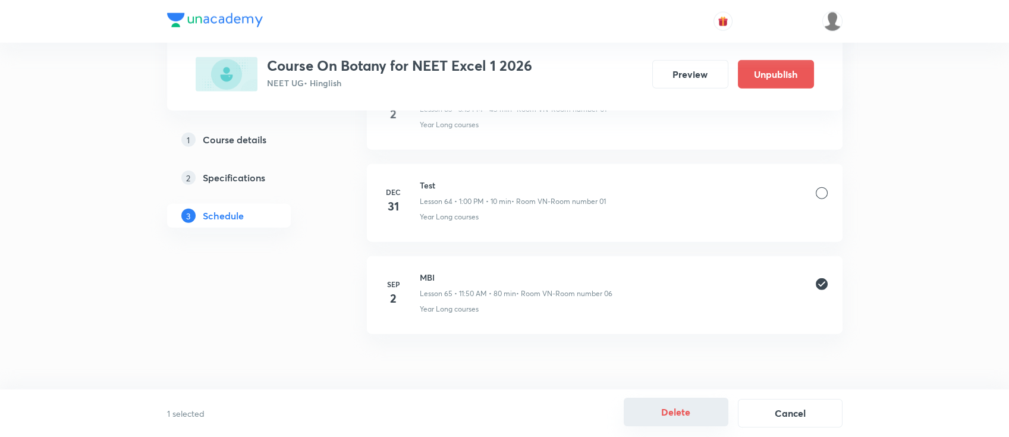
click at [681, 408] on button "Delete" at bounding box center [676, 412] width 105 height 29
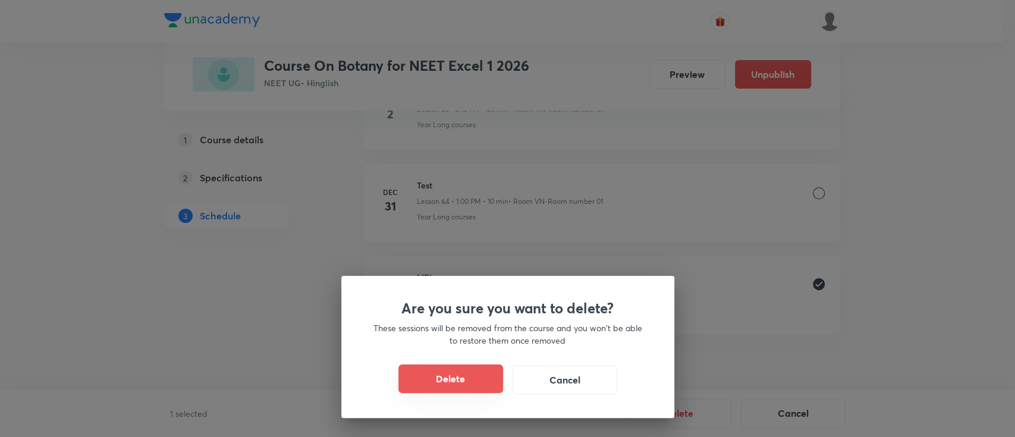
click at [438, 388] on button "Delete" at bounding box center [450, 378] width 105 height 29
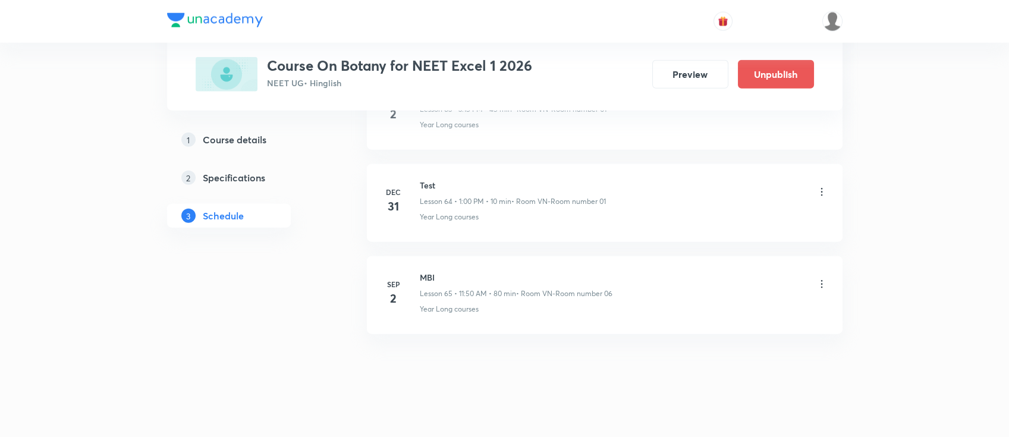
click at [428, 271] on h6 "MBI" at bounding box center [516, 277] width 193 height 12
copy h6 "MBI"
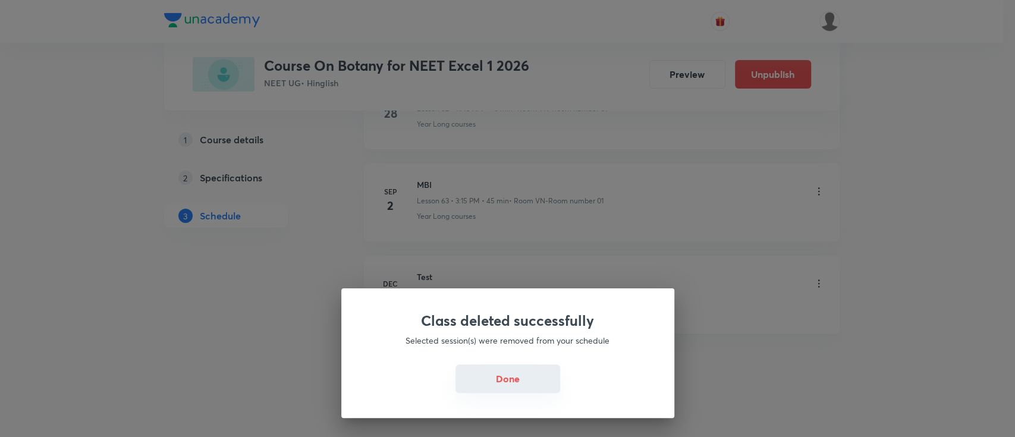
click at [523, 377] on button "Done" at bounding box center [507, 378] width 105 height 29
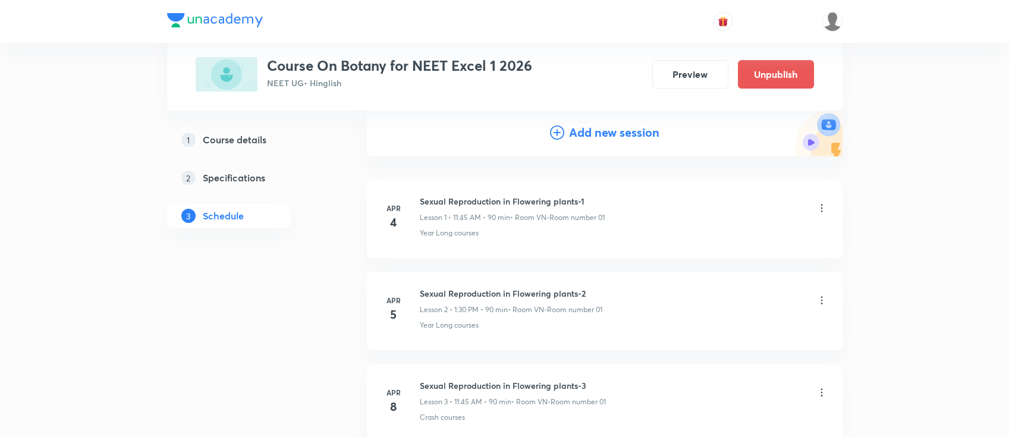
scroll to position [0, 0]
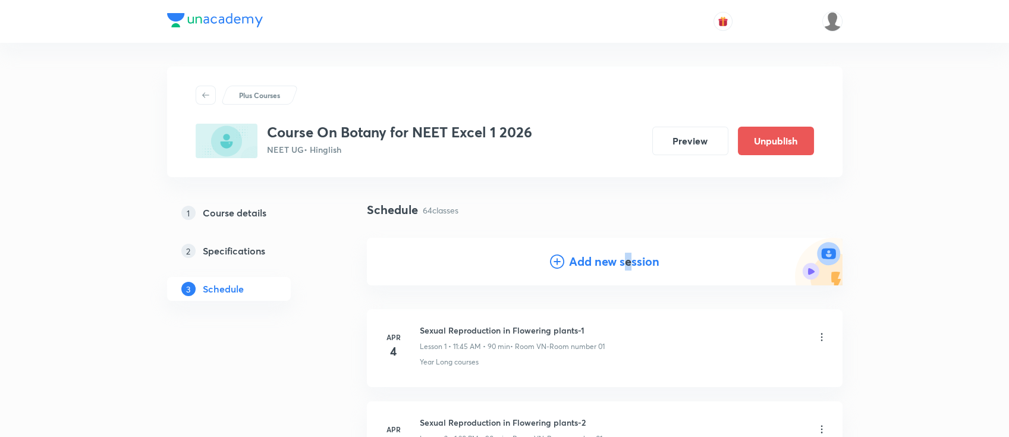
click at [627, 263] on h4 "Add new session" at bounding box center [614, 262] width 90 height 18
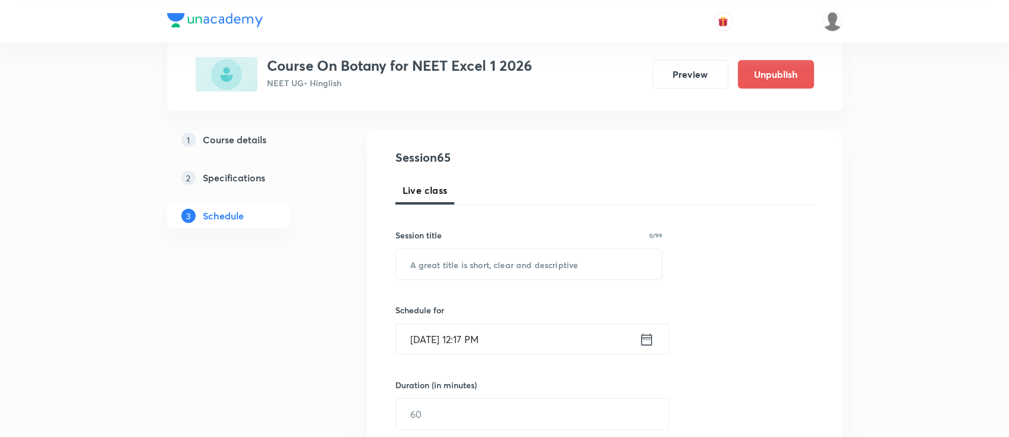
scroll to position [158, 0]
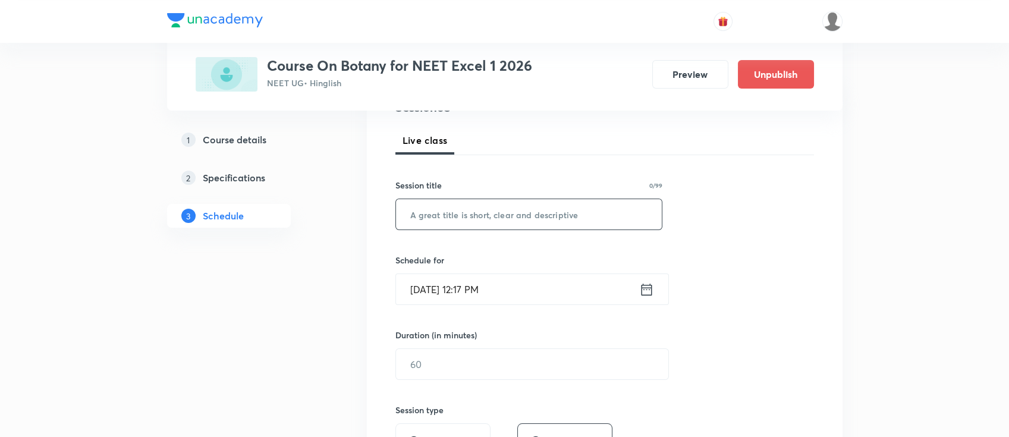
click at [577, 217] on input "text" at bounding box center [529, 214] width 266 height 30
paste input "MBI"
type input "MBI"
click at [649, 292] on icon at bounding box center [646, 289] width 15 height 17
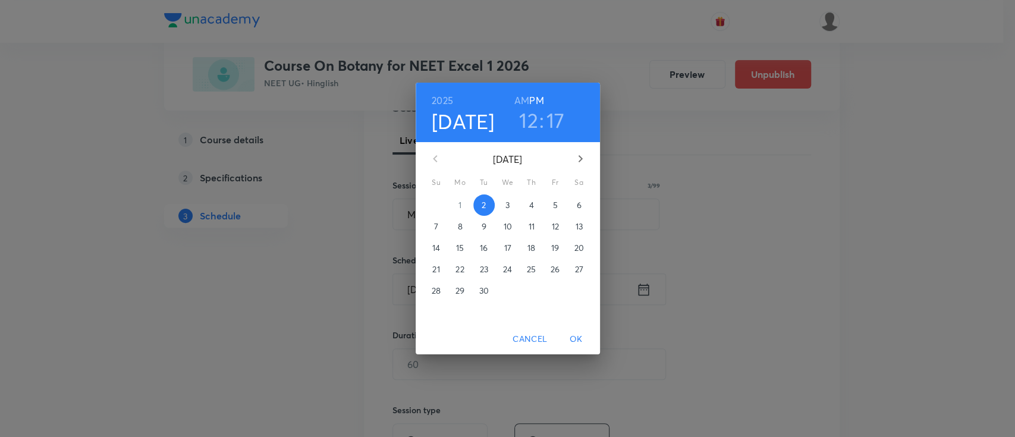
click at [551, 122] on h3 "17" at bounding box center [555, 120] width 18 height 25
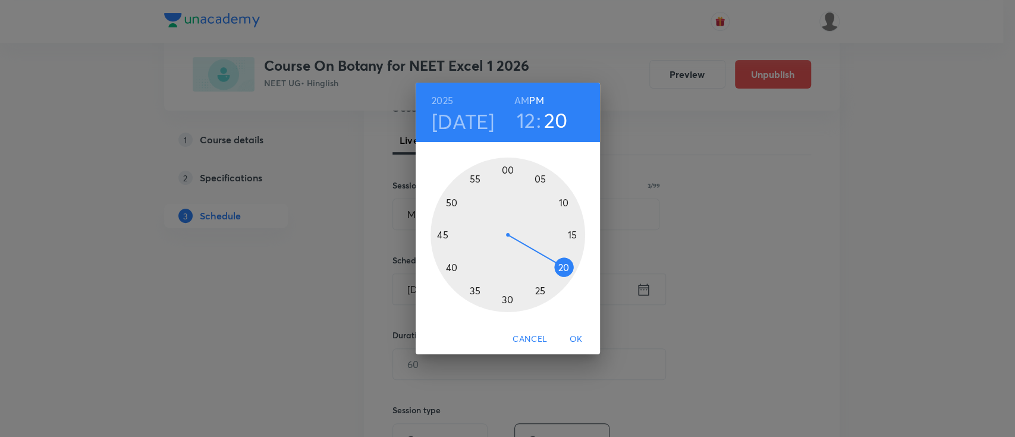
drag, startPoint x: 571, startPoint y: 239, endPoint x: 561, endPoint y: 265, distance: 27.5
click at [561, 265] on div at bounding box center [507, 235] width 155 height 155
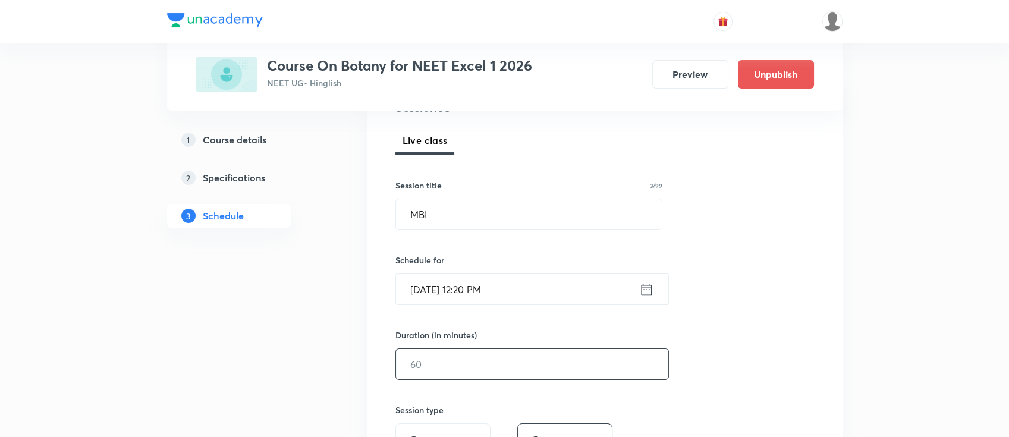
click at [531, 370] on input "text" at bounding box center [532, 364] width 272 height 30
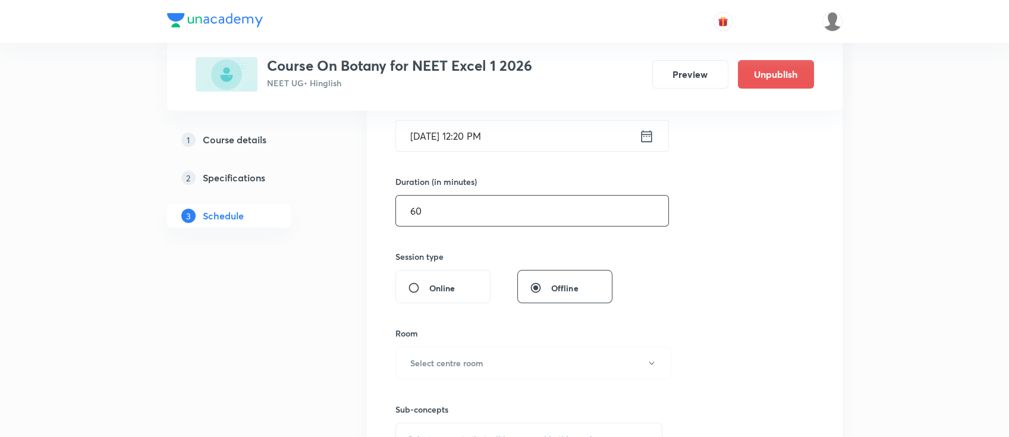
scroll to position [317, 0]
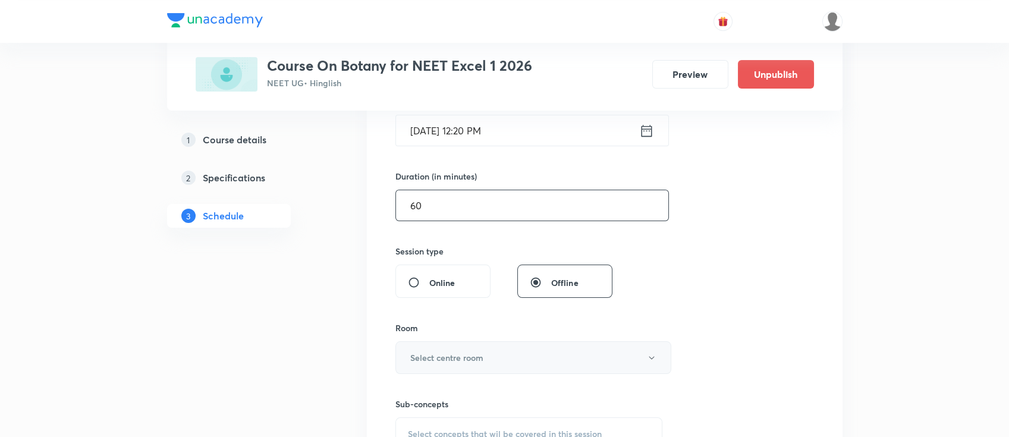
type input "60"
click at [521, 363] on button "Select centre room" at bounding box center [533, 357] width 276 height 33
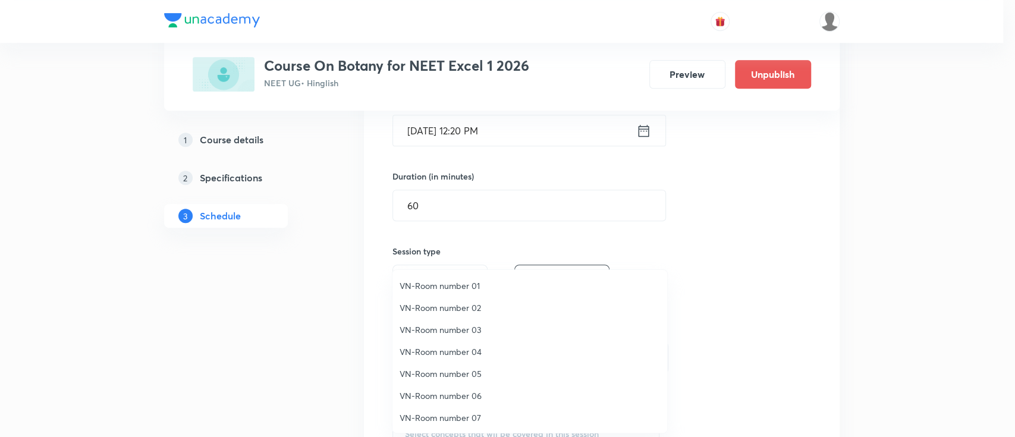
click at [471, 278] on li "VN-Room number 01" at bounding box center [529, 286] width 275 height 22
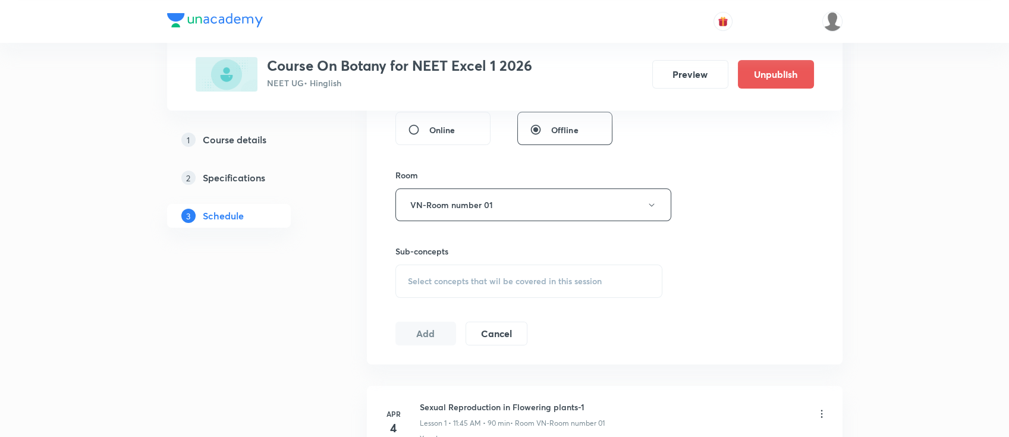
scroll to position [476, 0]
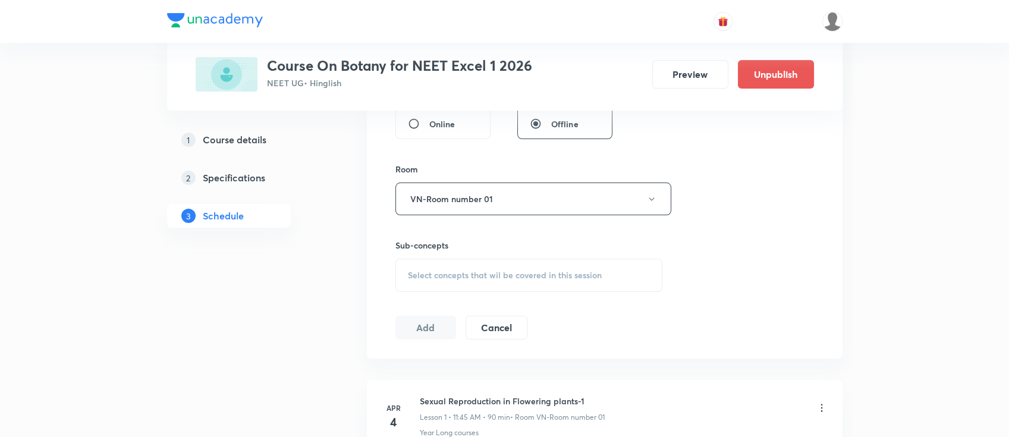
click at [537, 275] on span "Select concepts that wil be covered in this session" at bounding box center [505, 275] width 194 height 10
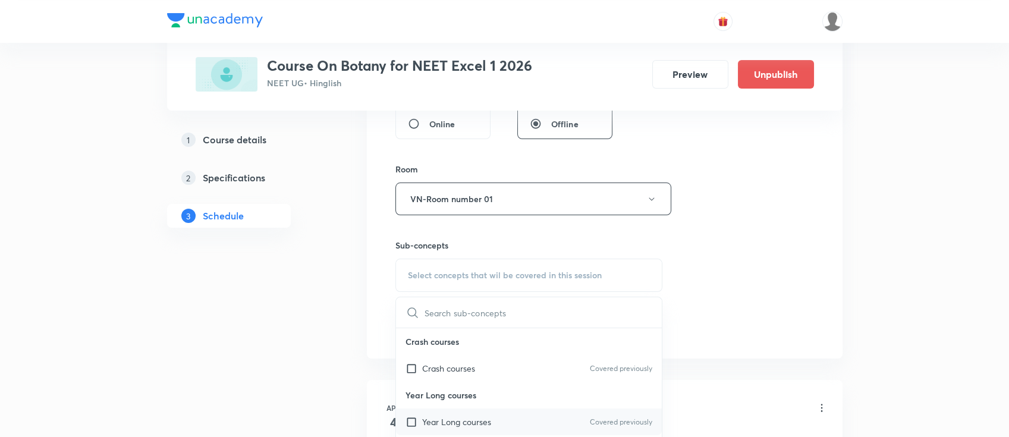
click at [524, 411] on div "Year Long courses Covered previously" at bounding box center [529, 421] width 266 height 27
checkbox input "true"
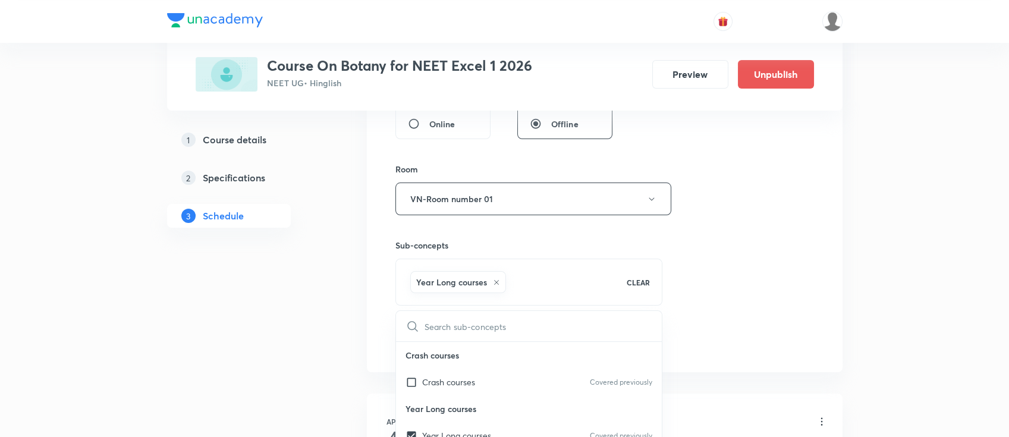
click at [779, 303] on div "Session 65 Live class Session title 3/99 MBI ​ Schedule for Sep 2, 2025, 12:20 …" at bounding box center [604, 67] width 418 height 572
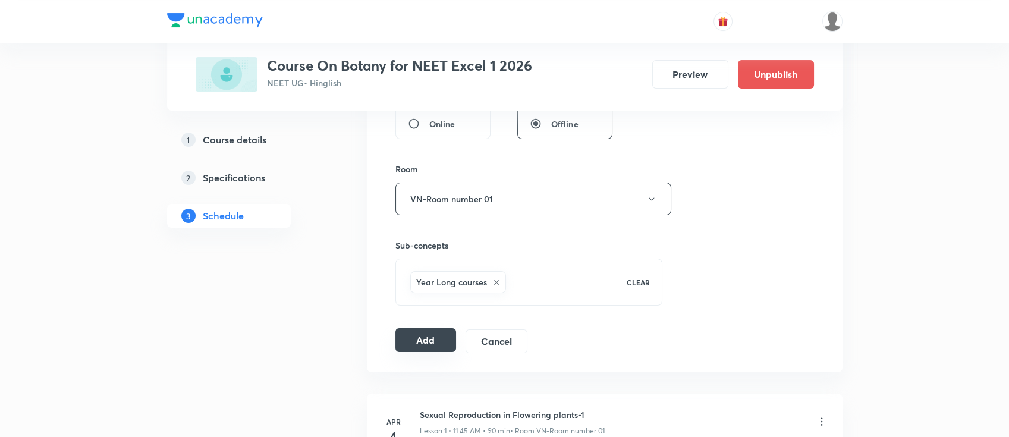
click at [418, 341] on button "Add" at bounding box center [425, 340] width 61 height 24
